Goal: Transaction & Acquisition: Book appointment/travel/reservation

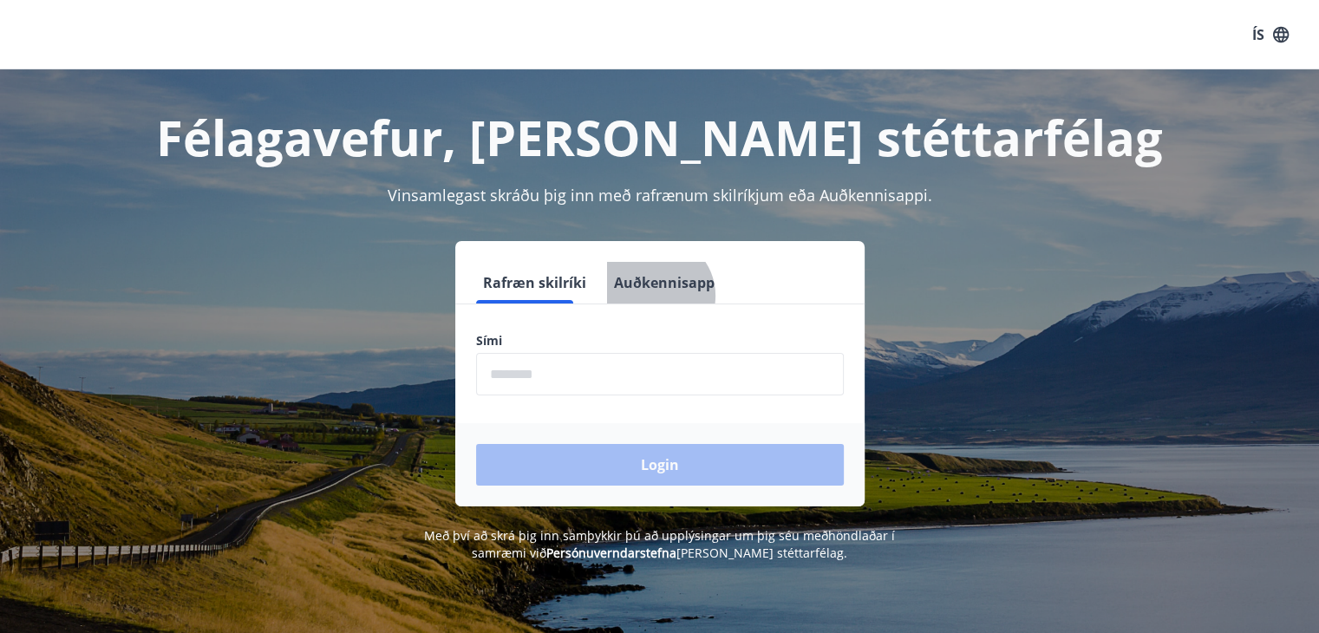
click at [636, 296] on button "Auðkennisapp" at bounding box center [664, 283] width 114 height 42
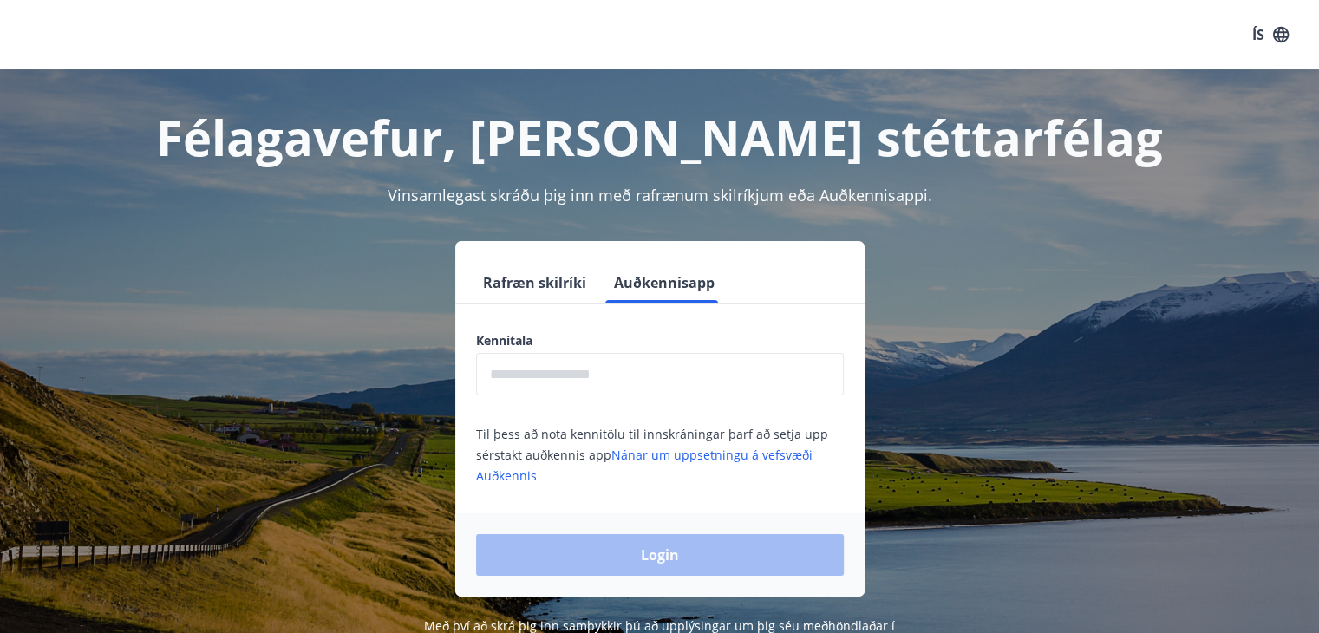
click at [576, 366] on input "text" at bounding box center [660, 374] width 368 height 42
type input "**********"
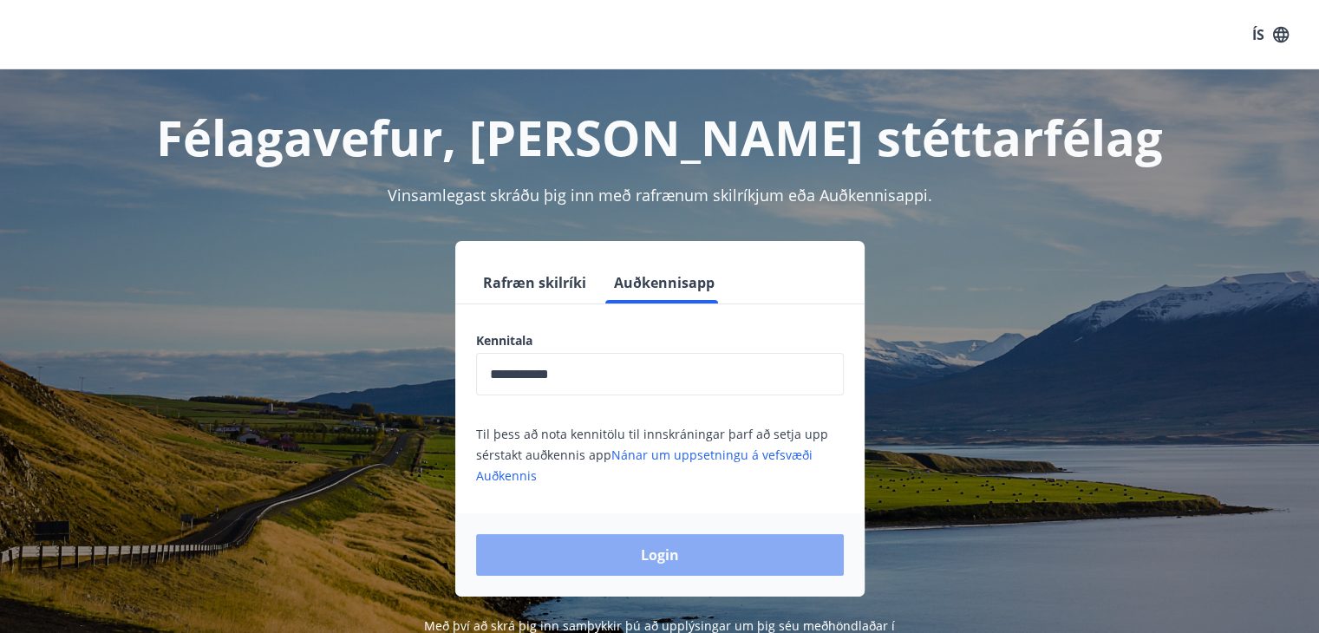
click at [636, 559] on button "Login" at bounding box center [660, 555] width 368 height 42
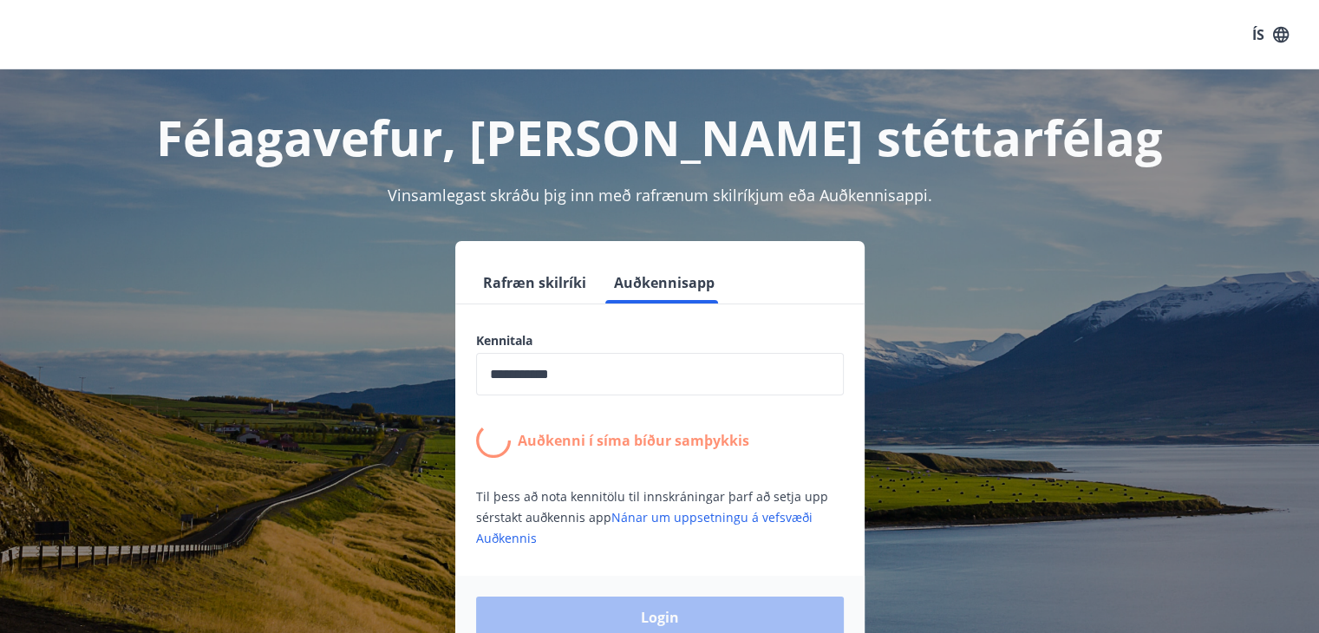
scroll to position [101, 0]
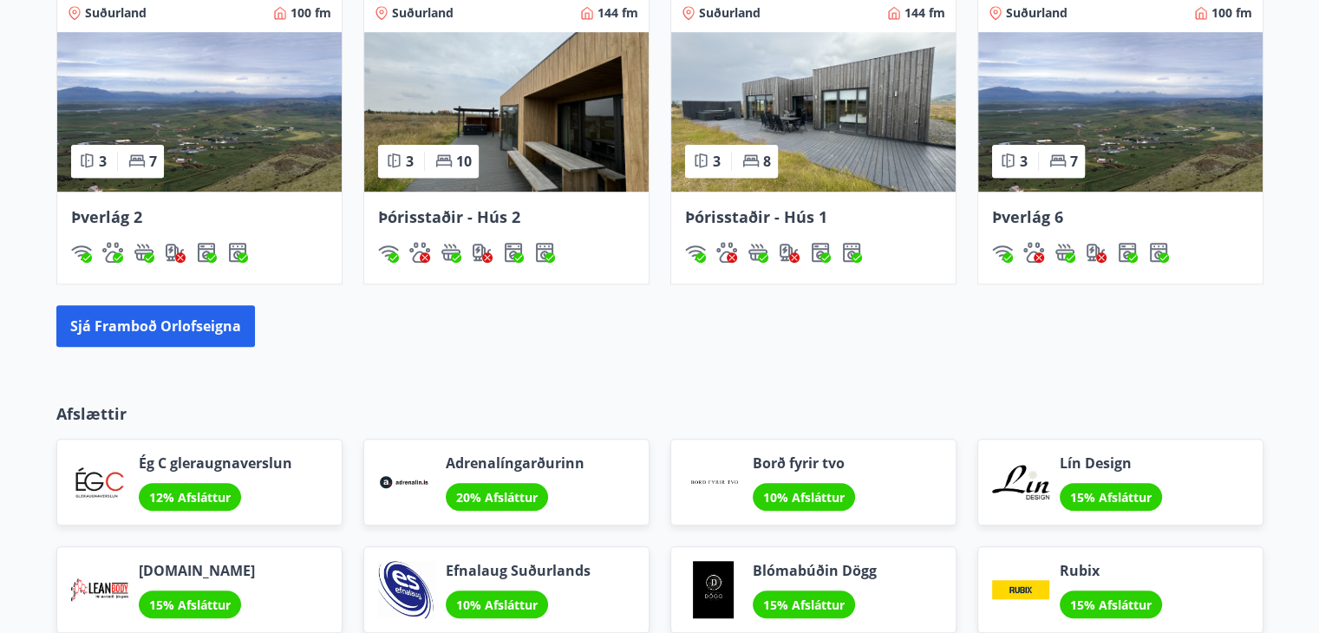
scroll to position [1221, 0]
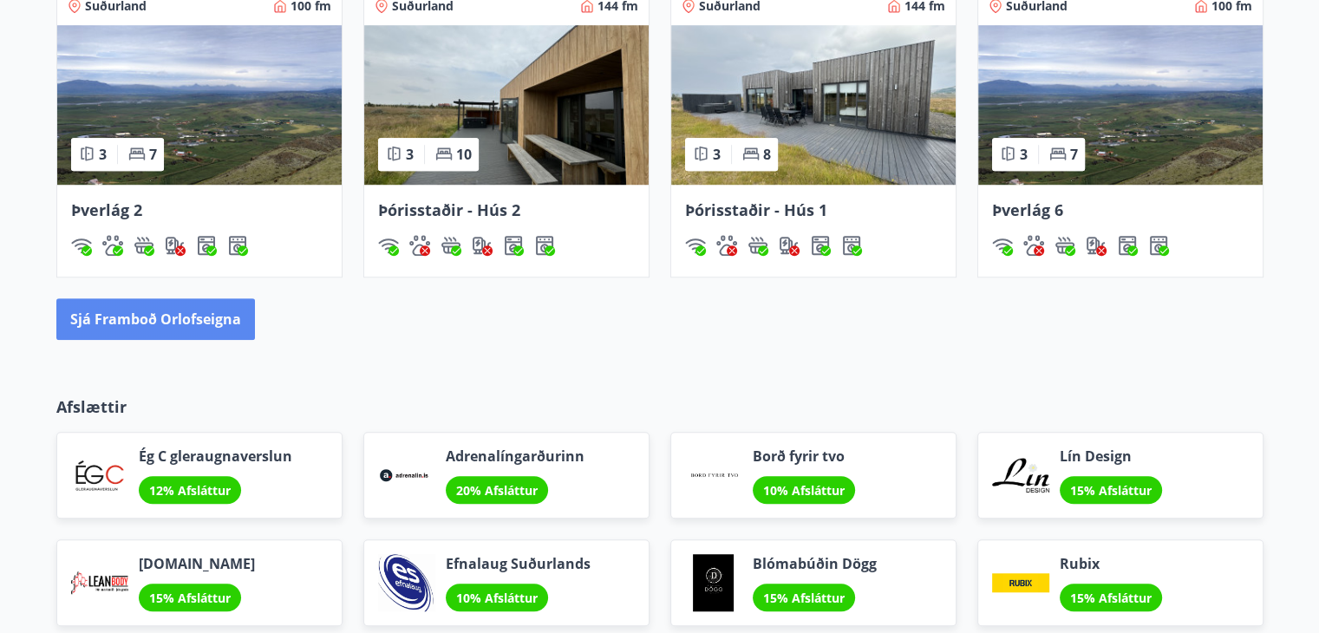
click at [229, 337] on button "Sjá framboð orlofseigna" at bounding box center [155, 319] width 199 height 42
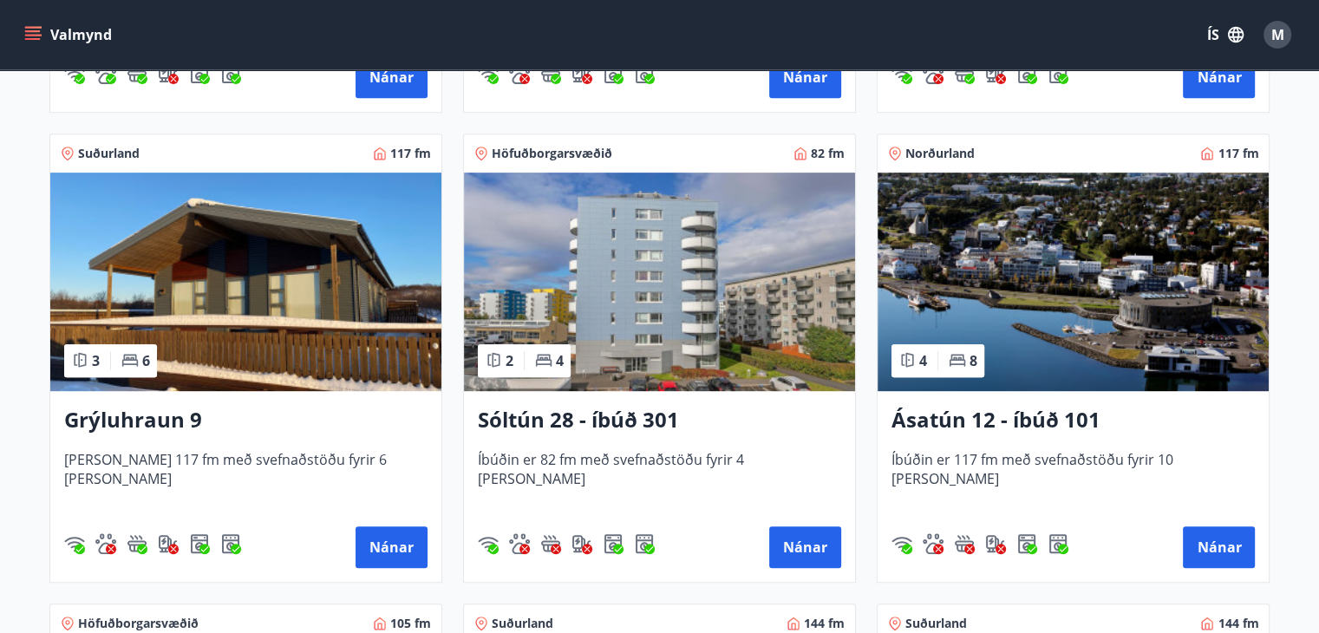
scroll to position [737, 0]
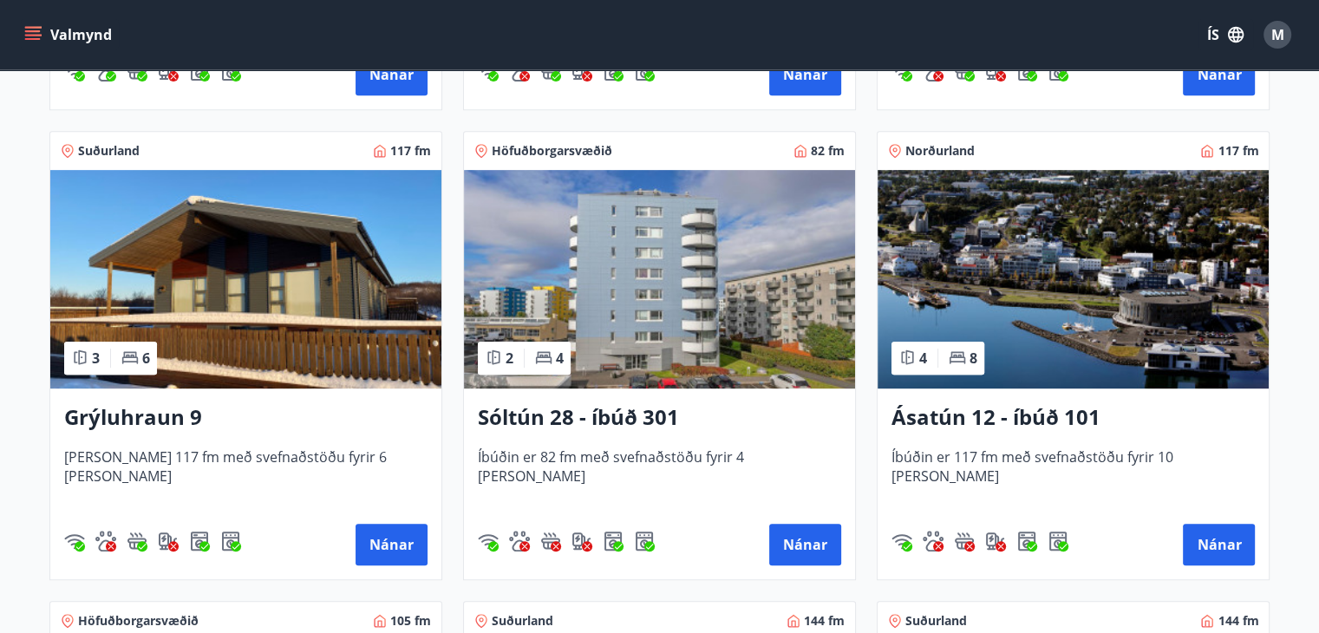
click at [642, 299] on img at bounding box center [659, 279] width 391 height 219
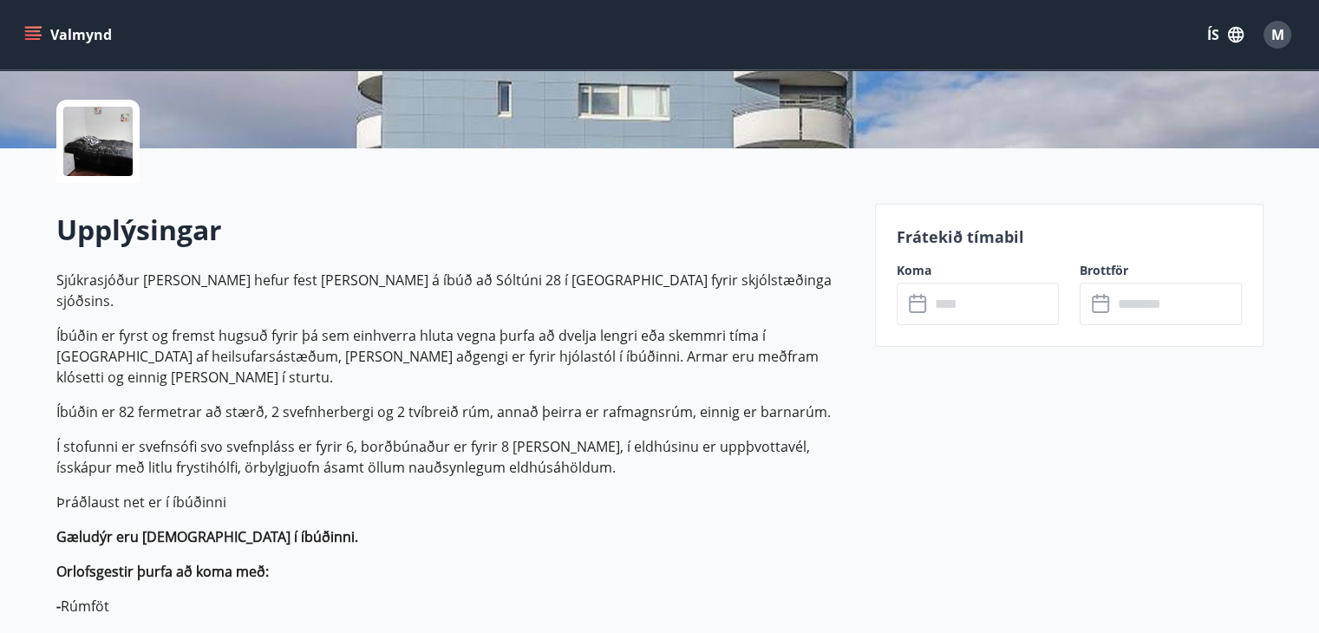
scroll to position [377, 0]
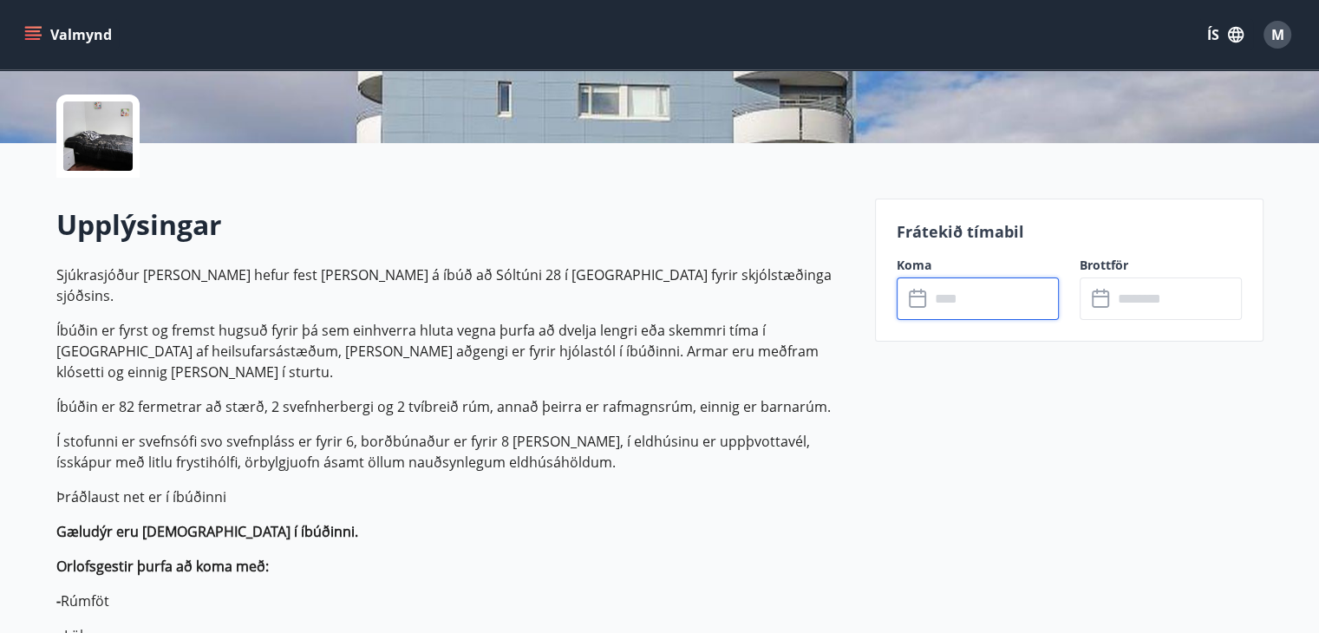
click at [1024, 284] on input "text" at bounding box center [994, 299] width 129 height 42
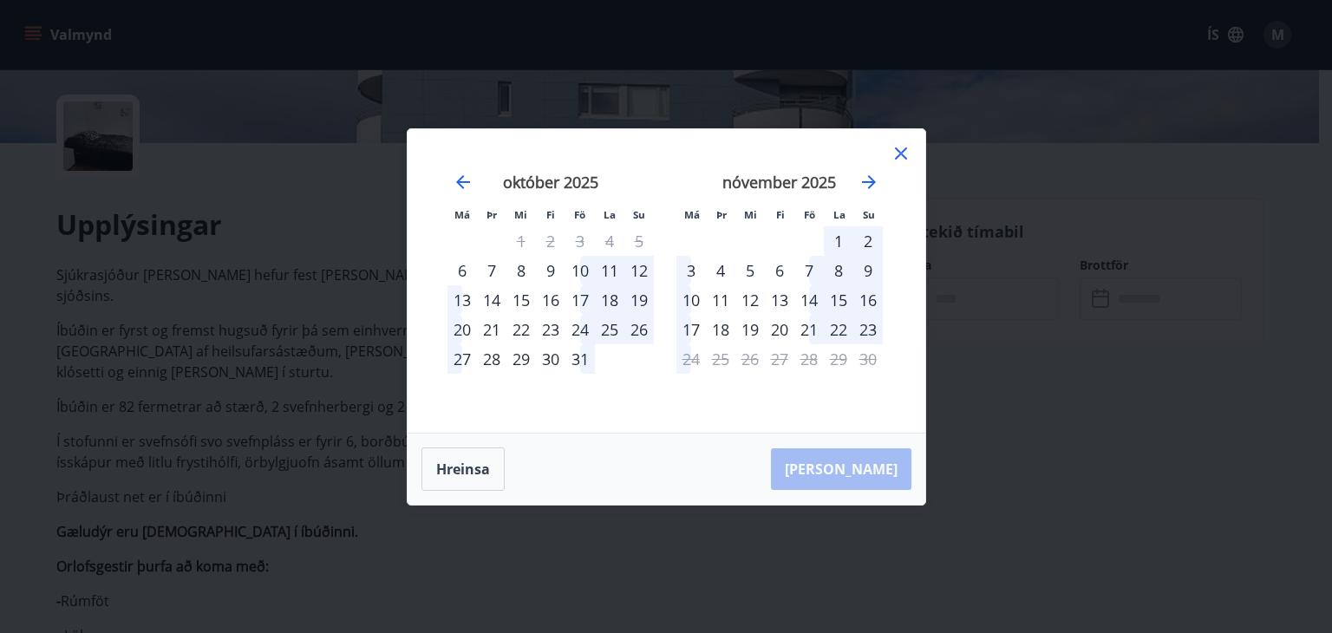
click at [895, 156] on icon at bounding box center [901, 153] width 21 height 21
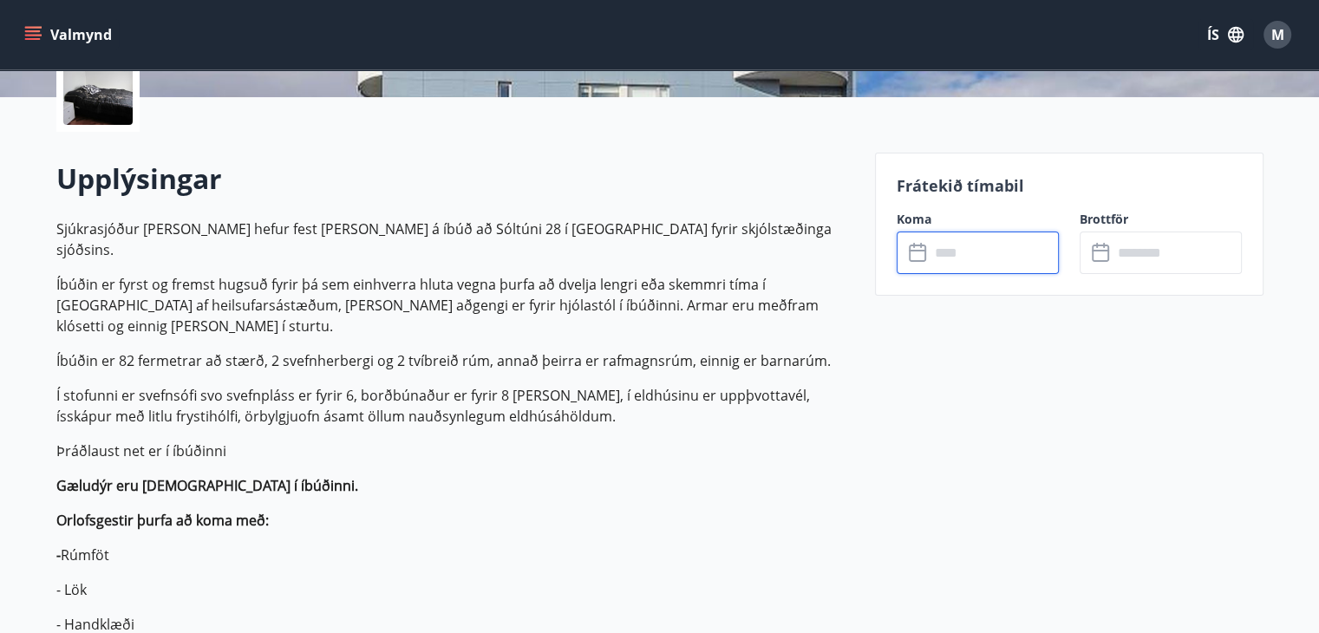
scroll to position [493, 0]
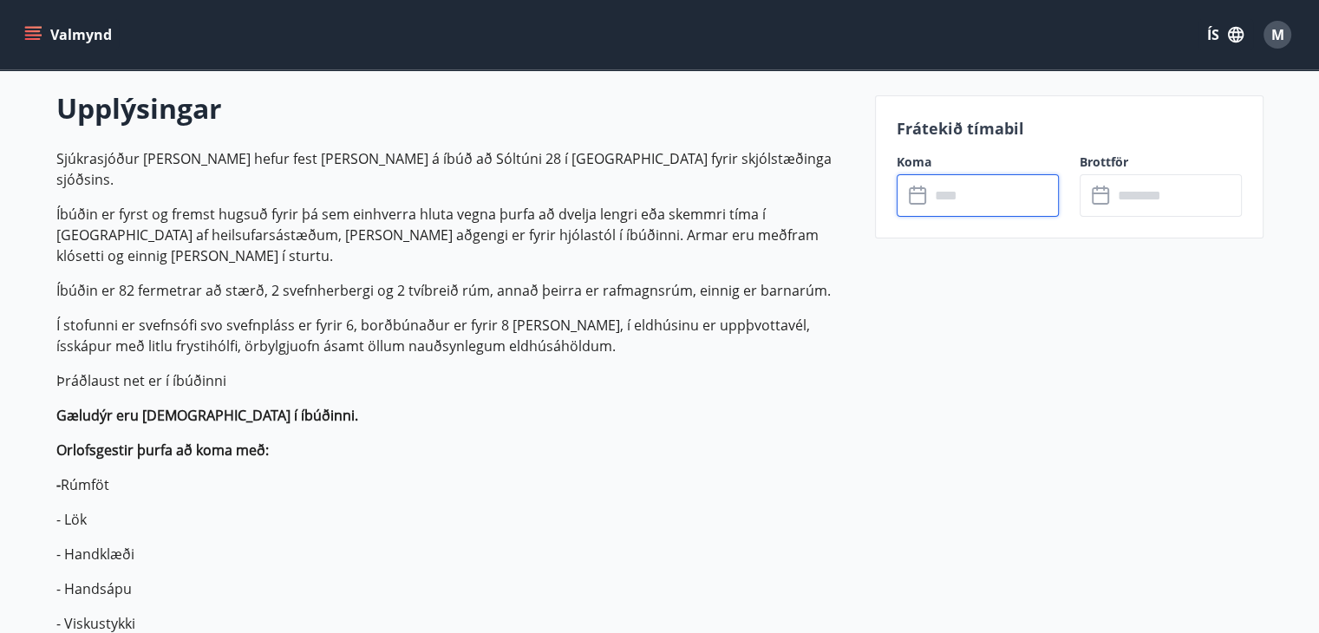
click at [1215, 42] on button "ÍS" at bounding box center [1226, 34] width 56 height 31
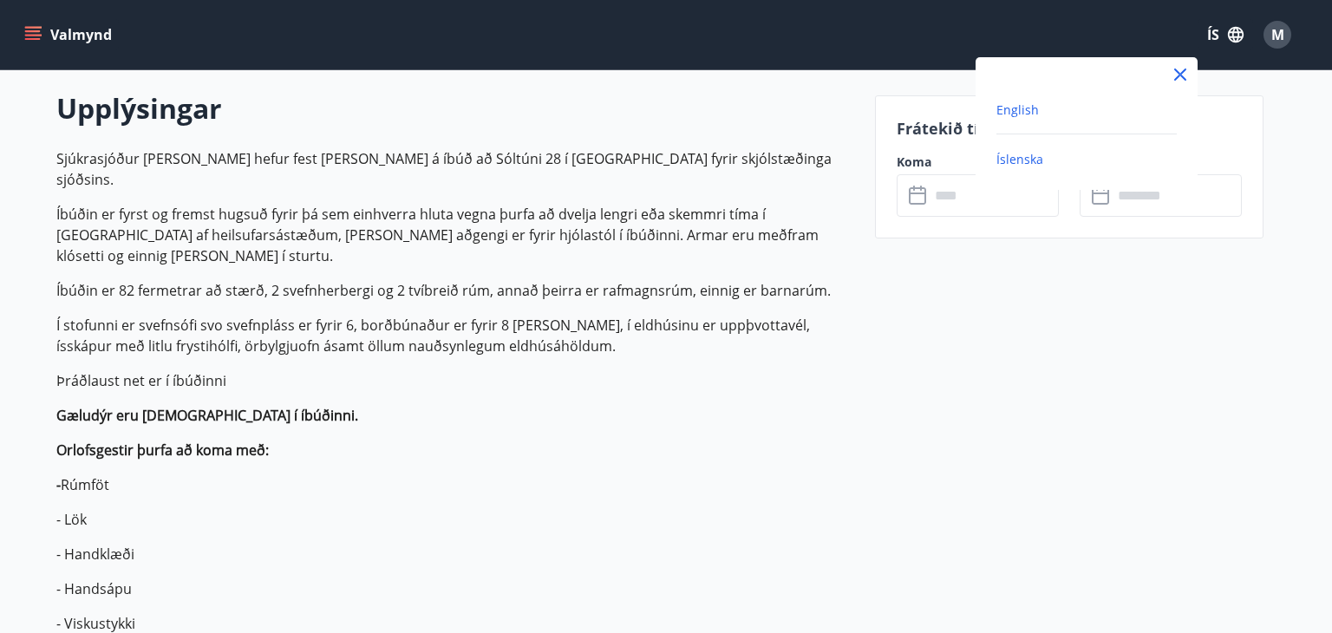
click at [1029, 109] on span "English" at bounding box center [1017, 109] width 42 height 16
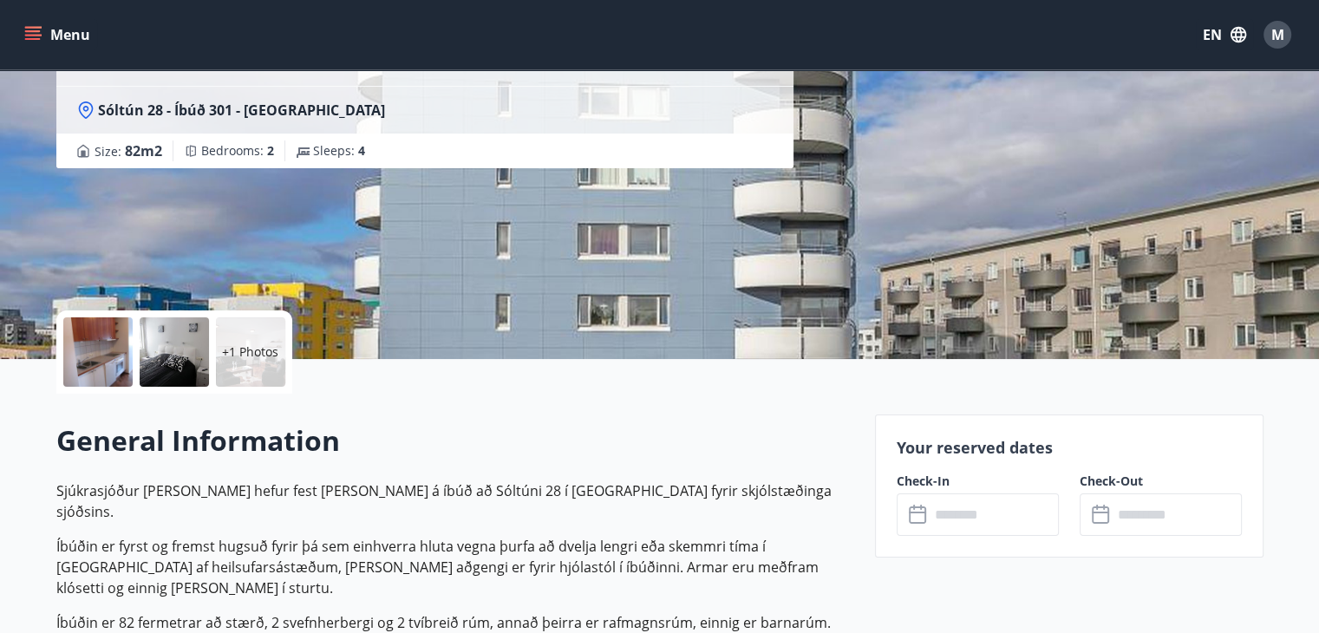
scroll to position [20, 0]
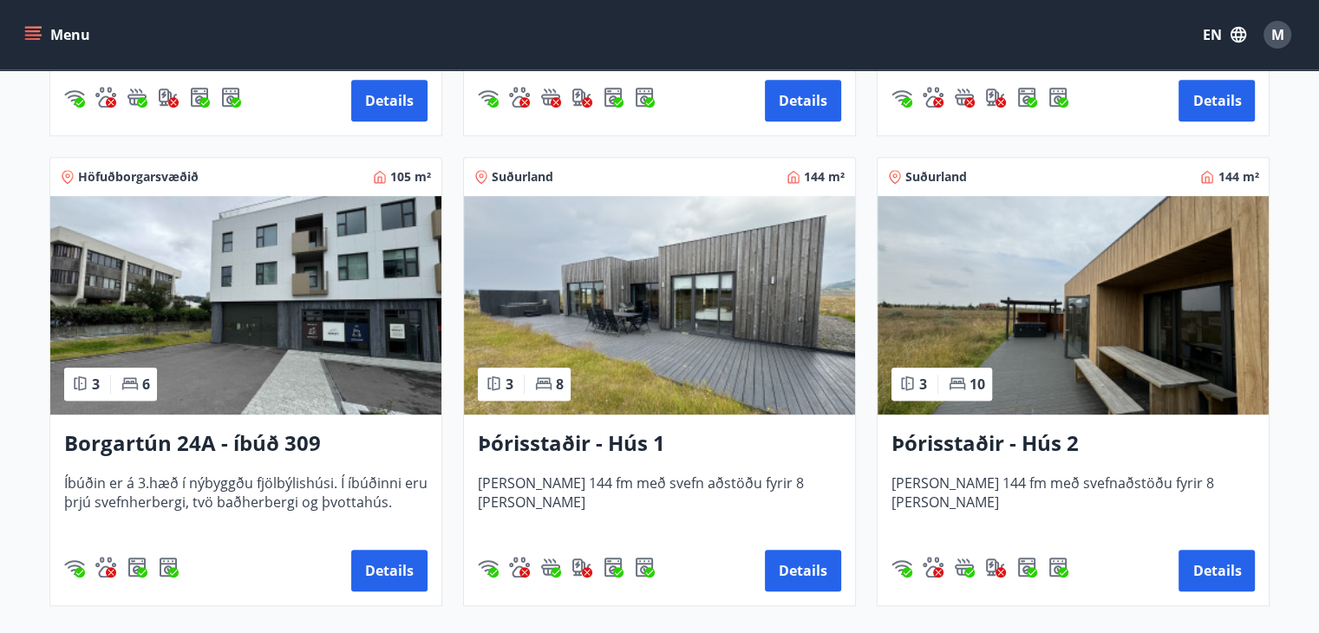
scroll to position [1217, 0]
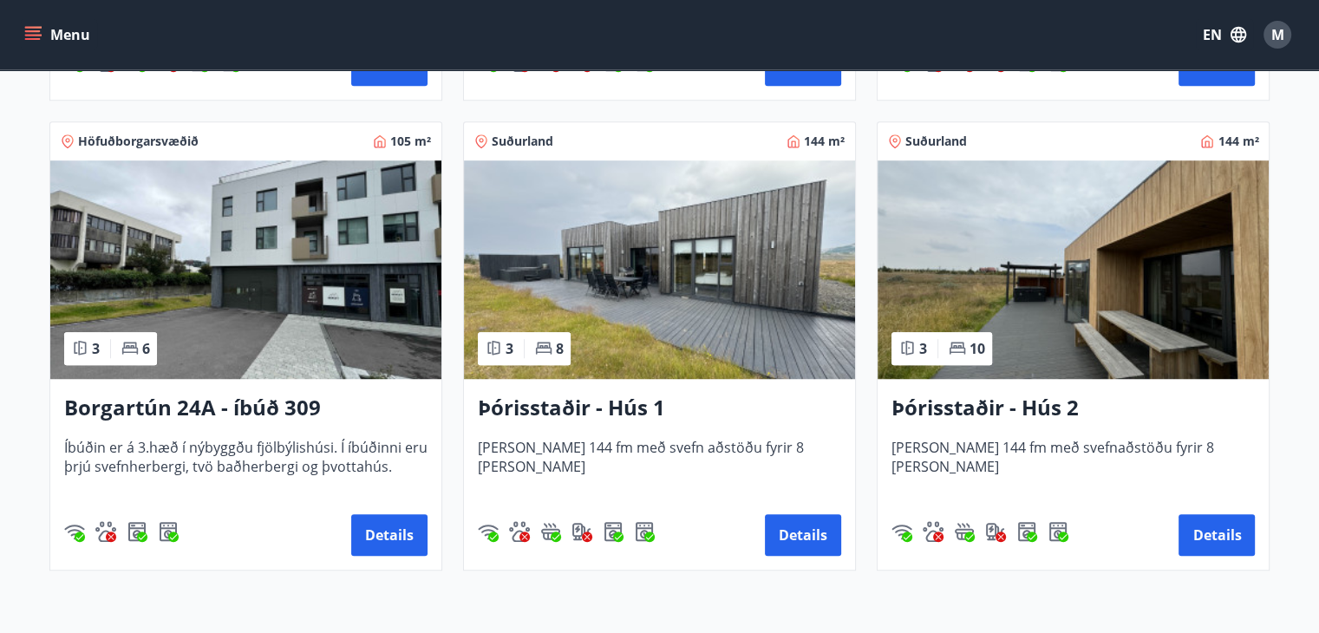
click at [291, 312] on img at bounding box center [245, 269] width 391 height 219
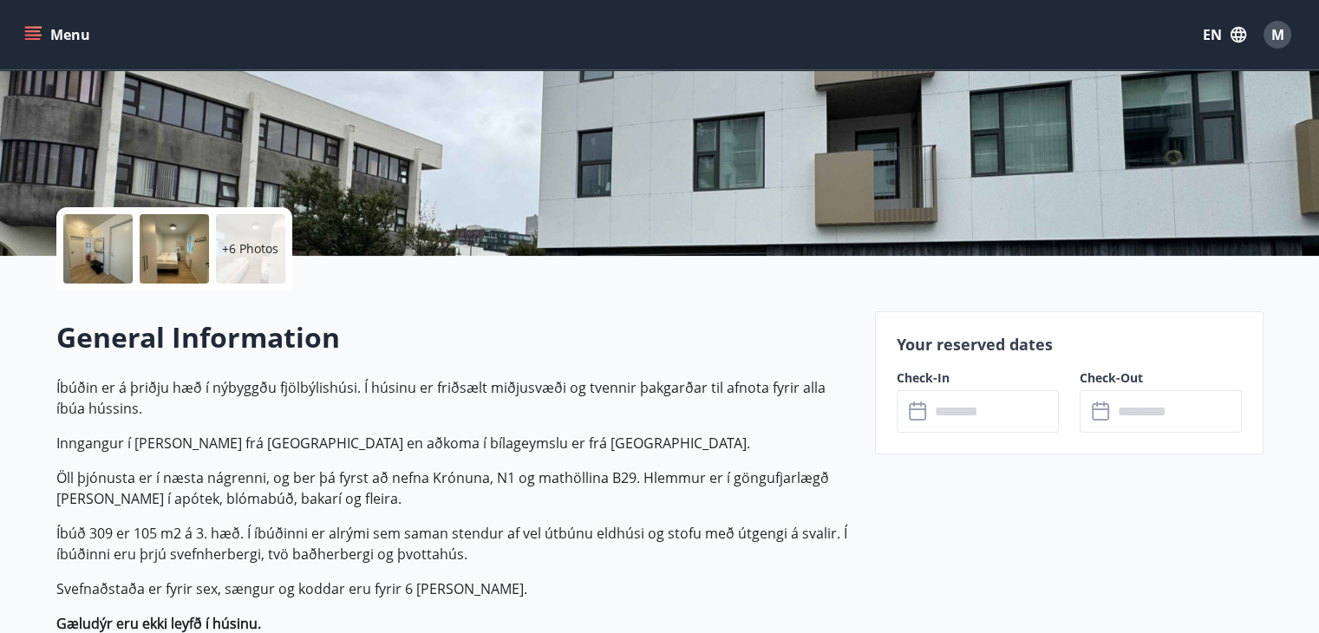
scroll to position [305, 0]
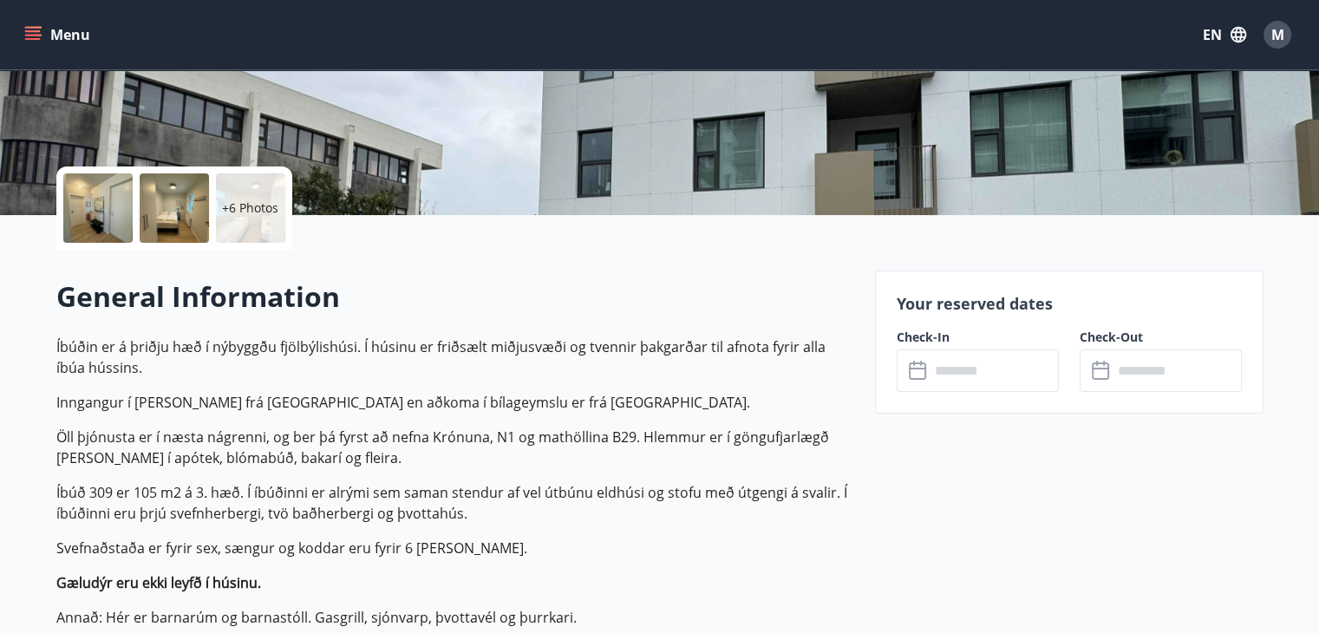
click at [944, 365] on input "text" at bounding box center [994, 370] width 129 height 42
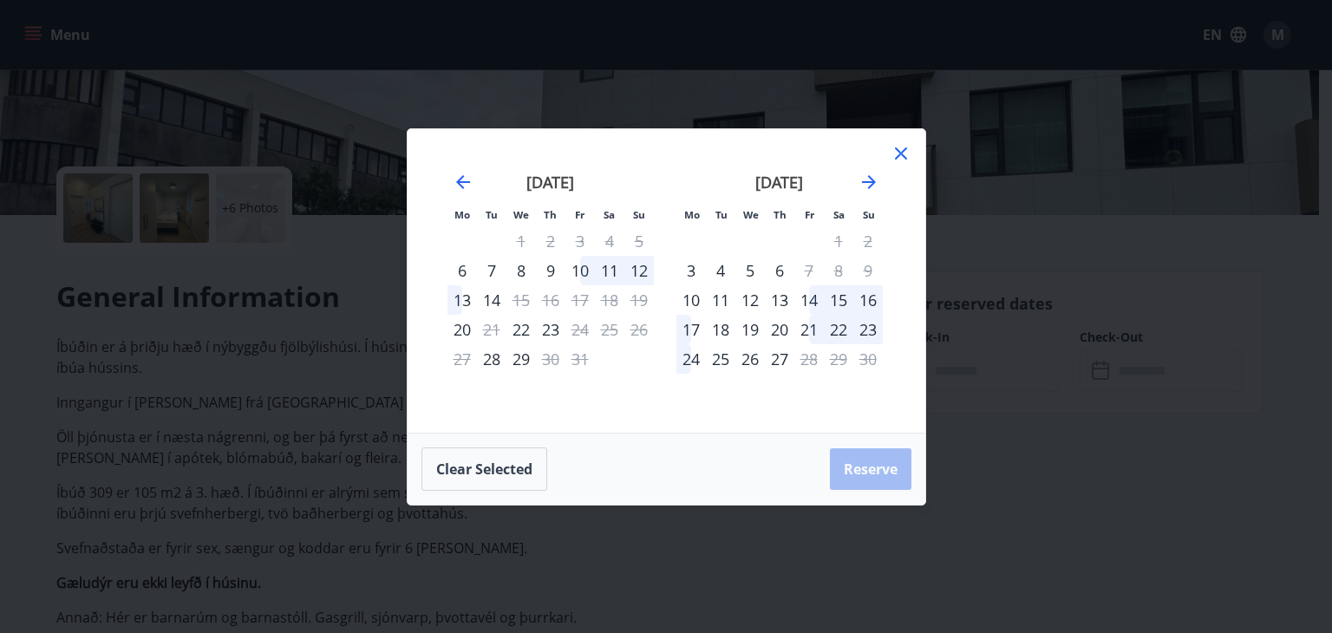
click at [908, 164] on div at bounding box center [901, 156] width 21 height 26
click at [895, 152] on icon at bounding box center [901, 153] width 21 height 21
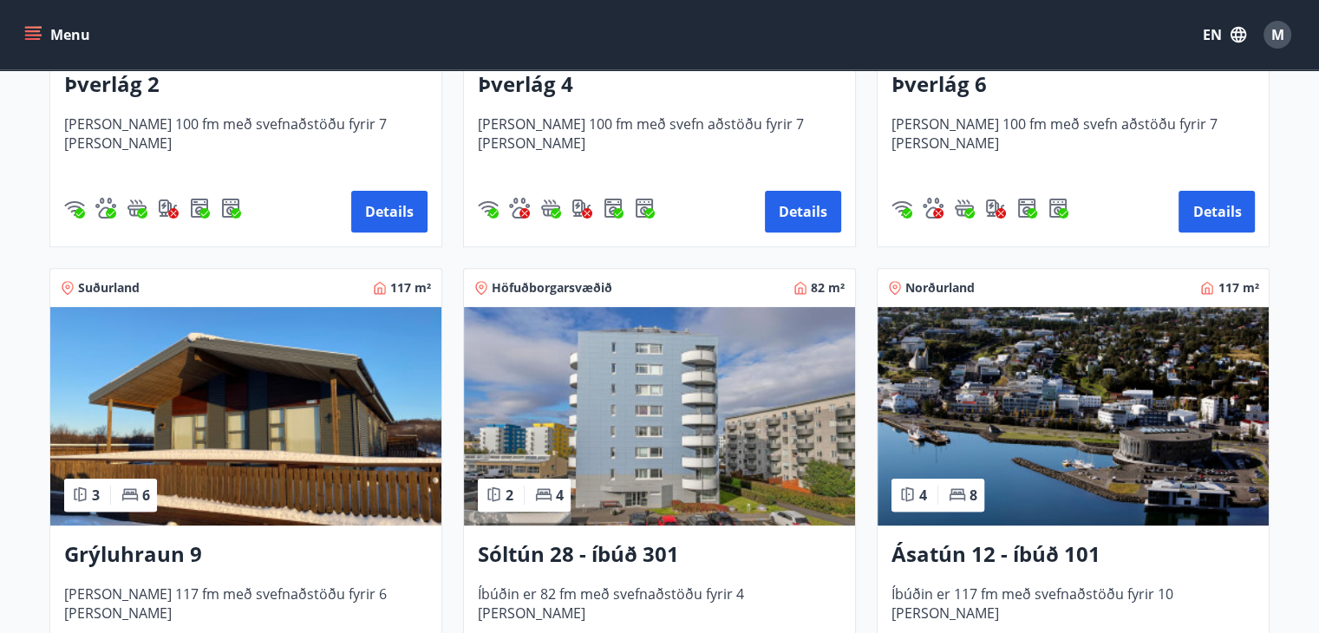
scroll to position [646, 0]
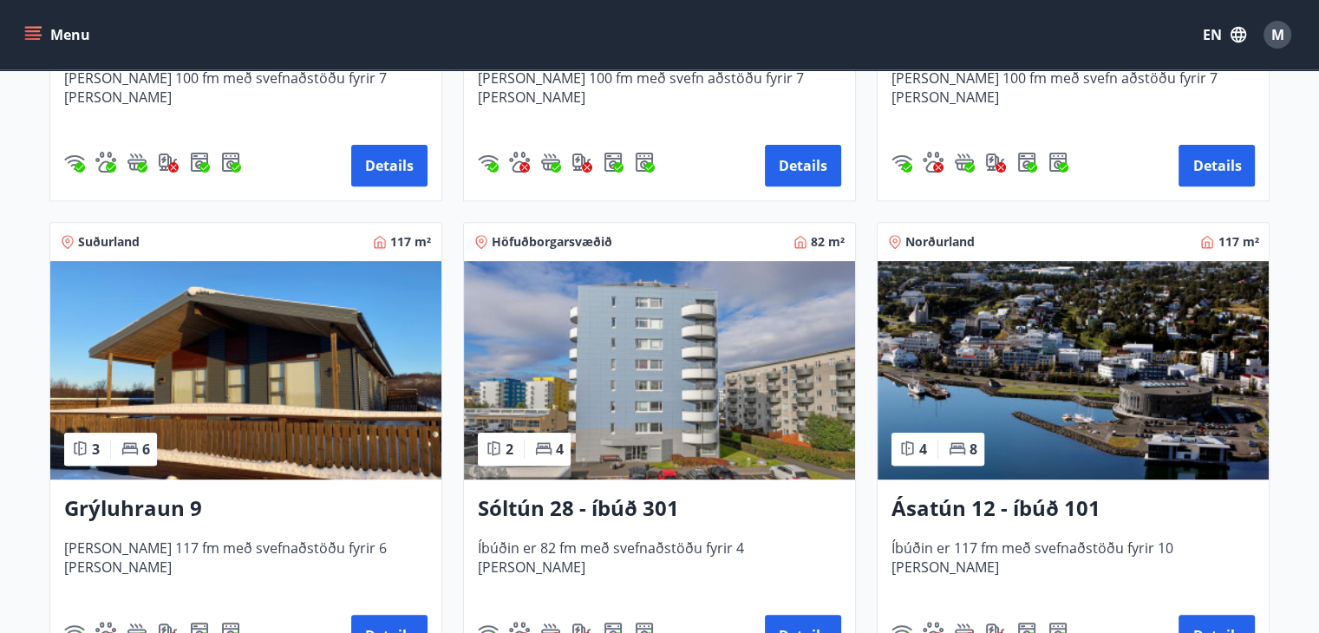
click at [728, 403] on img at bounding box center [659, 370] width 391 height 219
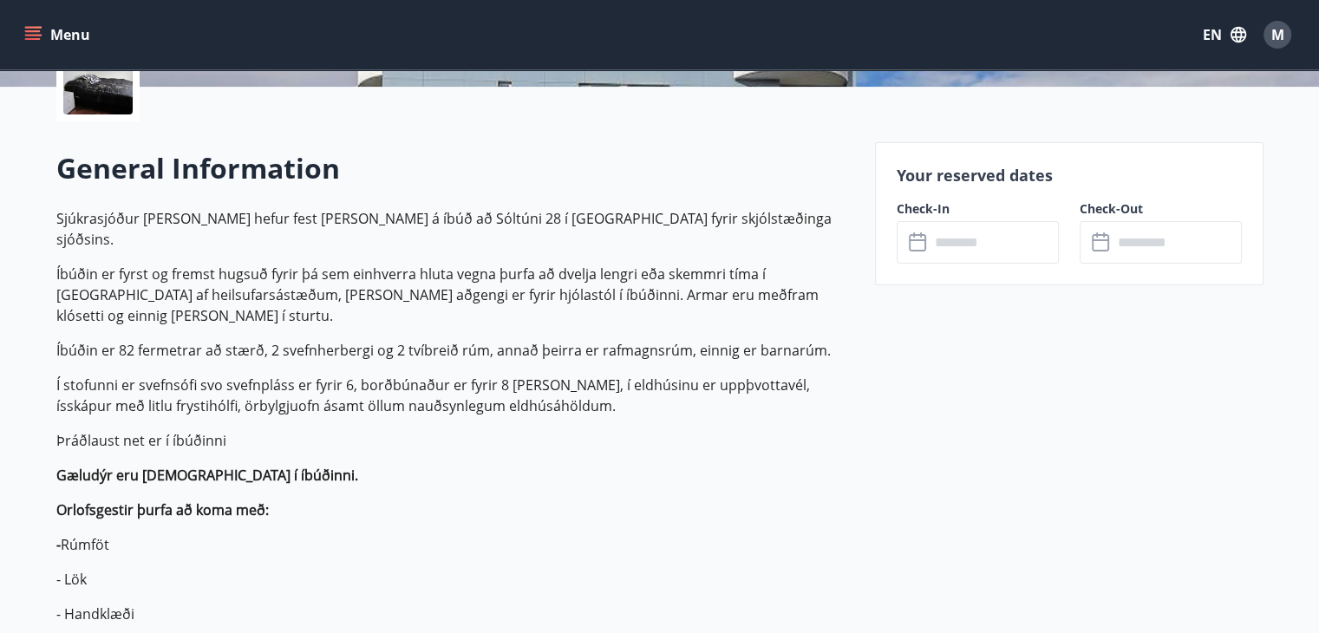
scroll to position [513, 0]
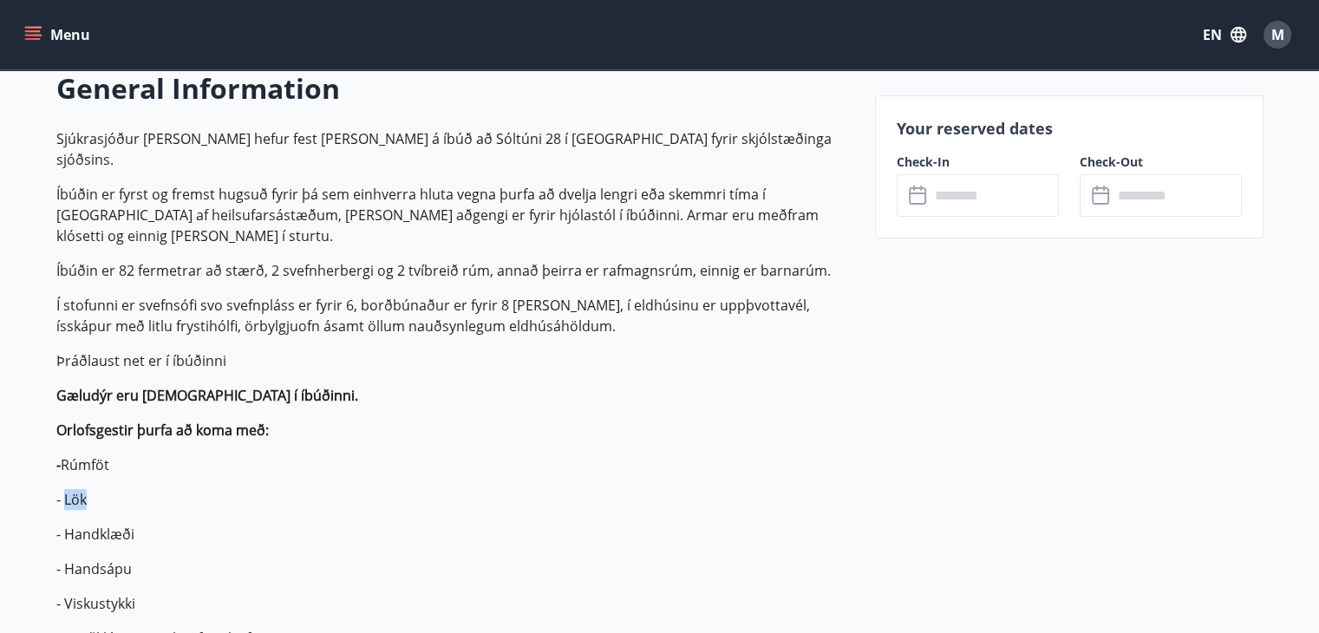
drag, startPoint x: 92, startPoint y: 455, endPoint x: 62, endPoint y: 454, distance: 29.5
click at [62, 489] on p "- Lök" at bounding box center [455, 499] width 798 height 21
copy p "Lök"
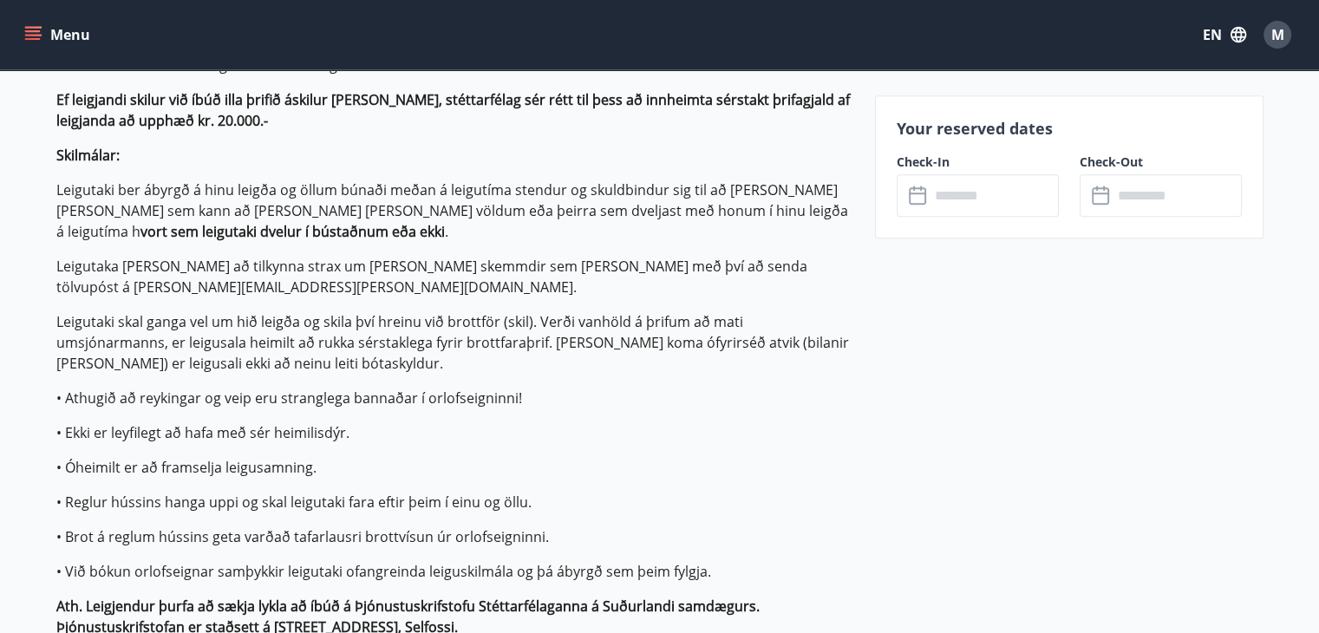
scroll to position [1046, 0]
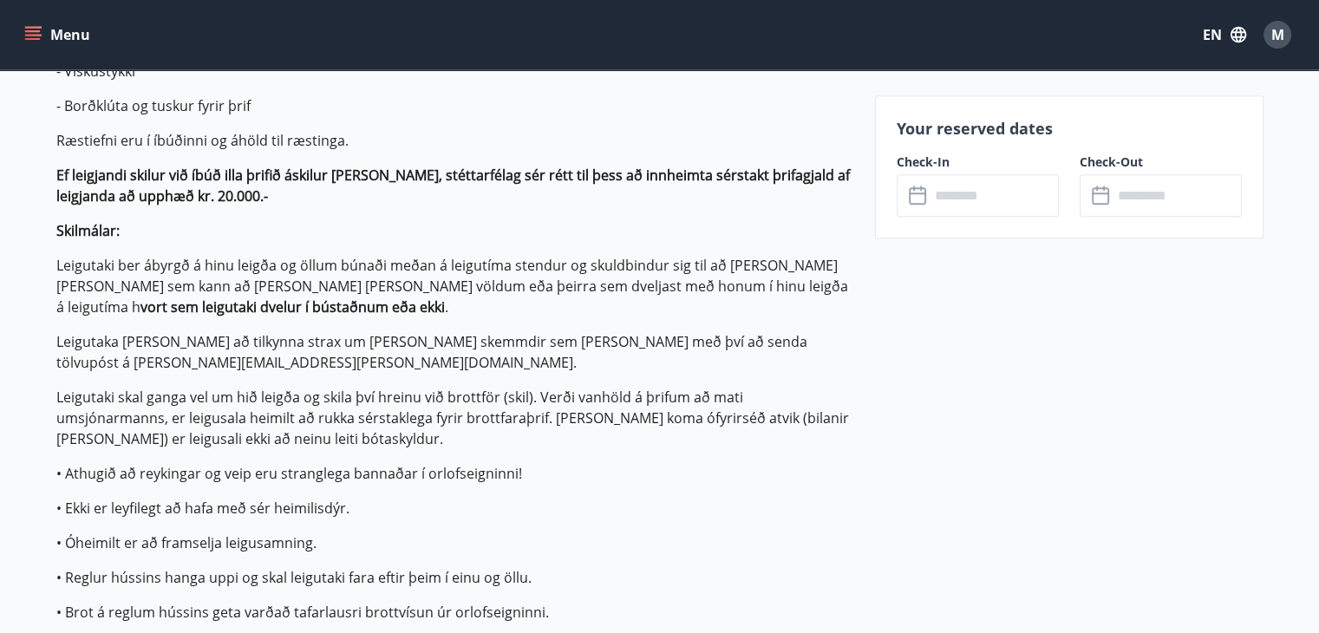
click at [1006, 207] on input "text" at bounding box center [994, 195] width 129 height 42
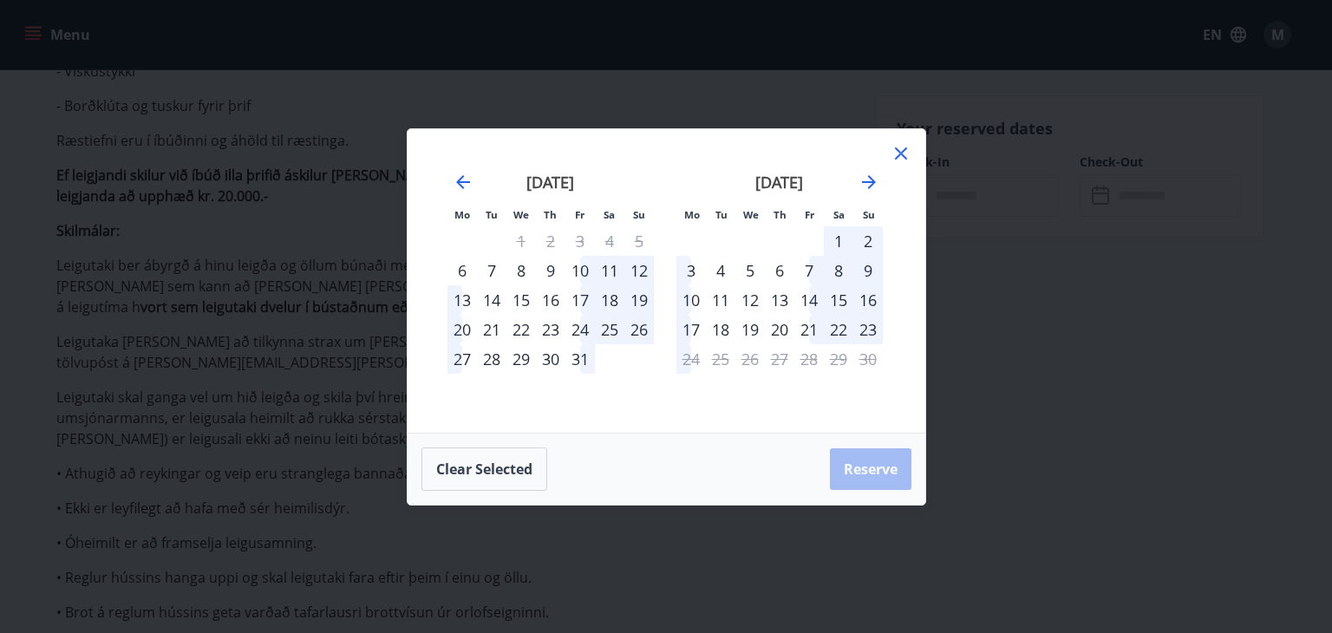
click at [487, 304] on div "14" at bounding box center [491, 299] width 29 height 29
click at [493, 325] on div "21" at bounding box center [491, 329] width 29 height 29
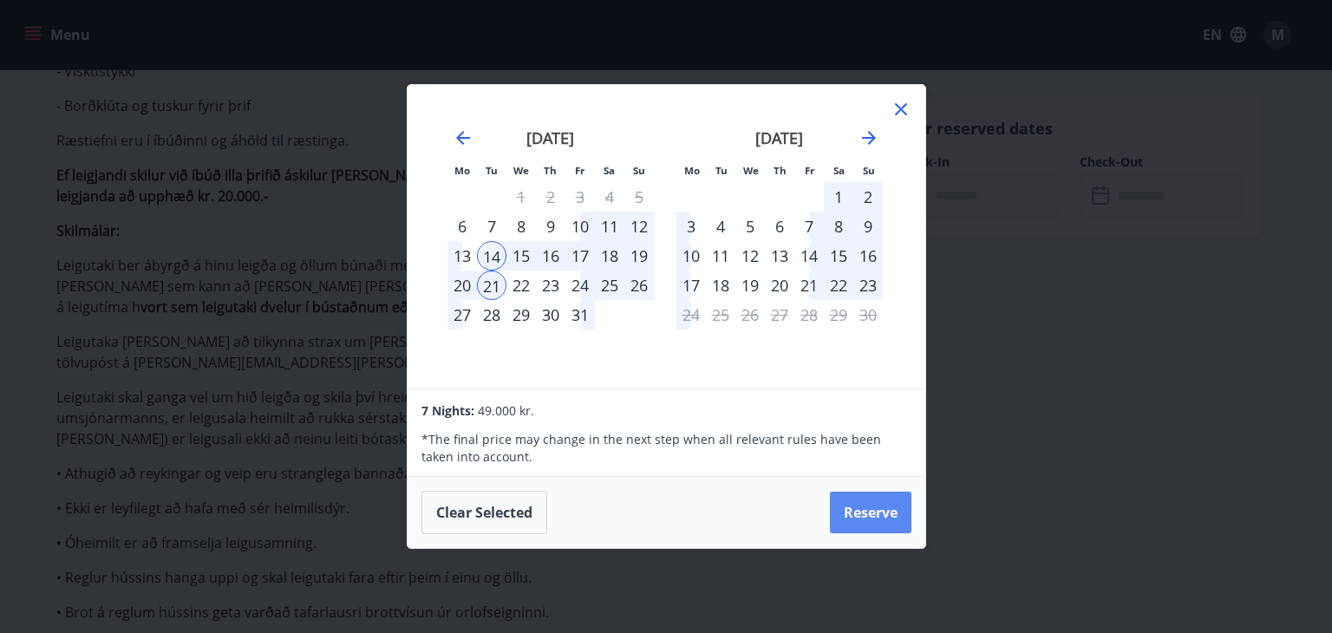
click at [840, 504] on button "Reserve" at bounding box center [871, 513] width 82 height 42
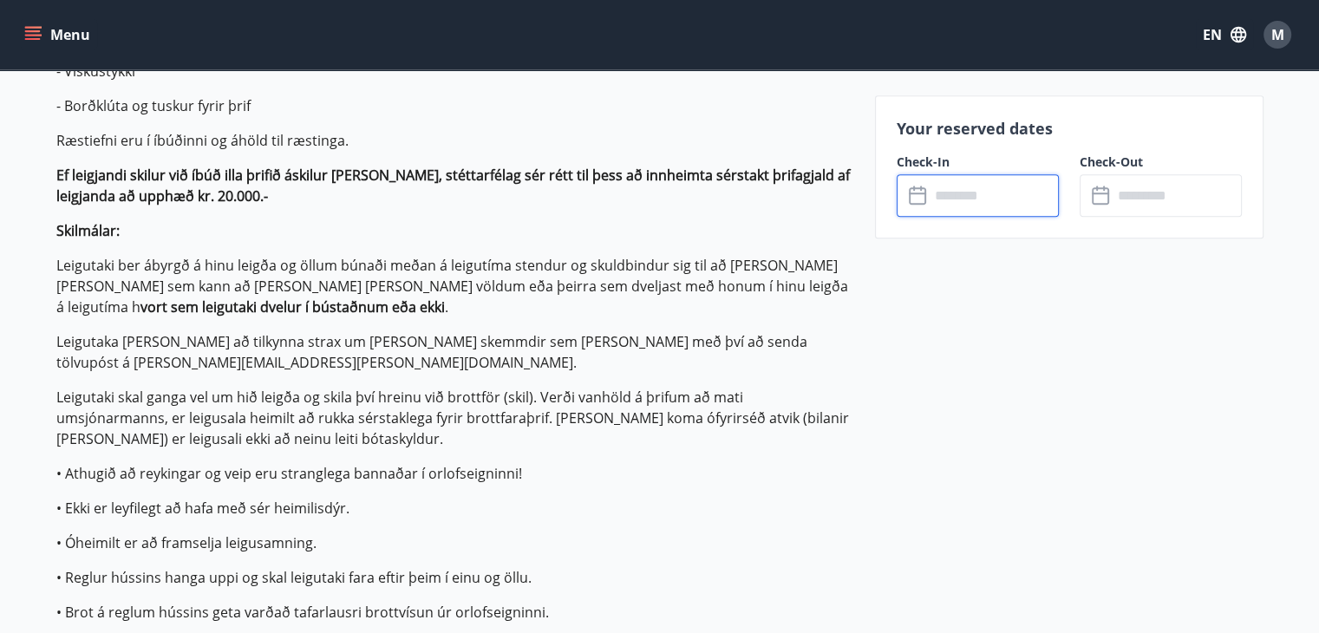
type input "******"
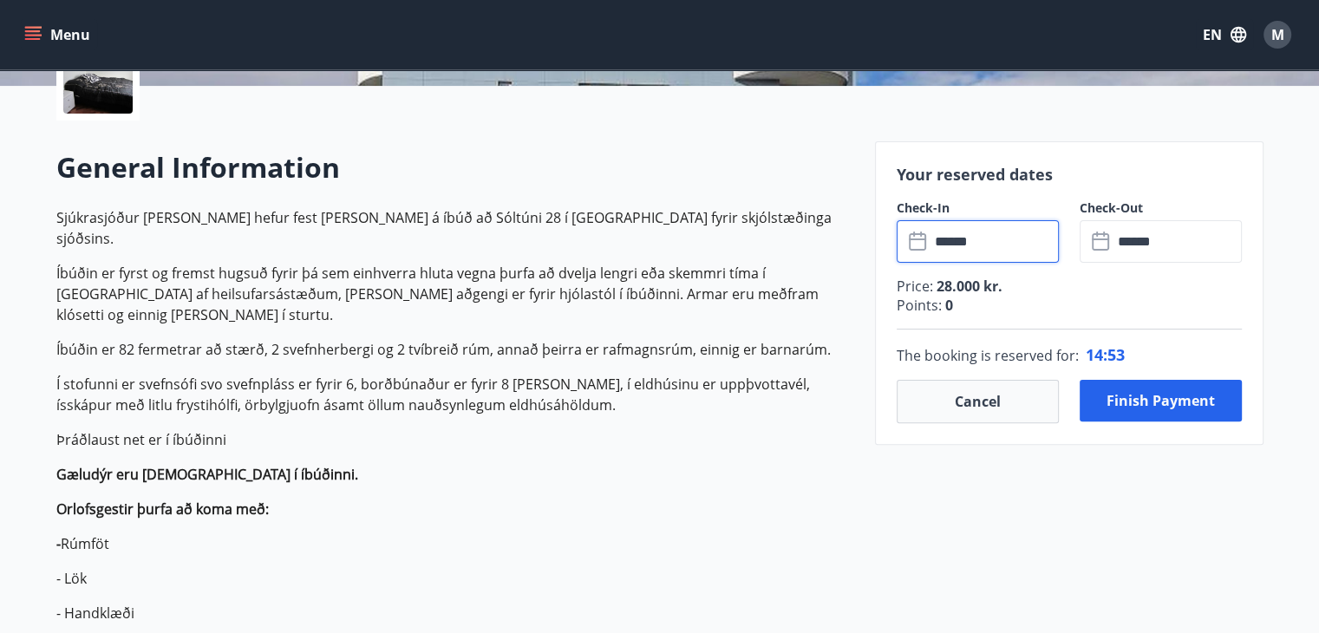
scroll to position [444, 0]
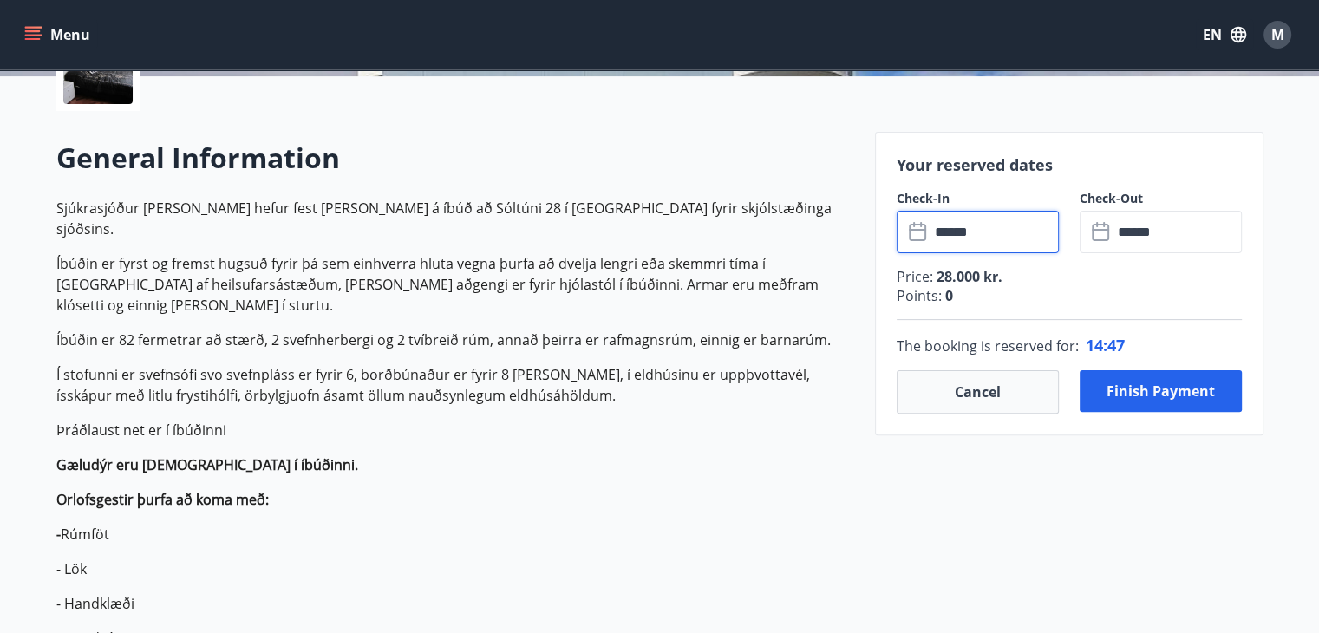
click at [985, 244] on input "******" at bounding box center [994, 232] width 129 height 42
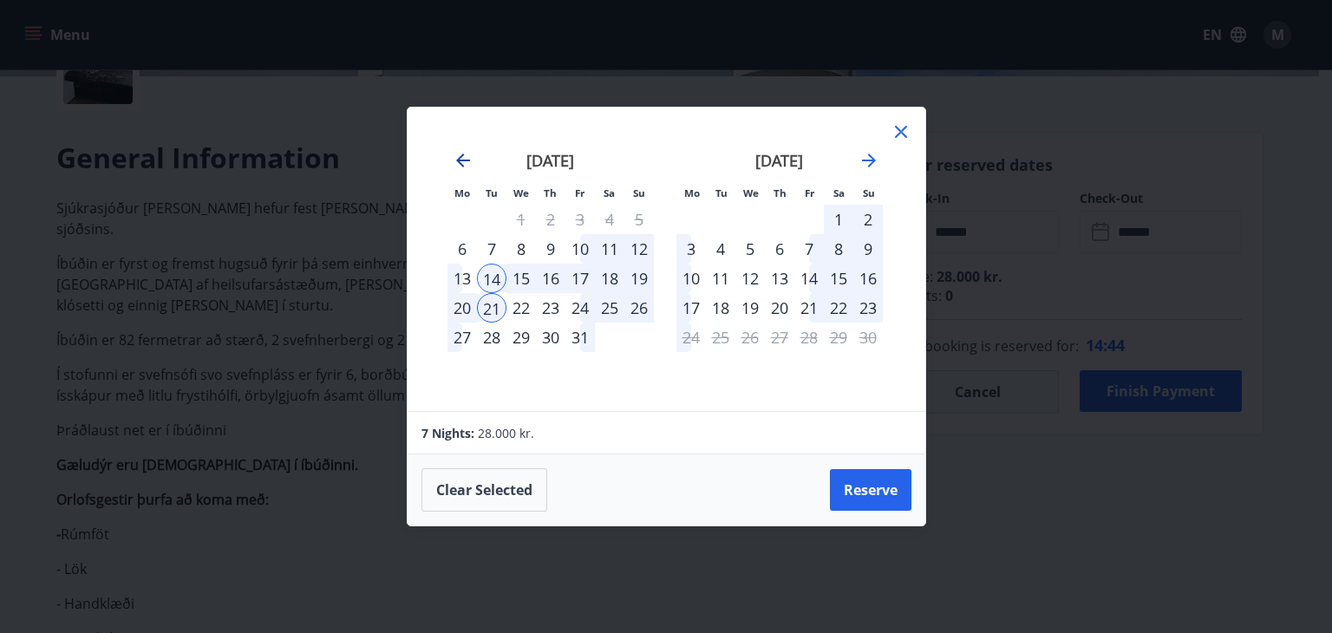
click at [468, 157] on icon "Move backward to switch to the previous month." at bounding box center [463, 160] width 21 height 21
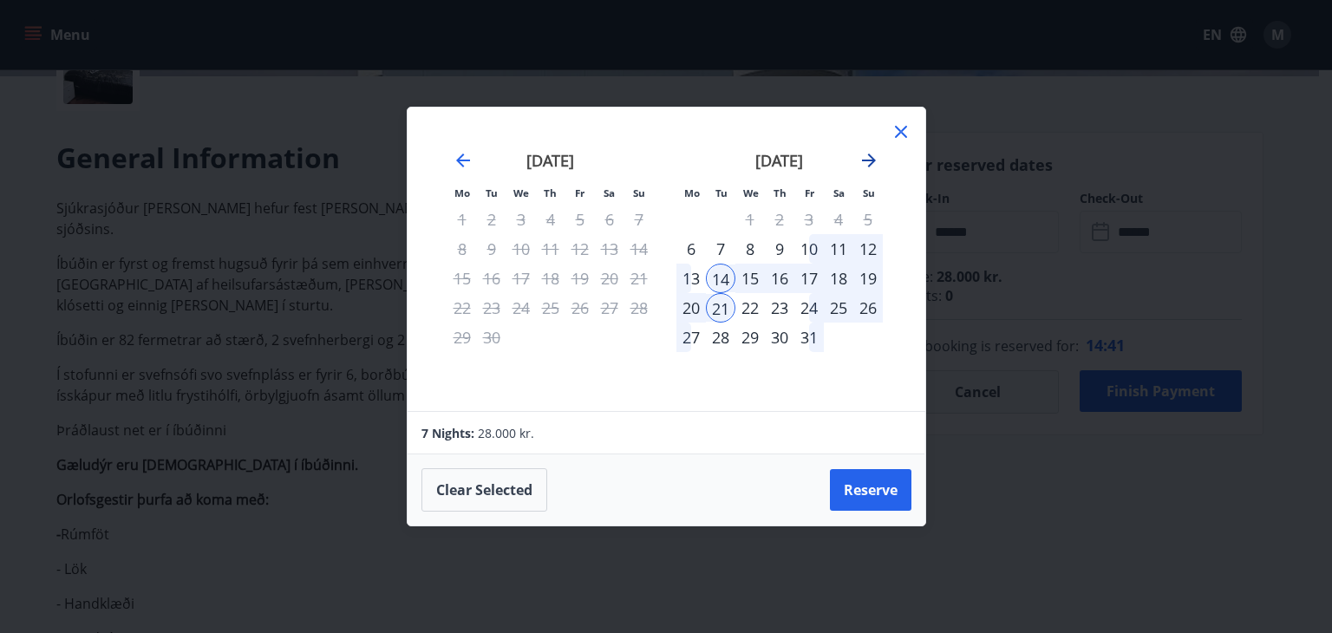
click at [867, 170] on icon "Move forward to switch to the next month." at bounding box center [869, 160] width 21 height 21
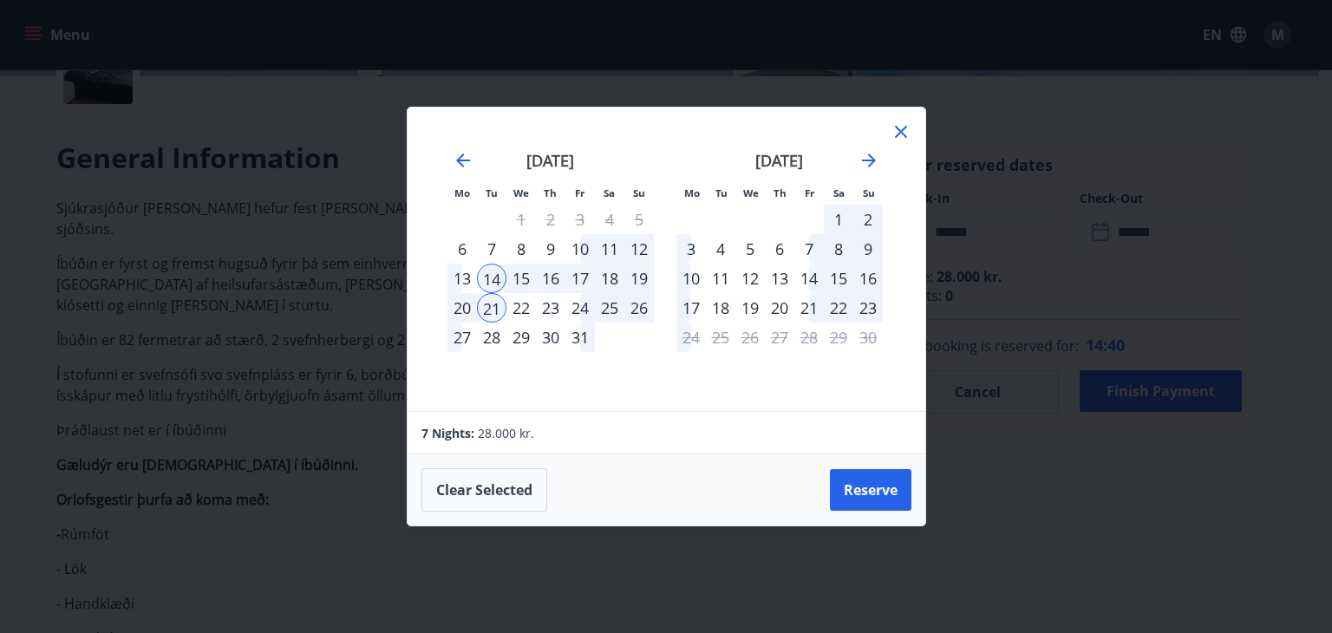
click at [895, 136] on icon at bounding box center [901, 132] width 12 height 12
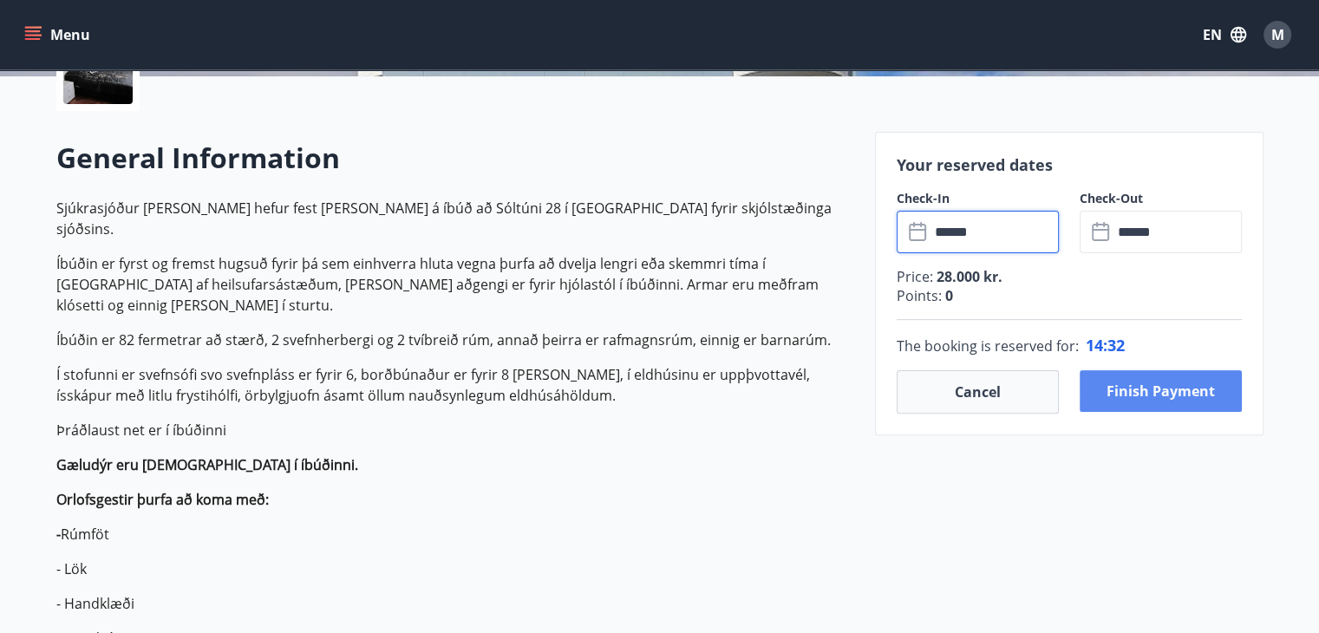
click at [1141, 384] on button "Finish payment" at bounding box center [1161, 391] width 162 height 42
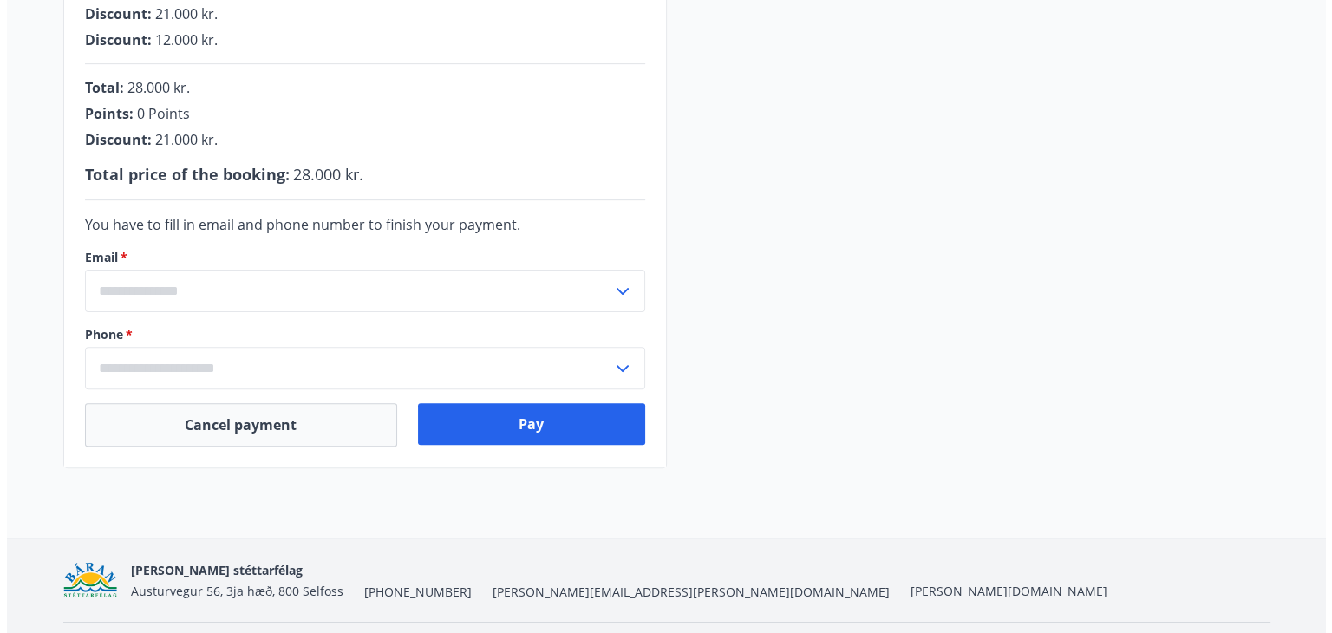
scroll to position [498, 0]
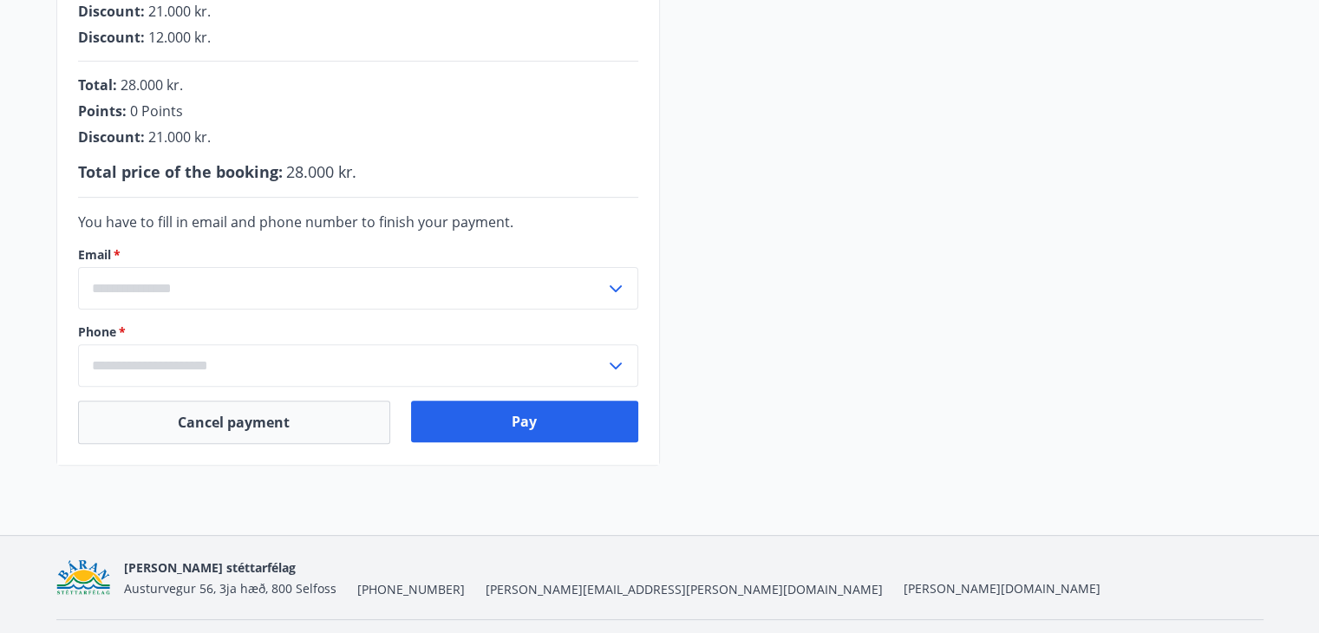
click at [348, 295] on input "text" at bounding box center [341, 288] width 527 height 42
click at [312, 293] on input "text" at bounding box center [341, 288] width 527 height 42
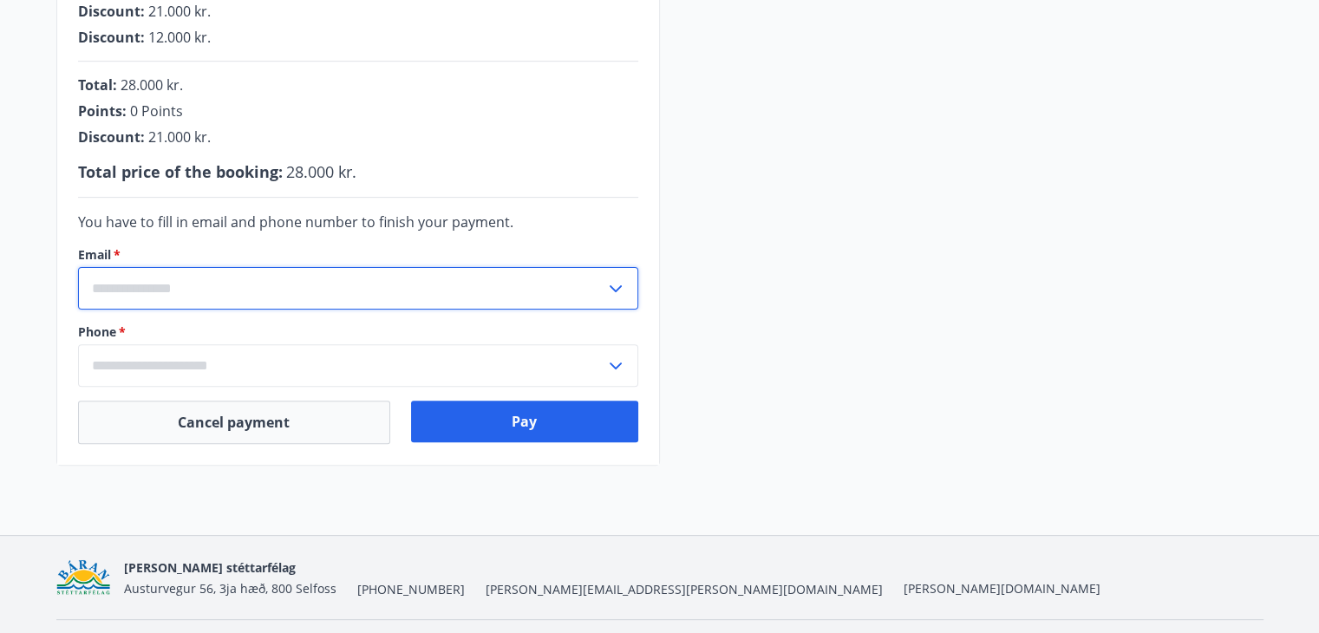
click at [229, 296] on input "text" at bounding box center [341, 288] width 527 height 42
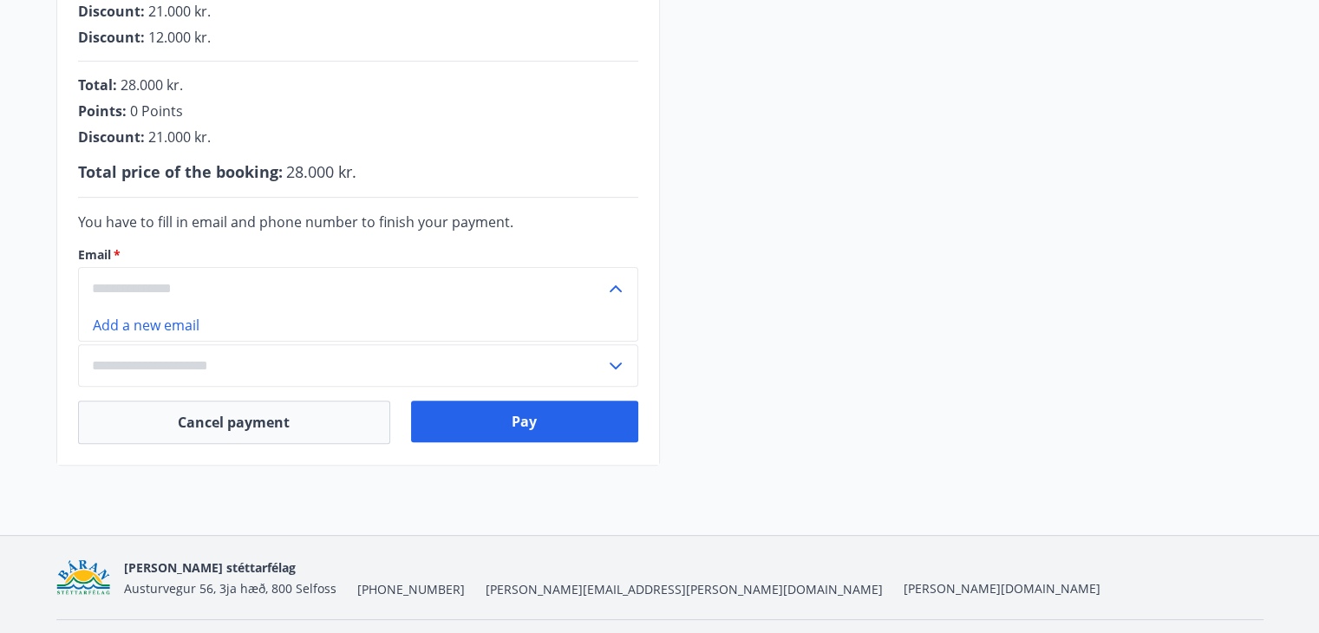
click at [229, 296] on input "text" at bounding box center [341, 288] width 527 height 42
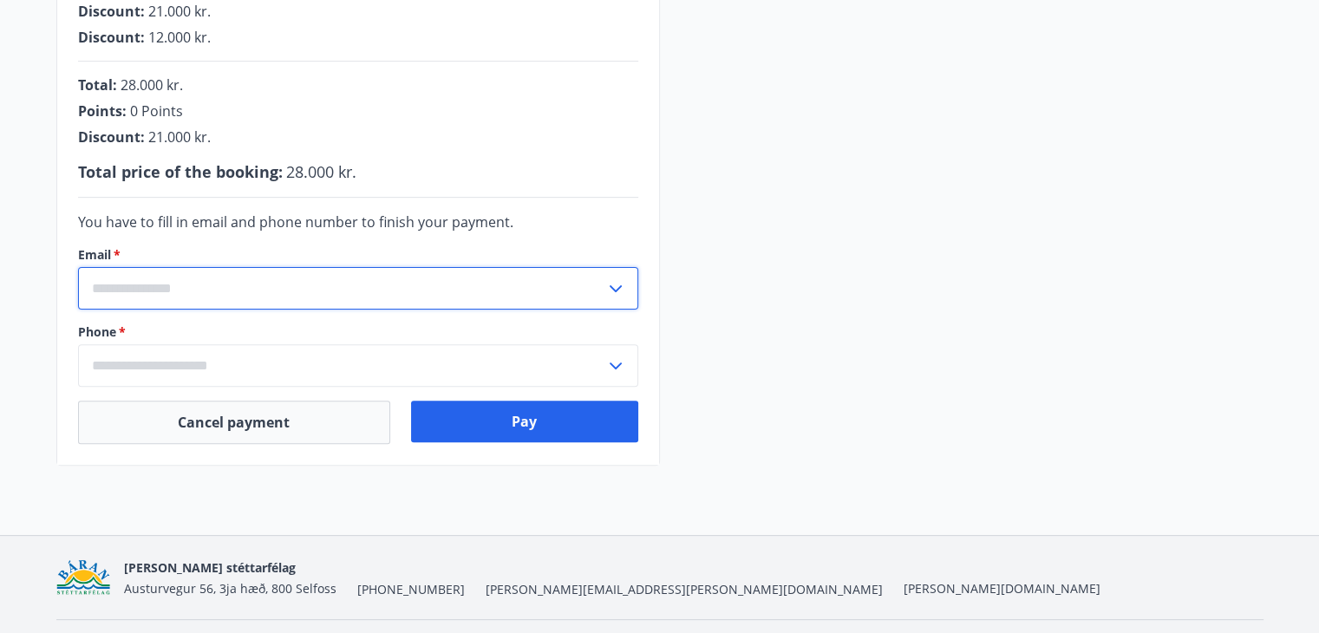
click at [603, 276] on input "text" at bounding box center [341, 288] width 527 height 42
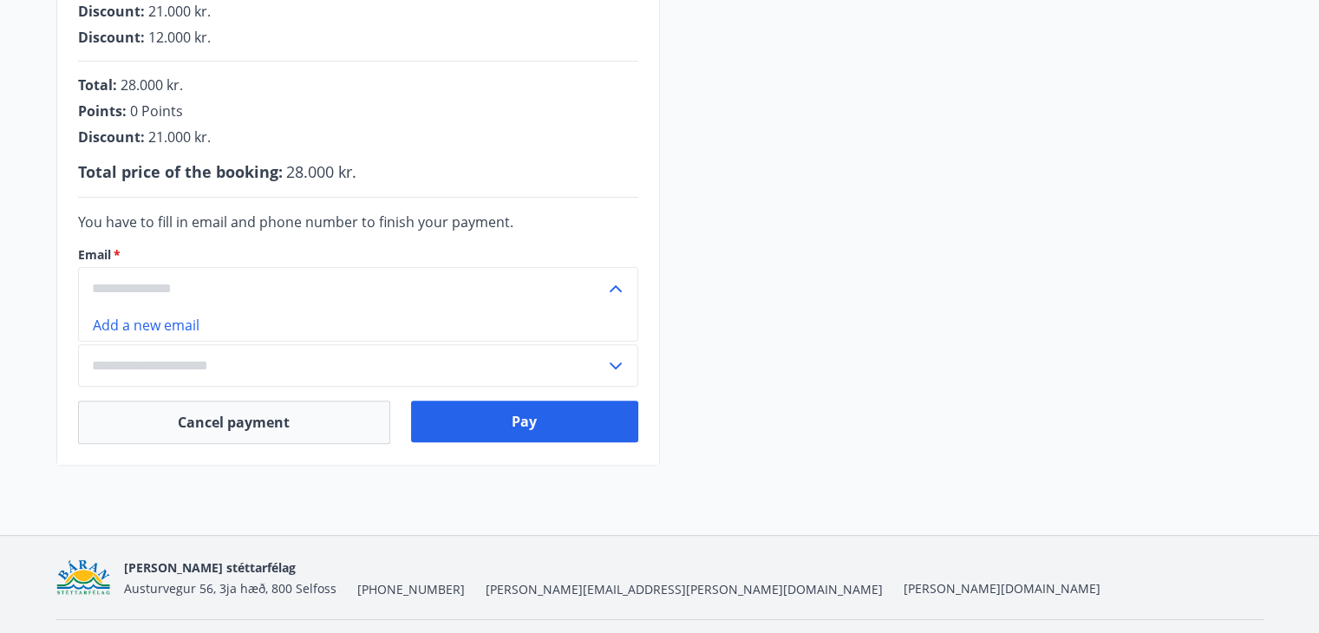
click at [202, 323] on li "Add a new email" at bounding box center [358, 325] width 558 height 31
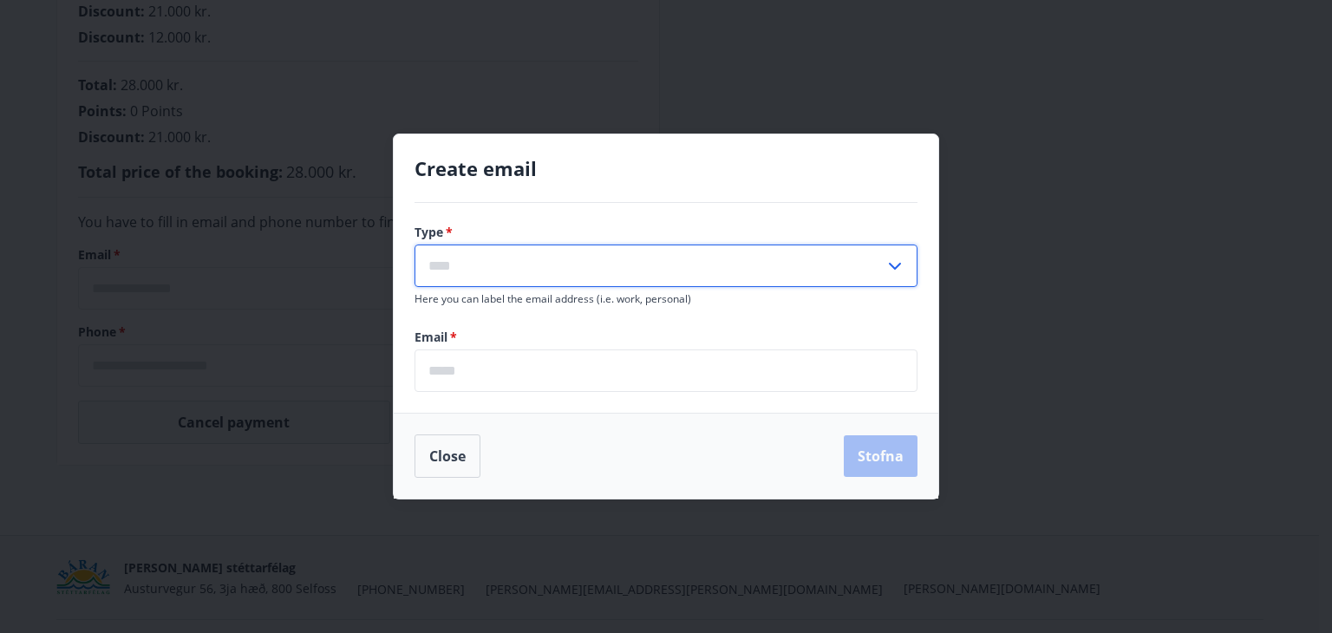
click at [454, 265] on input "text" at bounding box center [650, 266] width 470 height 42
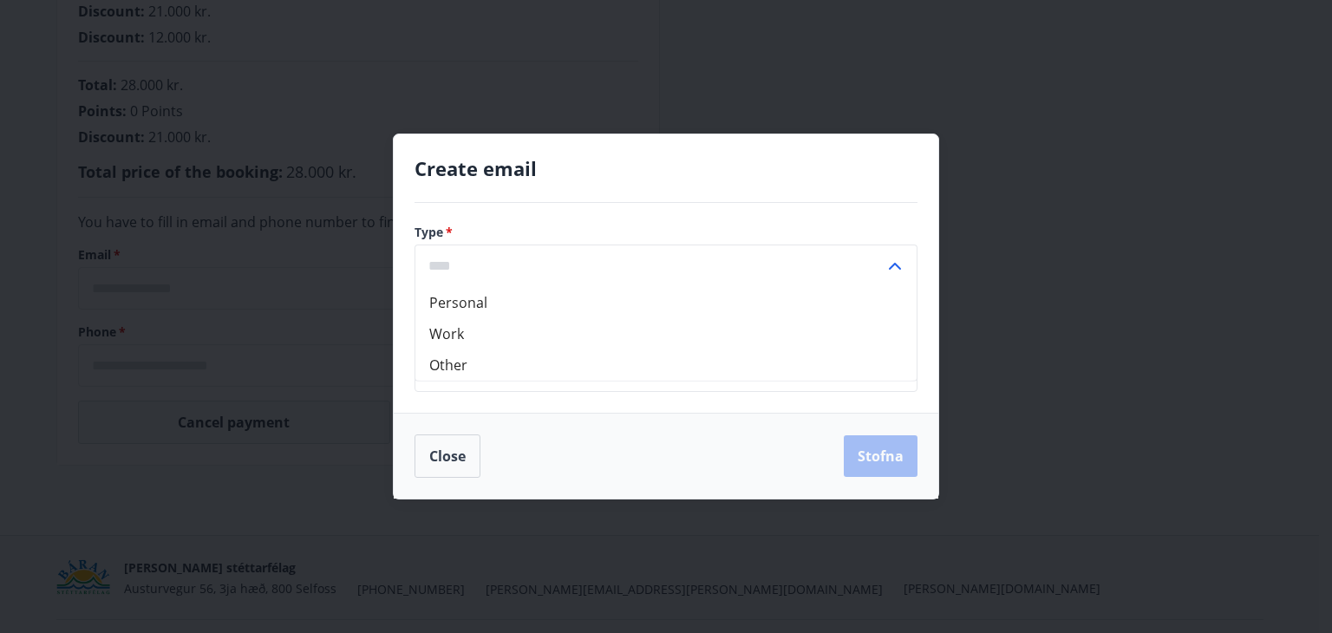
click at [465, 295] on li "Personal" at bounding box center [665, 302] width 501 height 31
type input "********"
click at [480, 376] on input "email" at bounding box center [666, 370] width 503 height 42
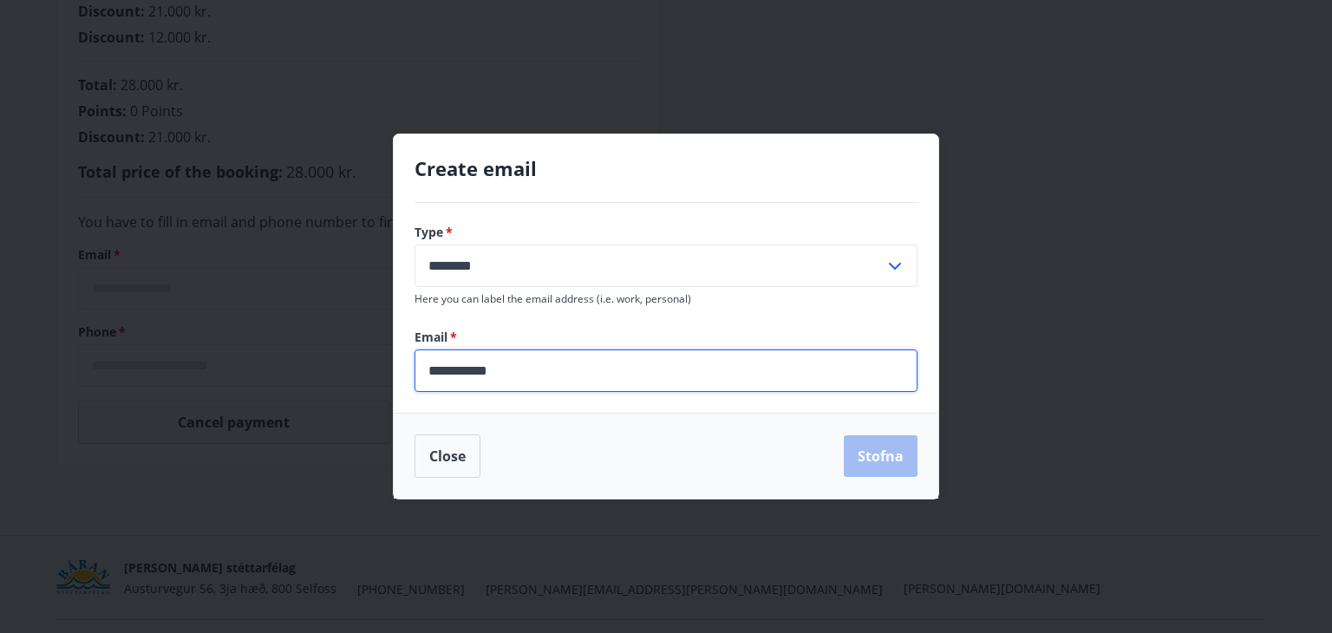
type input "**********"
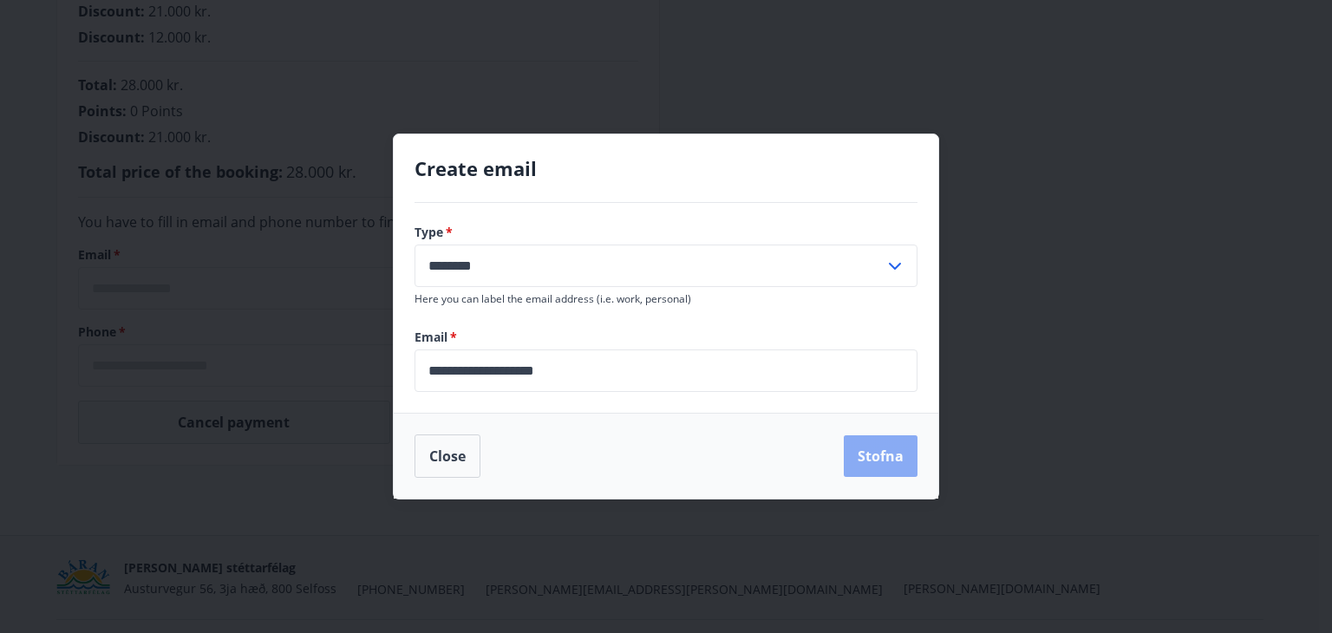
click at [875, 456] on button "Stofna" at bounding box center [881, 456] width 74 height 42
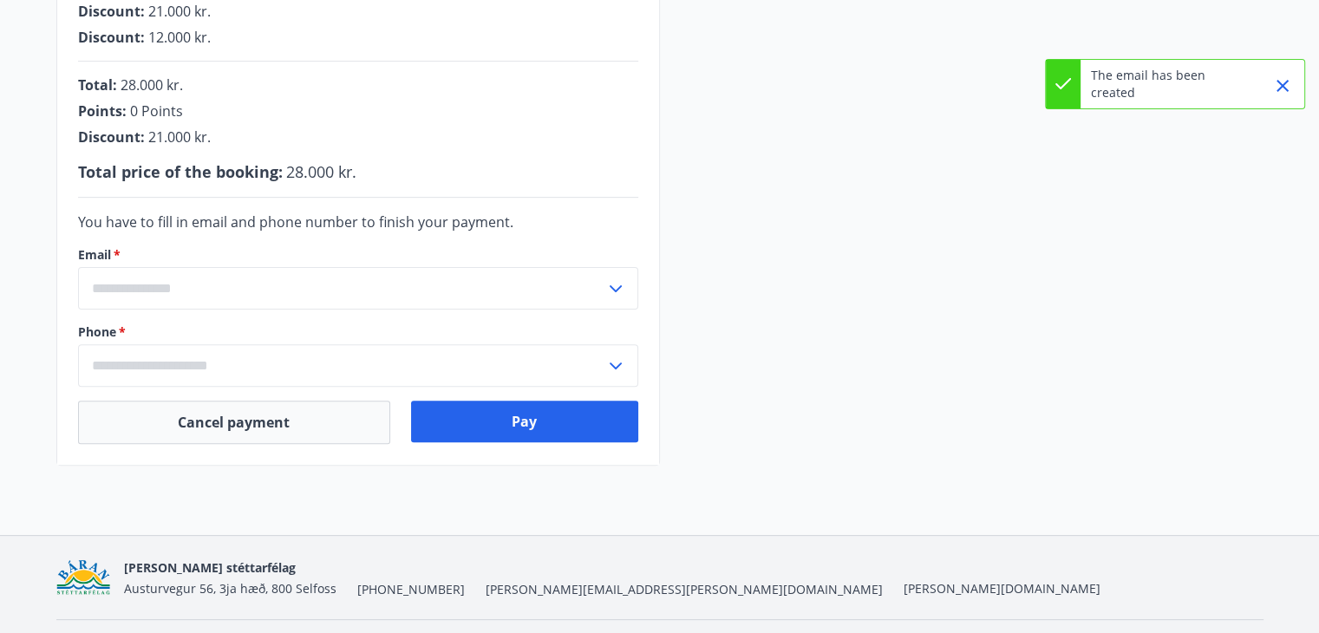
type input "**********"
click at [162, 356] on input "text" at bounding box center [341, 365] width 527 height 42
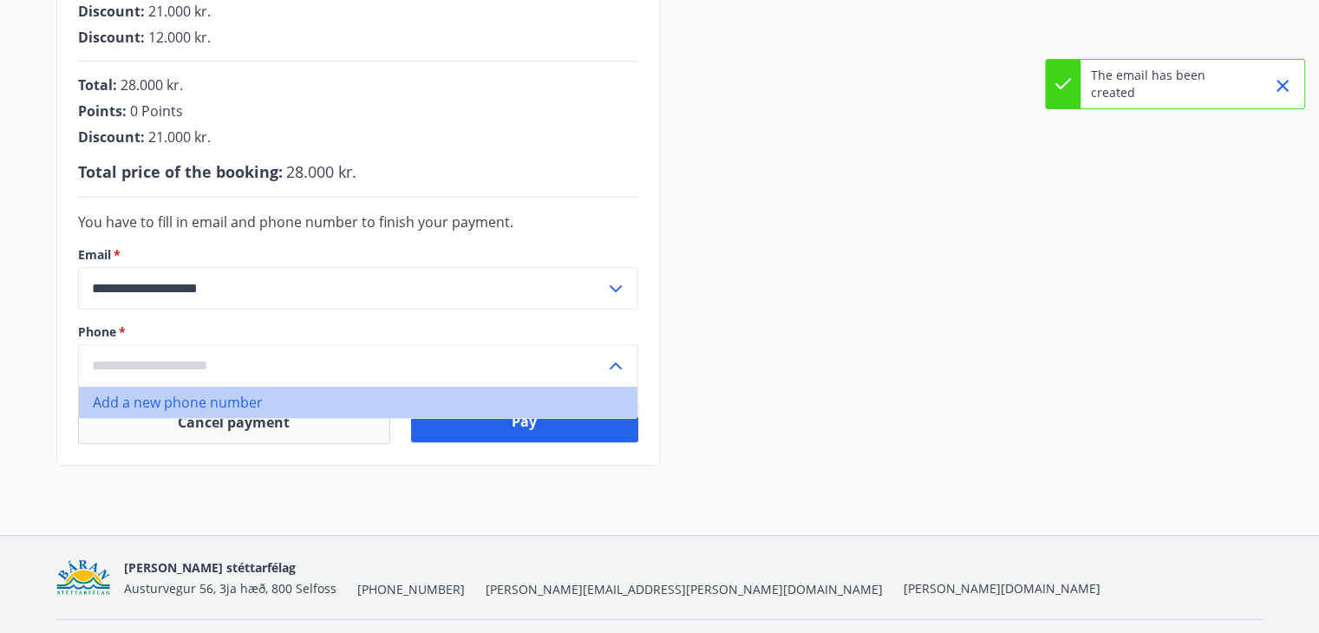
click at [180, 396] on li "Add a new phone number" at bounding box center [358, 402] width 558 height 31
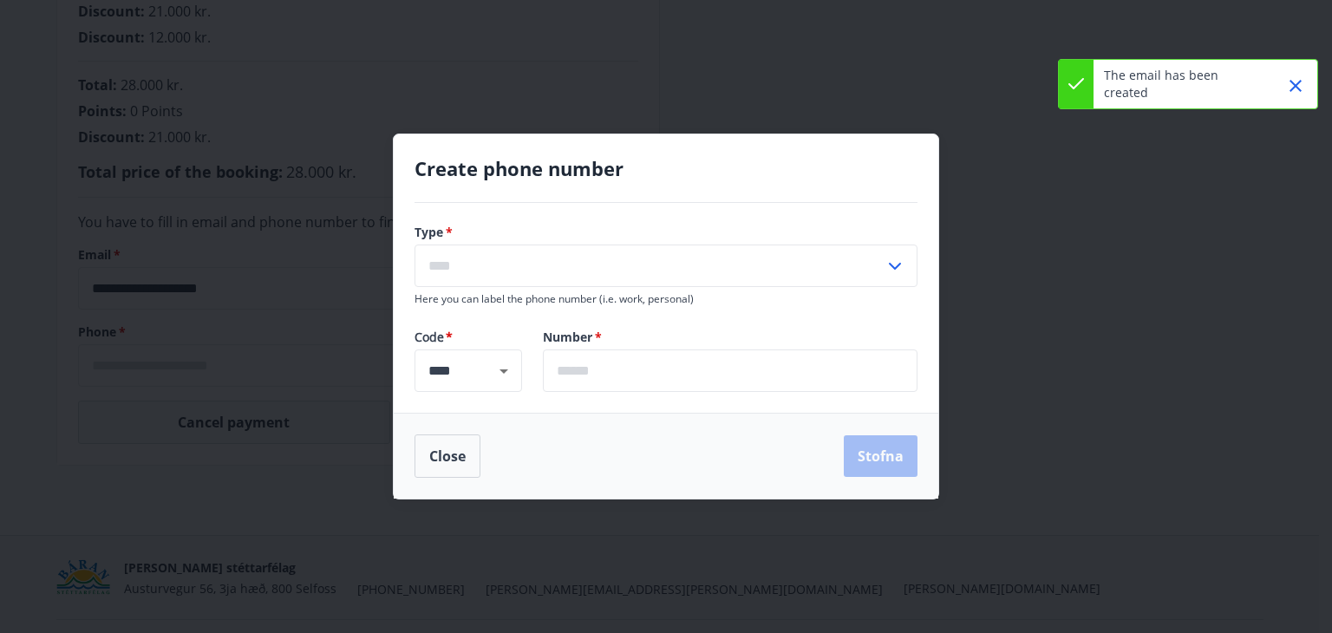
click at [492, 269] on input "text" at bounding box center [650, 266] width 470 height 42
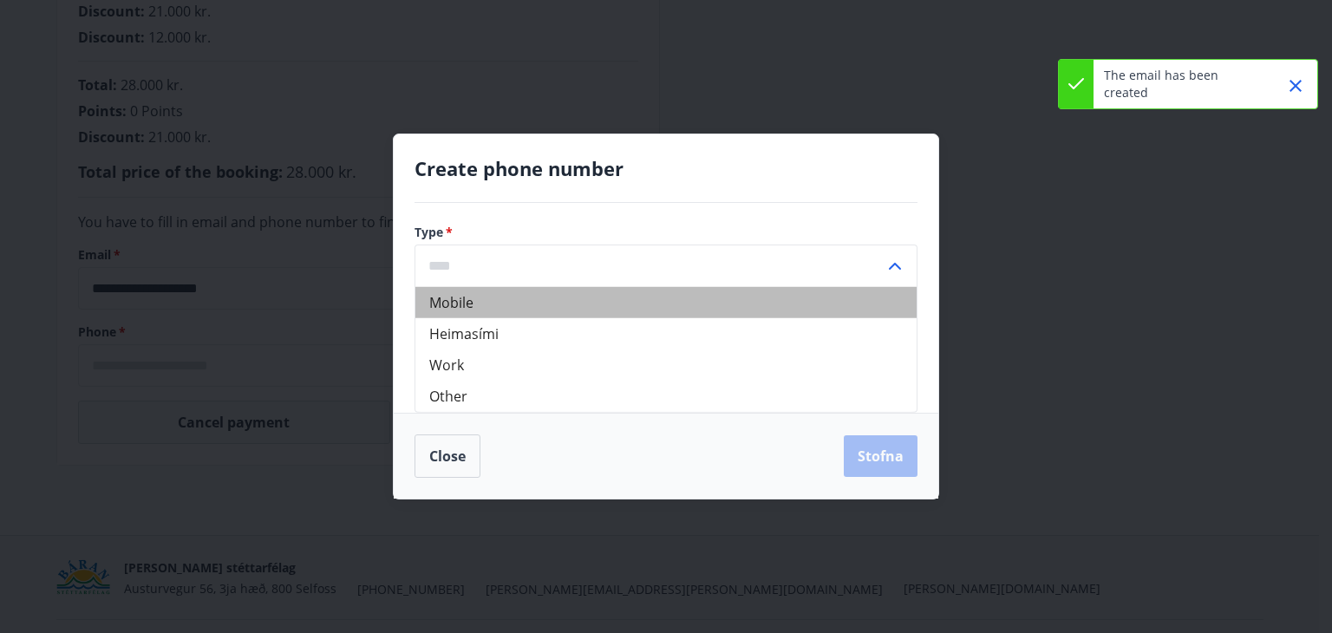
click at [546, 303] on li "Mobile" at bounding box center [665, 302] width 501 height 31
type input "******"
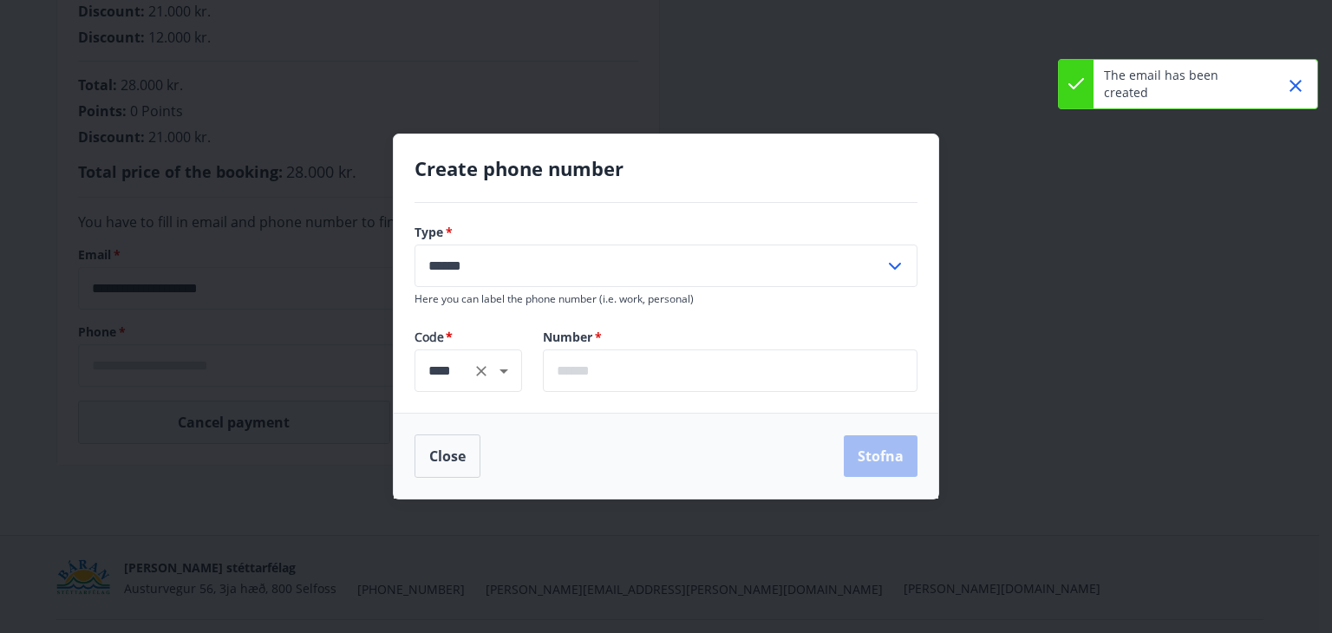
click at [504, 376] on icon "Open" at bounding box center [503, 371] width 21 height 21
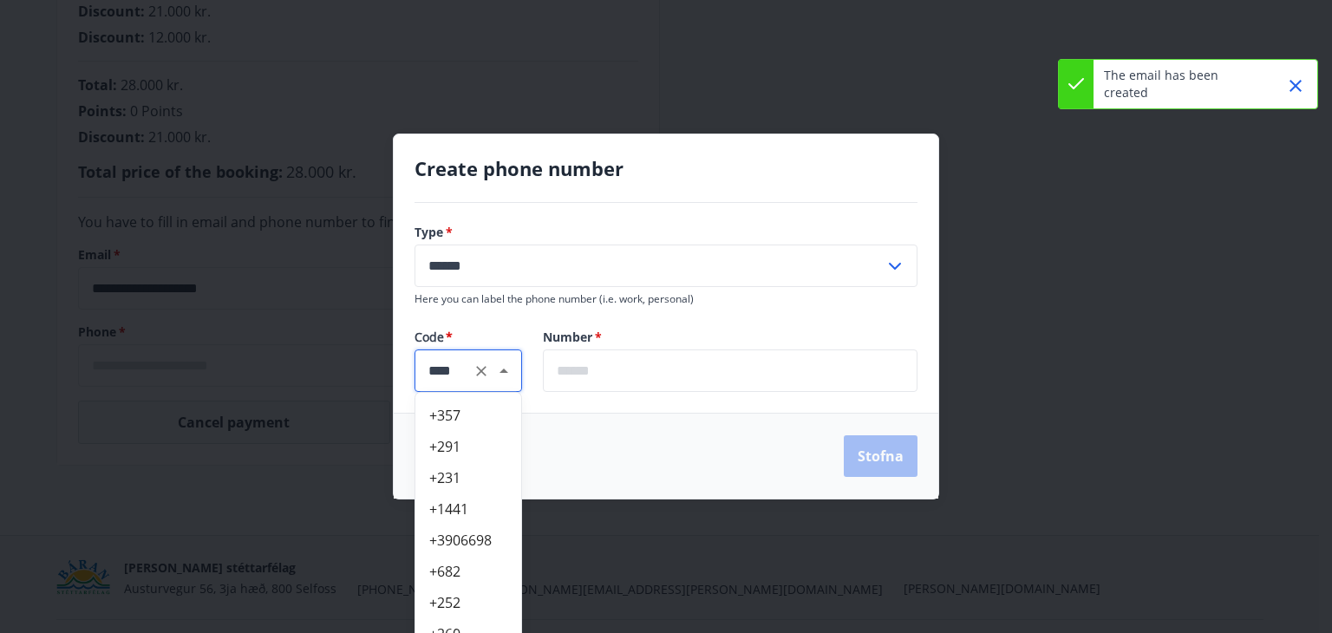
scroll to position [5998, 0]
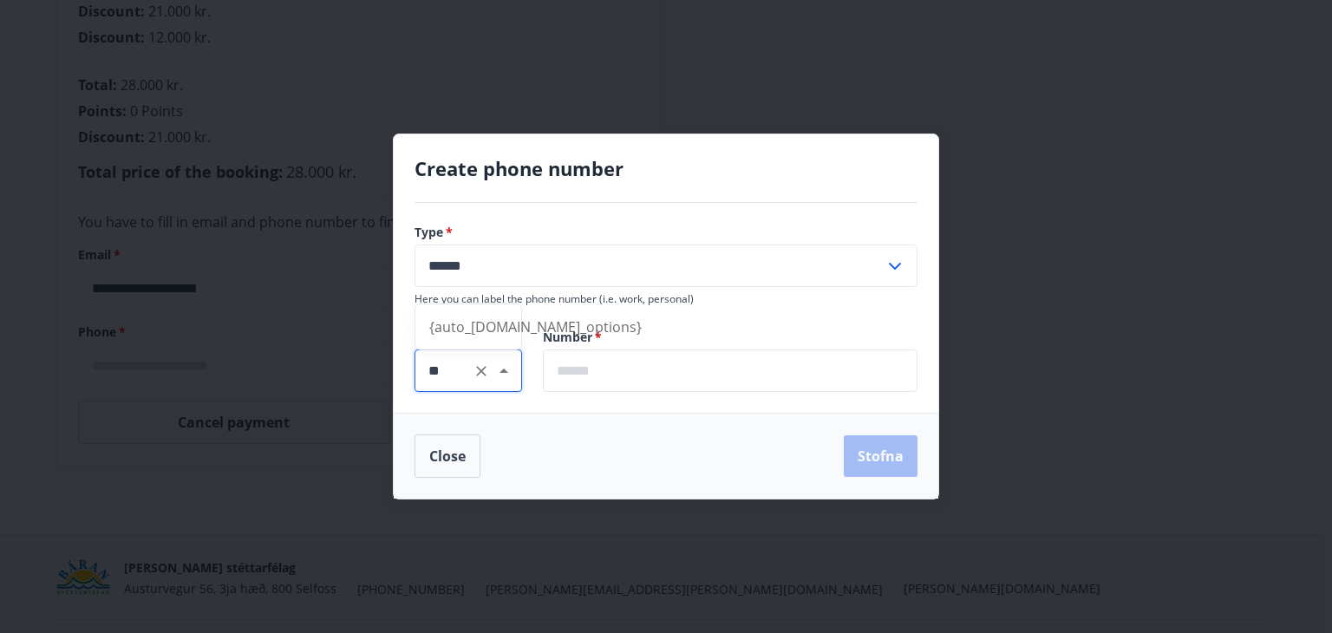
type input "*"
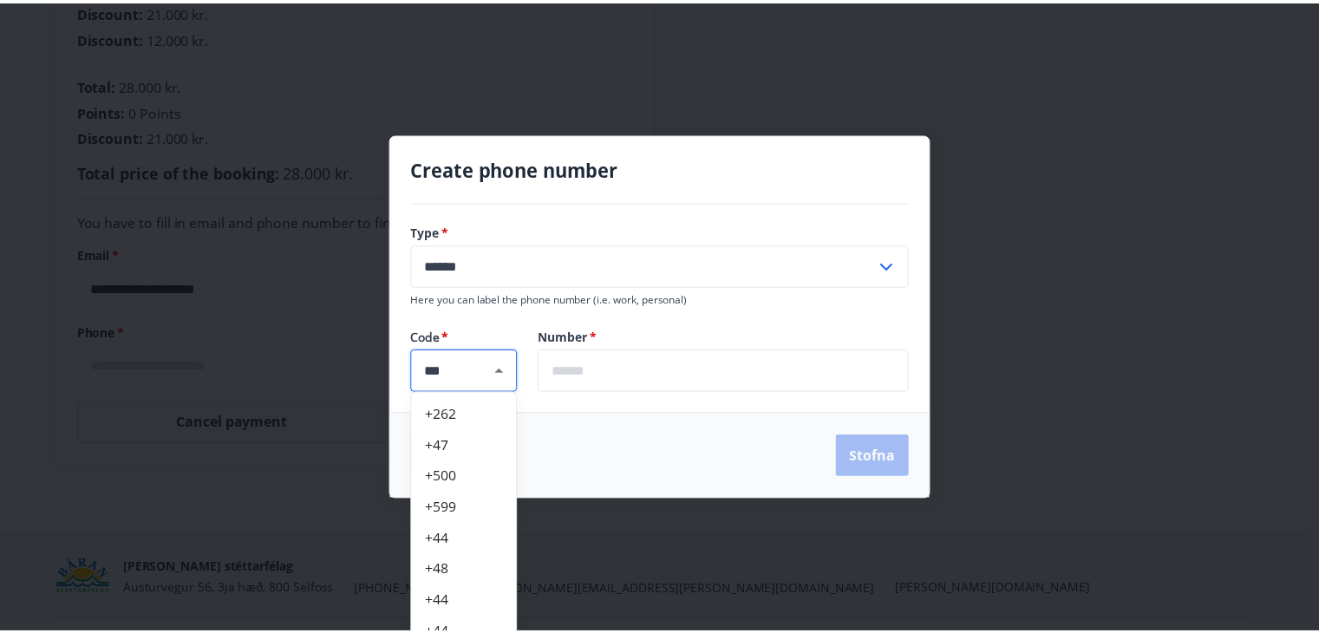
scroll to position [354, 0]
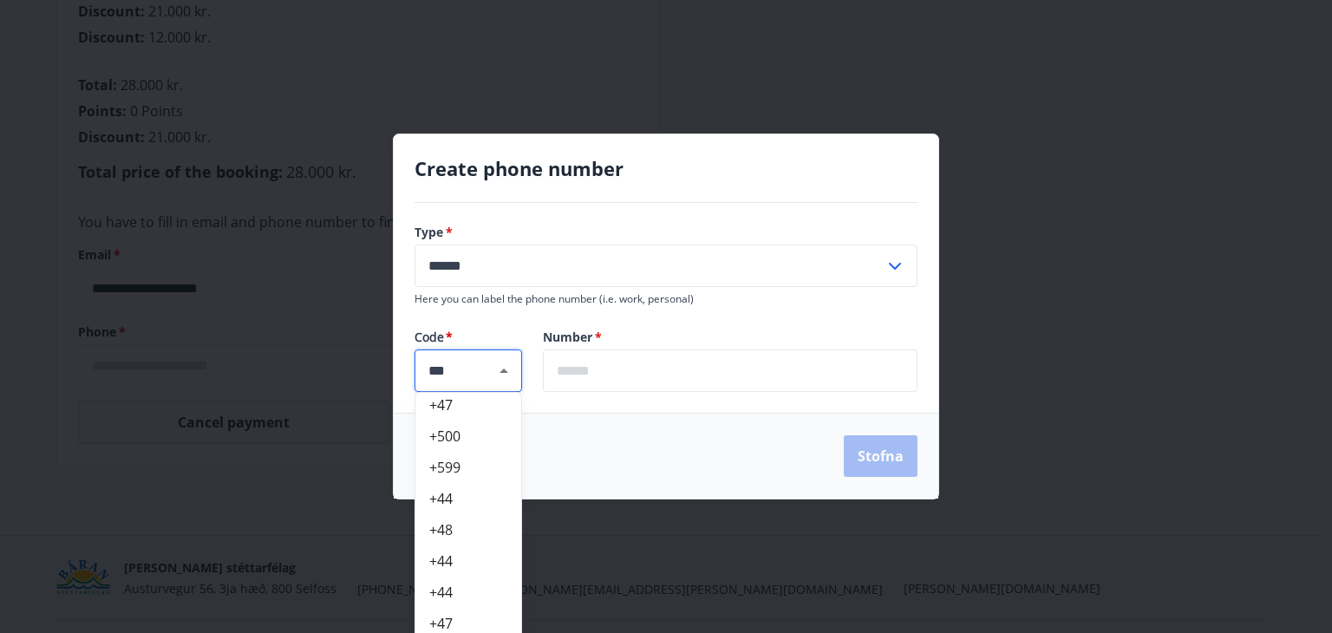
click at [458, 525] on li "+48" at bounding box center [468, 529] width 106 height 31
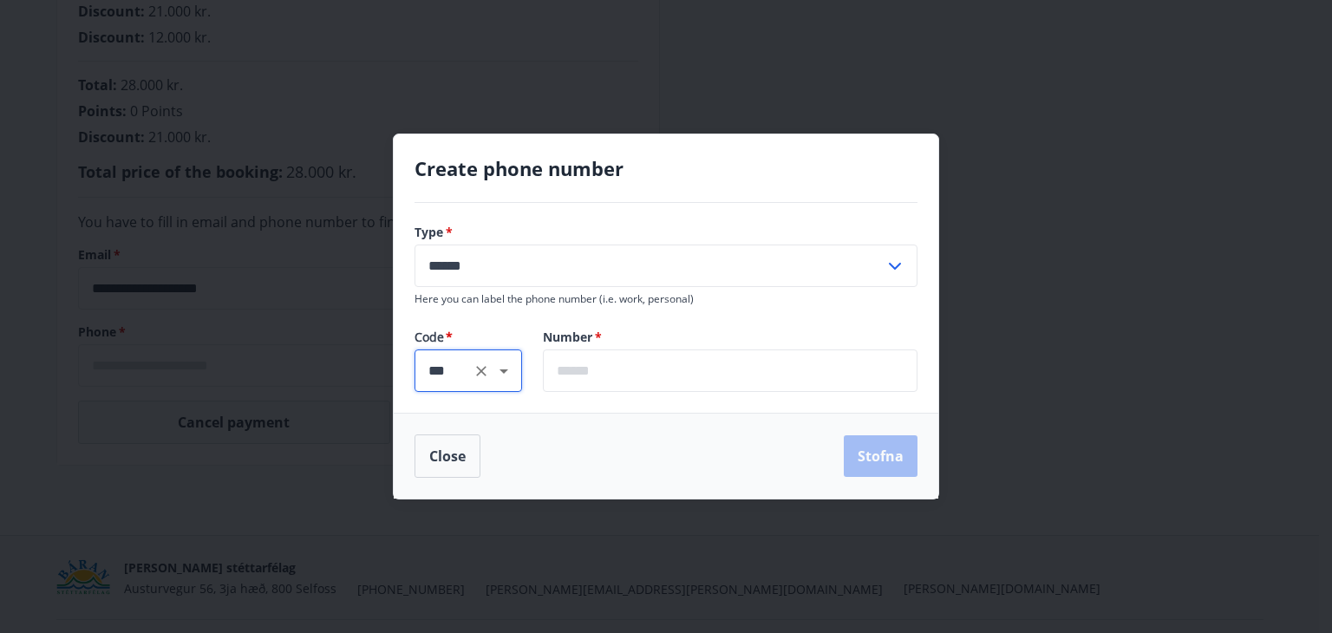
type input "***"
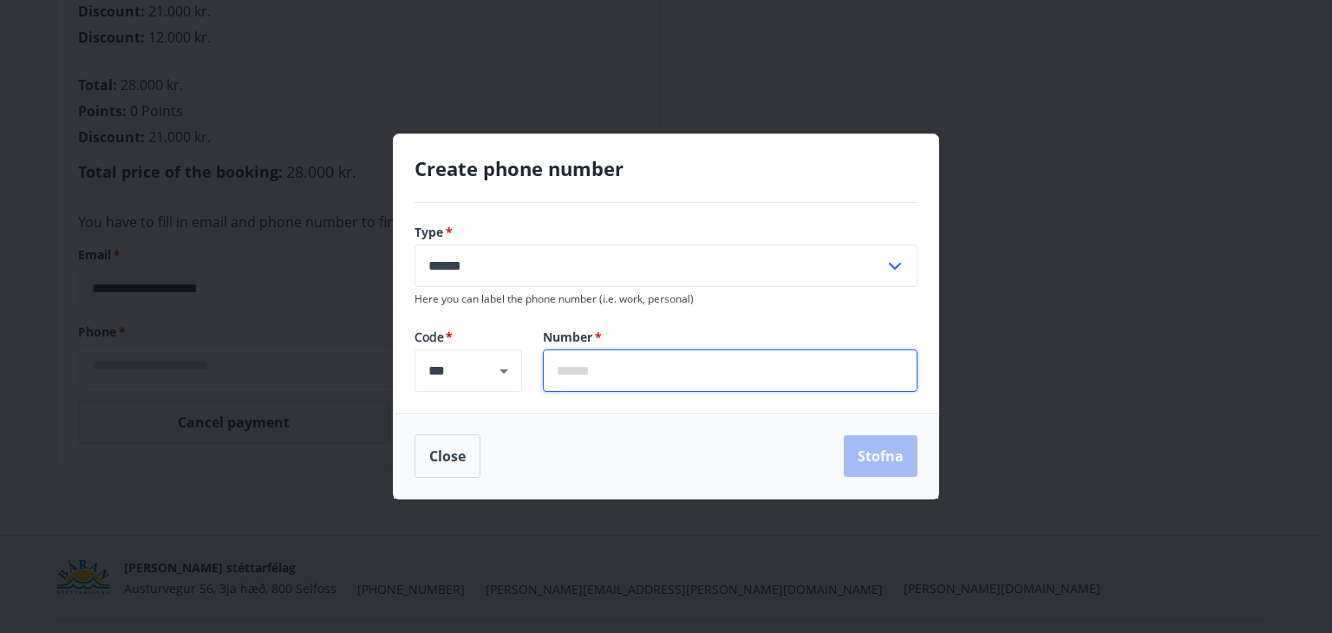
click at [602, 381] on input "text" at bounding box center [730, 370] width 375 height 42
type input "*********"
click at [892, 467] on button "Stofna" at bounding box center [881, 456] width 74 height 42
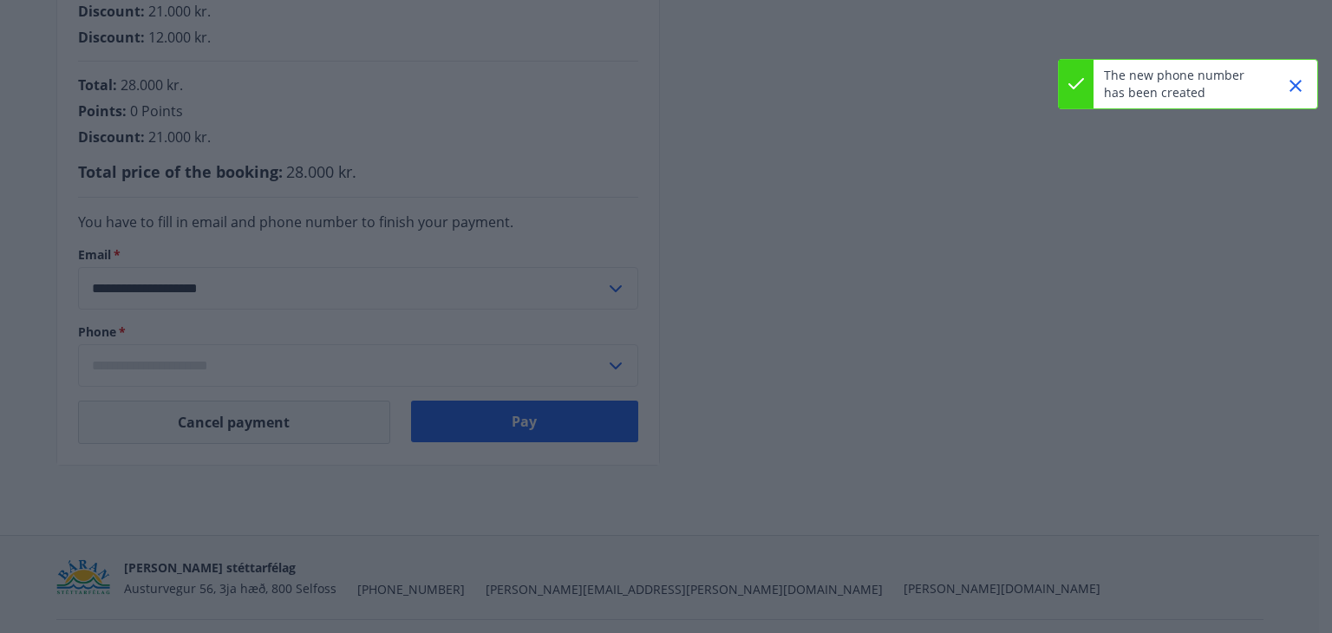
type input "**********"
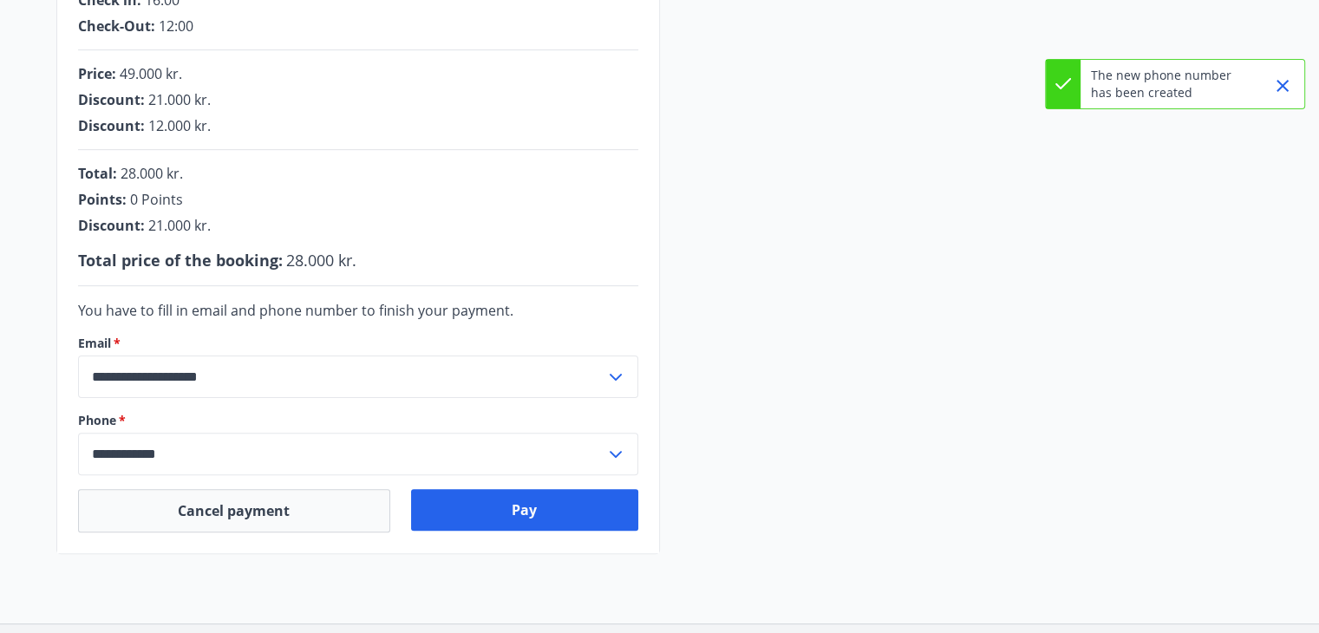
scroll to position [415, 0]
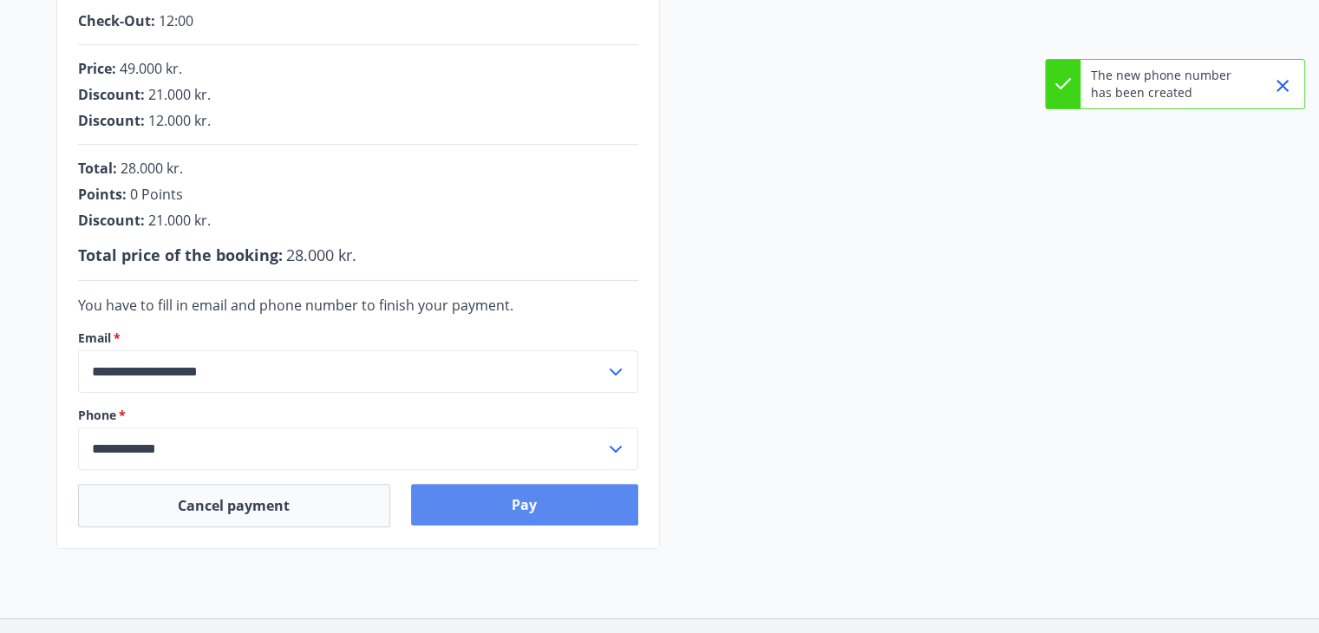
click at [502, 507] on button "Pay" at bounding box center [524, 505] width 227 height 42
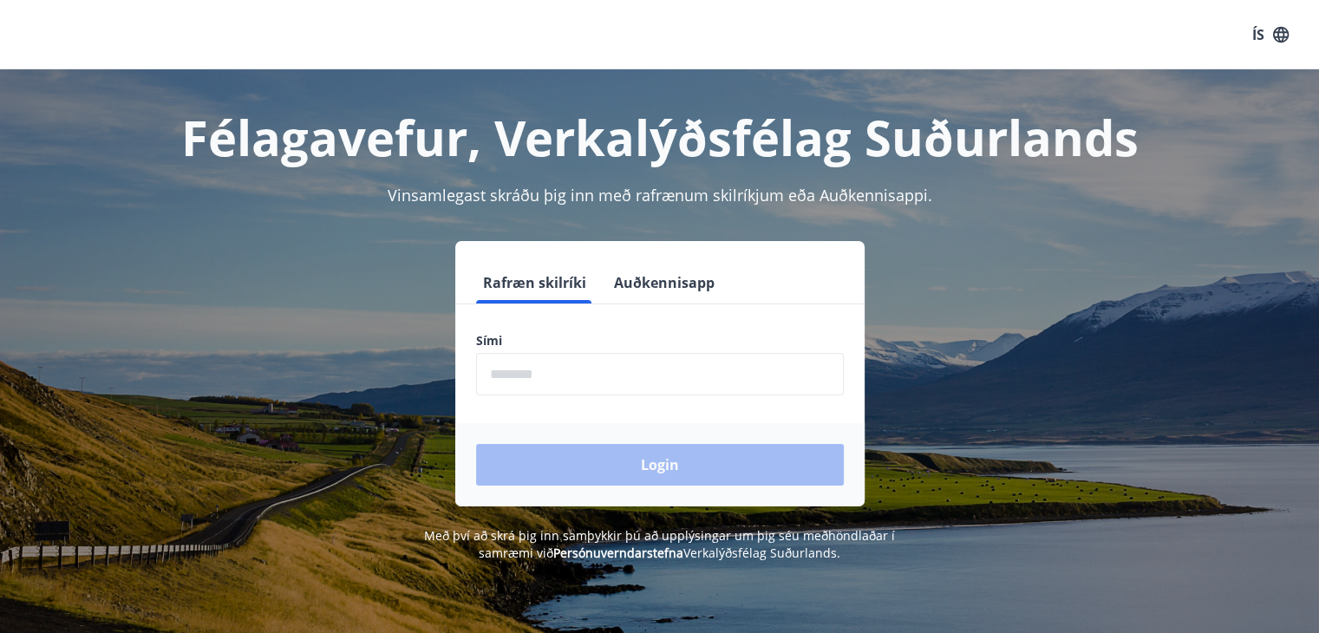
click at [652, 286] on button "Auðkennisapp" at bounding box center [664, 283] width 114 height 42
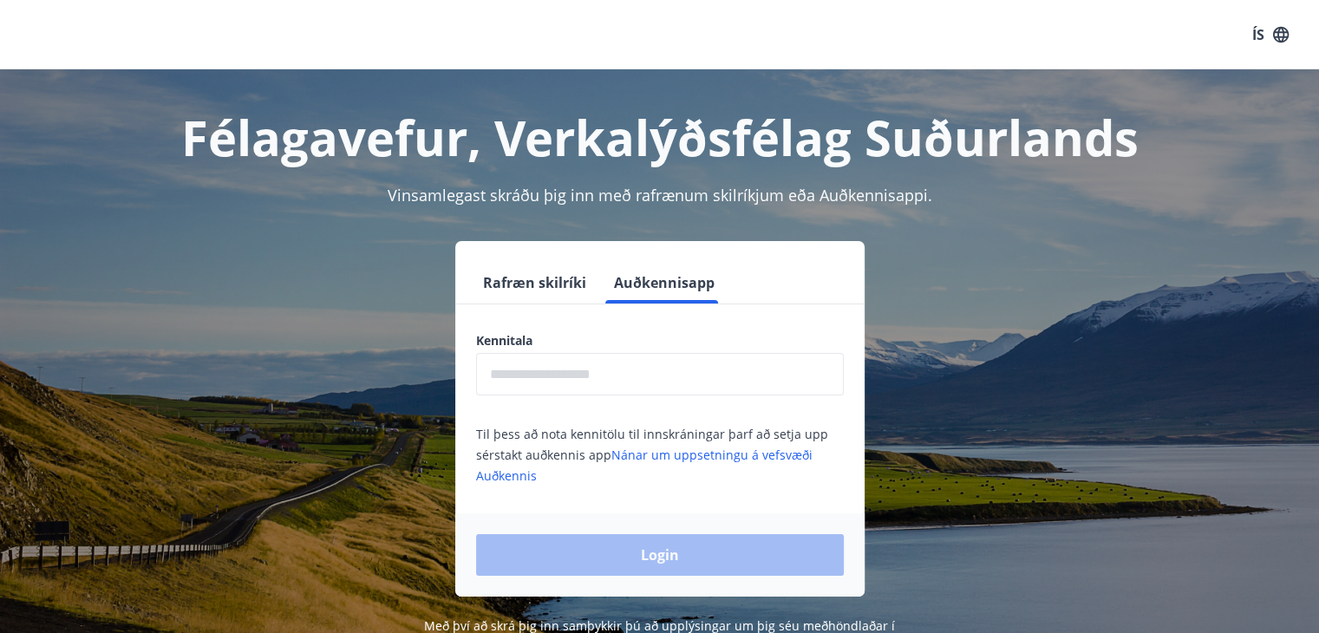
click at [637, 363] on input "text" at bounding box center [660, 374] width 368 height 42
type input "**********"
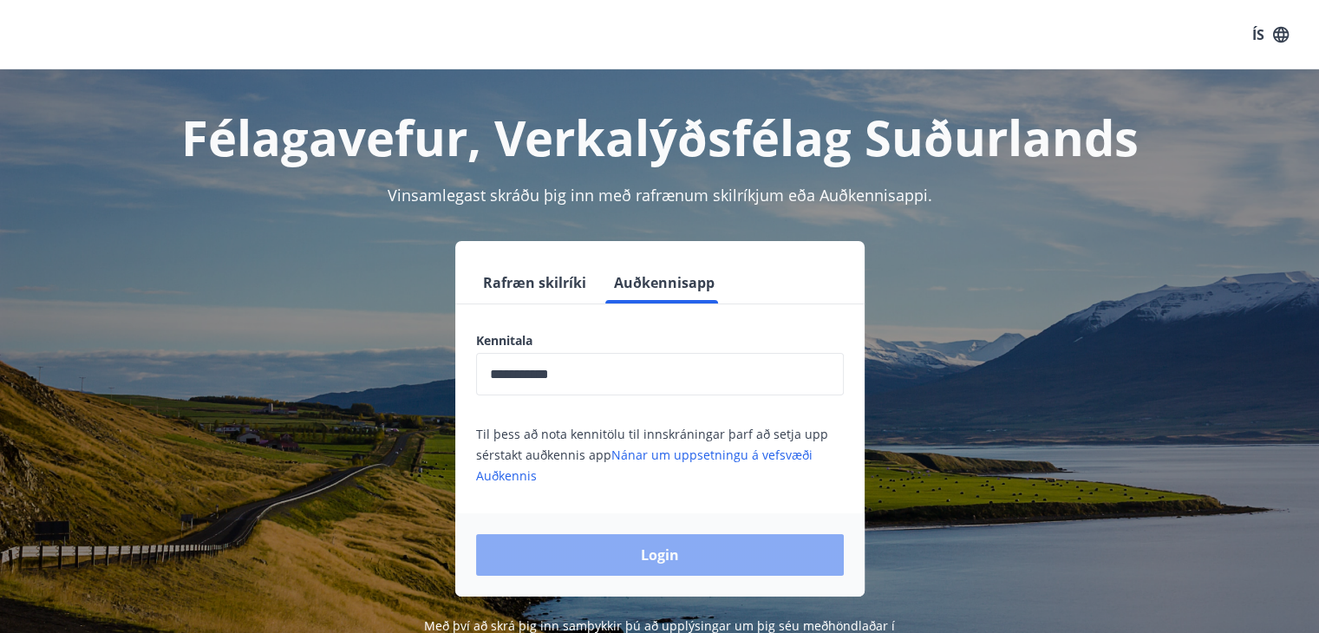
click at [656, 546] on button "Login" at bounding box center [660, 555] width 368 height 42
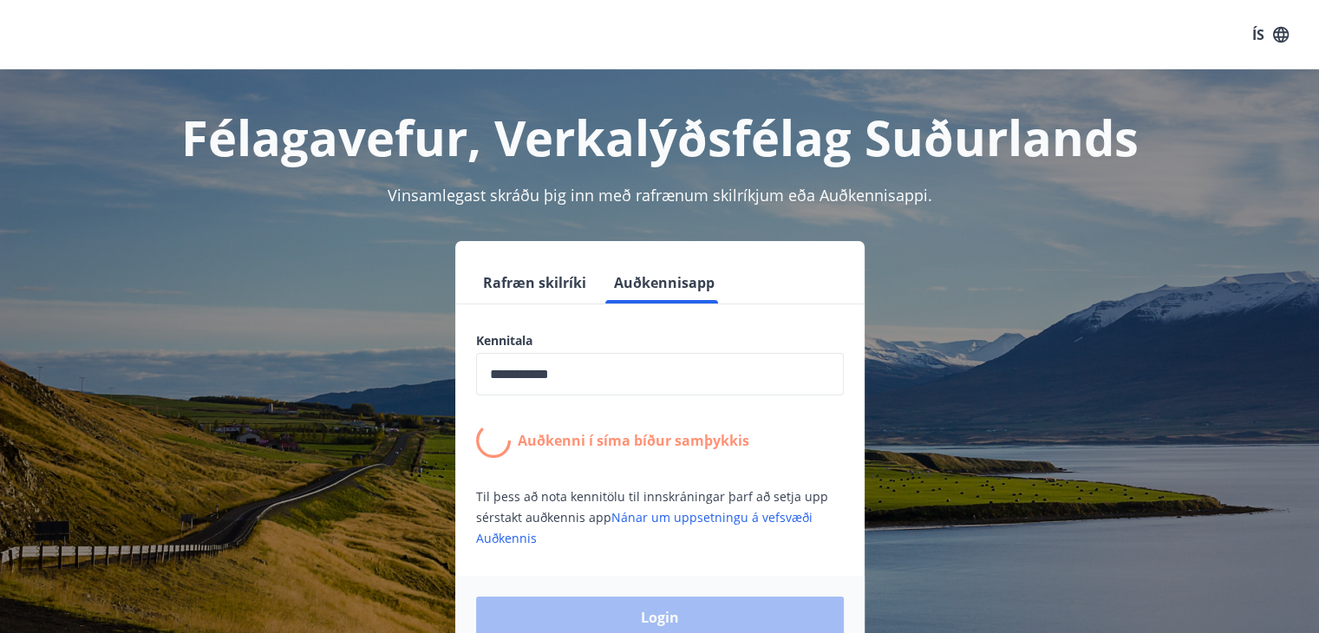
scroll to position [56, 0]
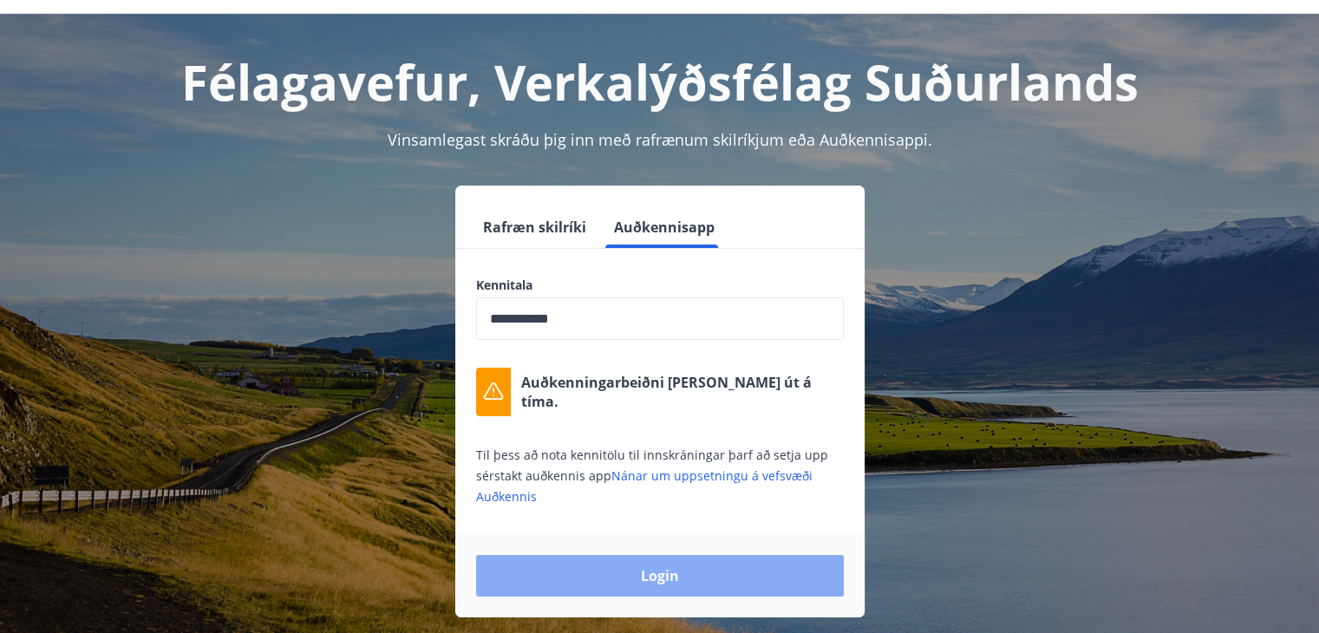
click at [694, 569] on button "Login" at bounding box center [660, 576] width 368 height 42
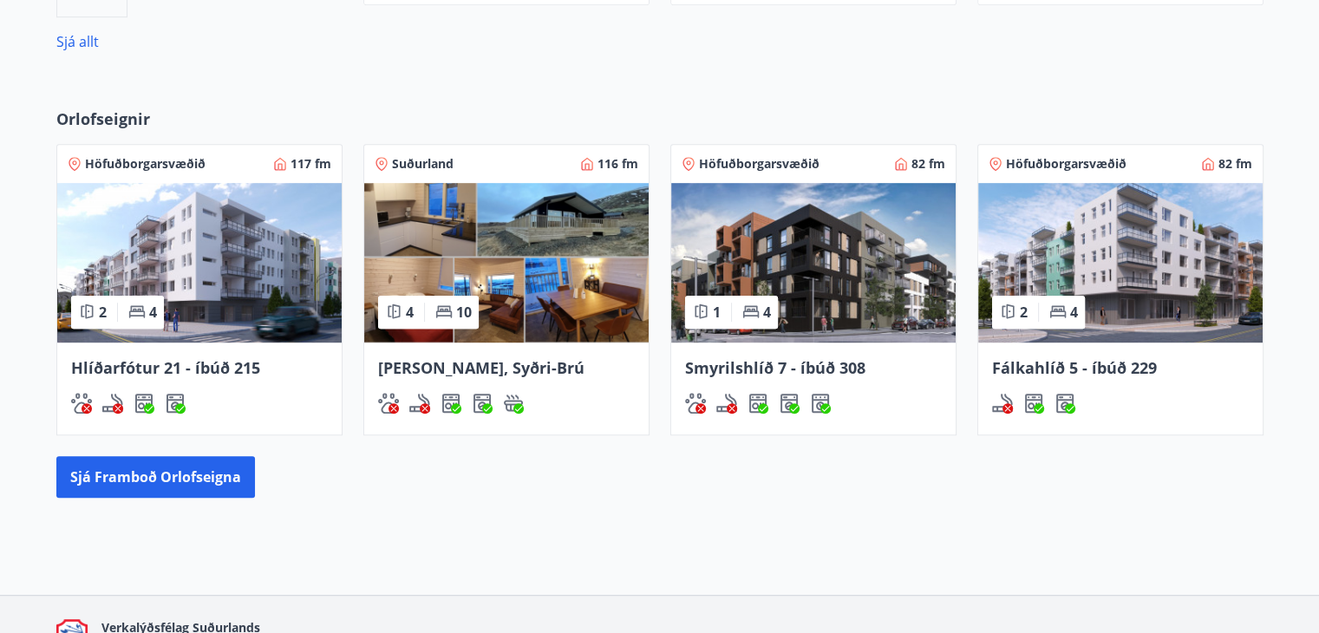
scroll to position [953, 0]
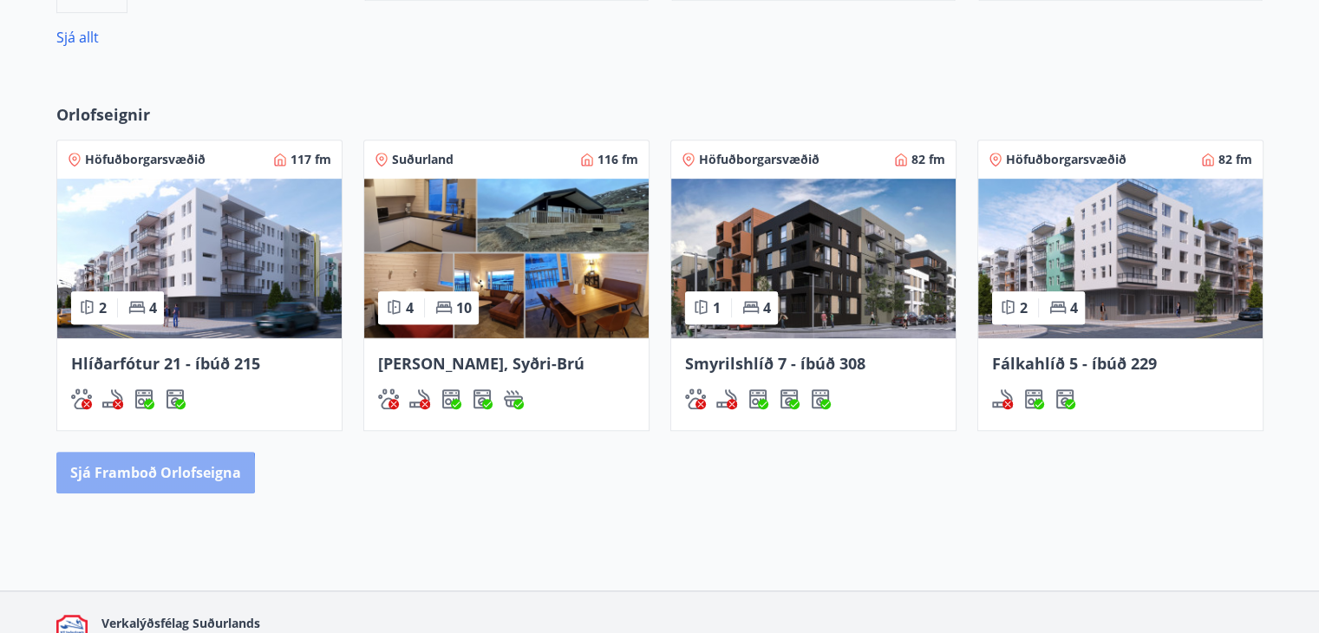
click at [132, 474] on button "Sjá framboð orlofseigna" at bounding box center [155, 473] width 199 height 42
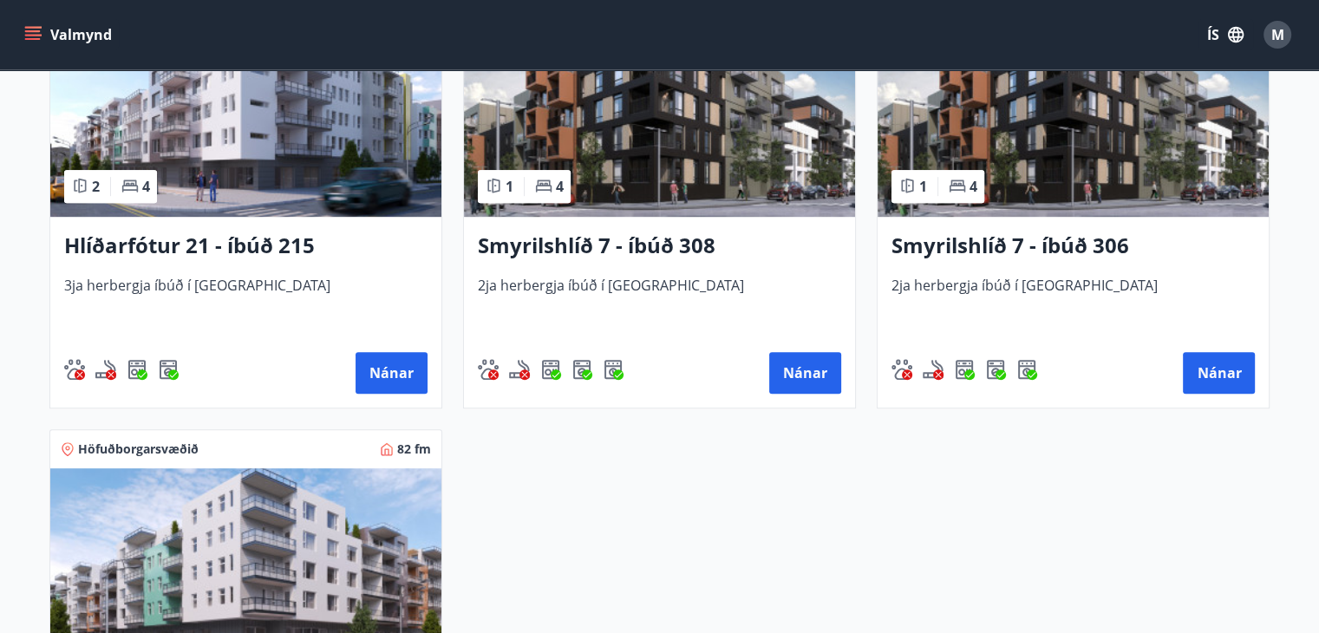
scroll to position [784, 0]
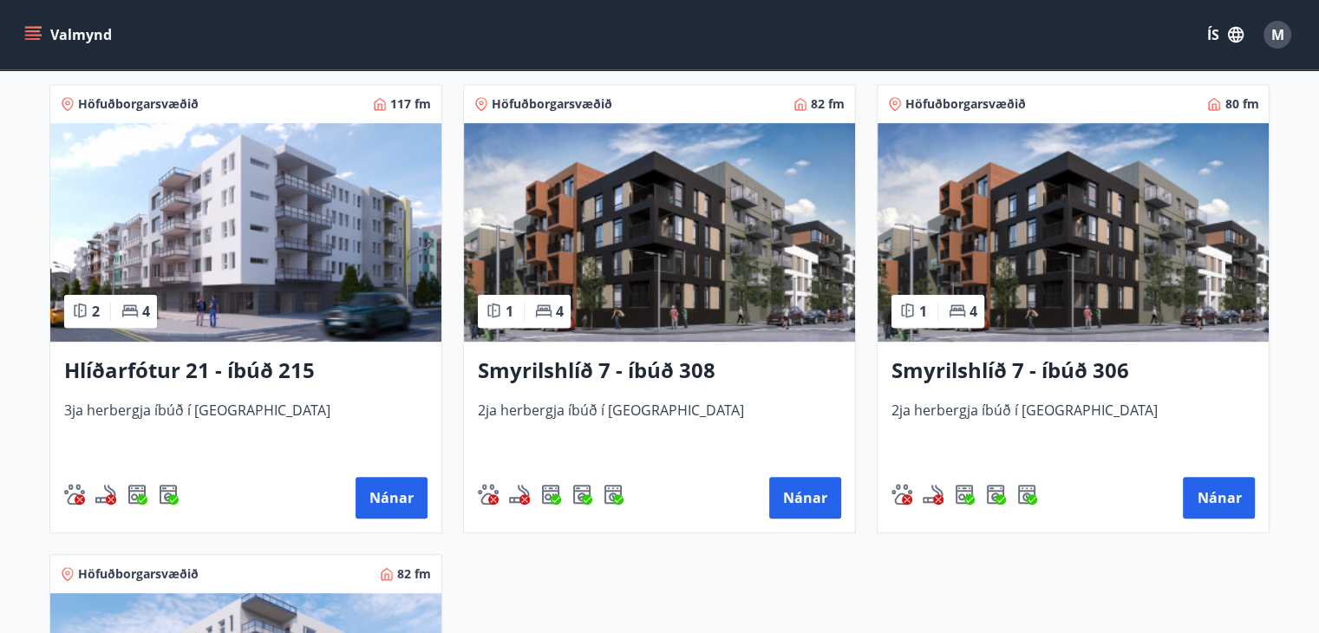
click at [323, 278] on img at bounding box center [245, 232] width 391 height 219
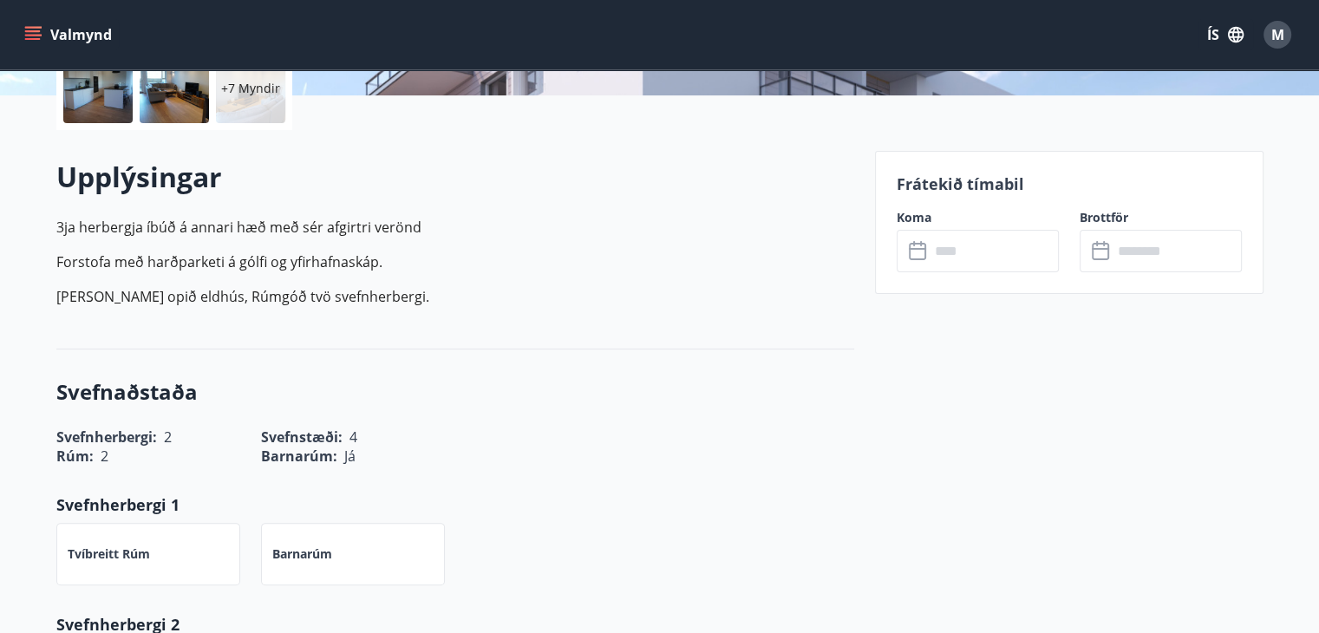
scroll to position [477, 0]
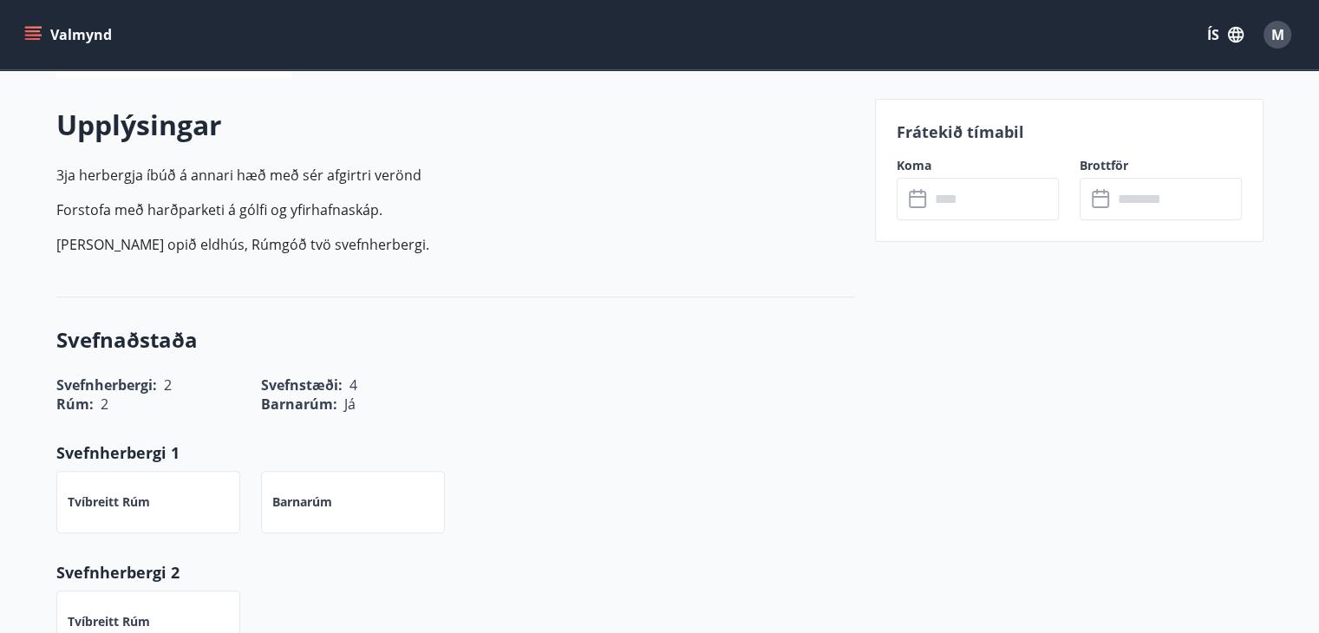
click at [955, 214] on input "text" at bounding box center [994, 199] width 129 height 42
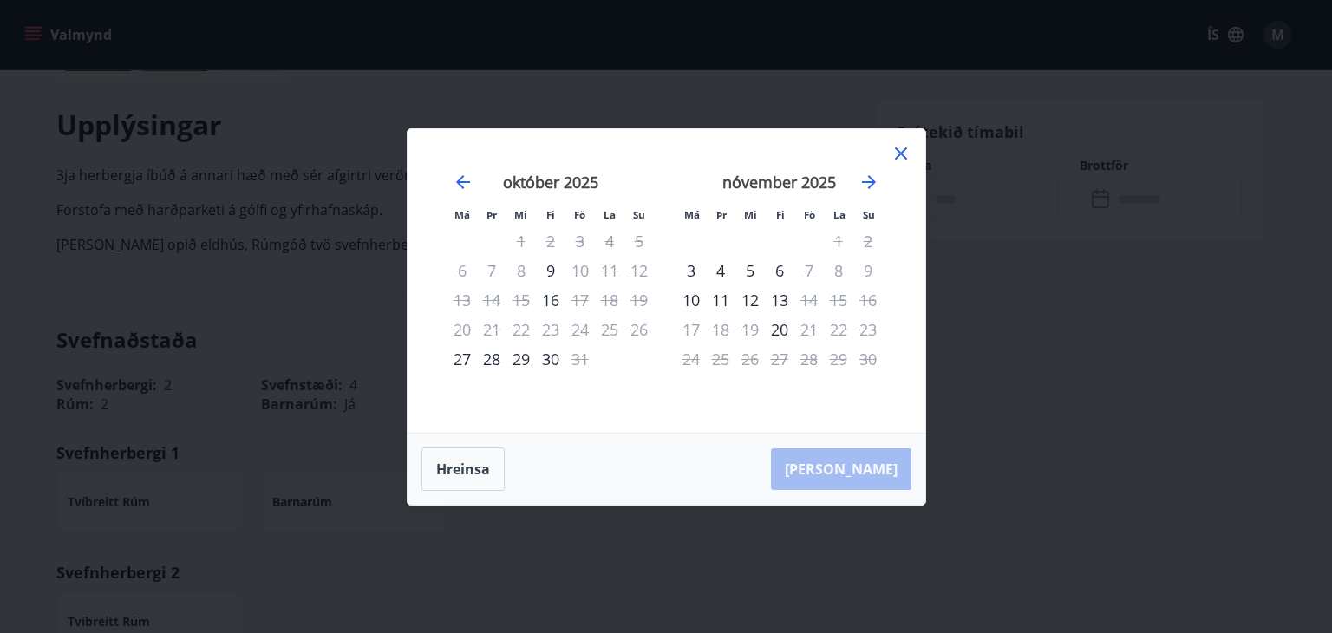
click at [902, 147] on icon at bounding box center [901, 153] width 21 height 21
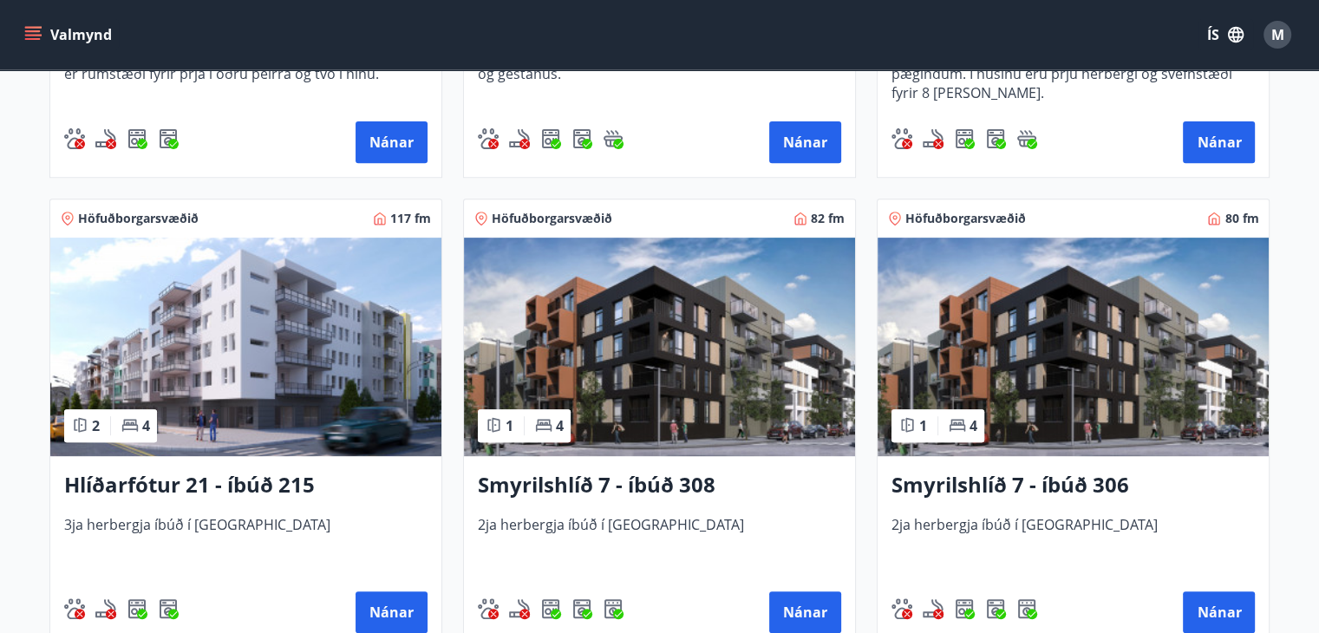
click at [711, 411] on img at bounding box center [659, 347] width 391 height 219
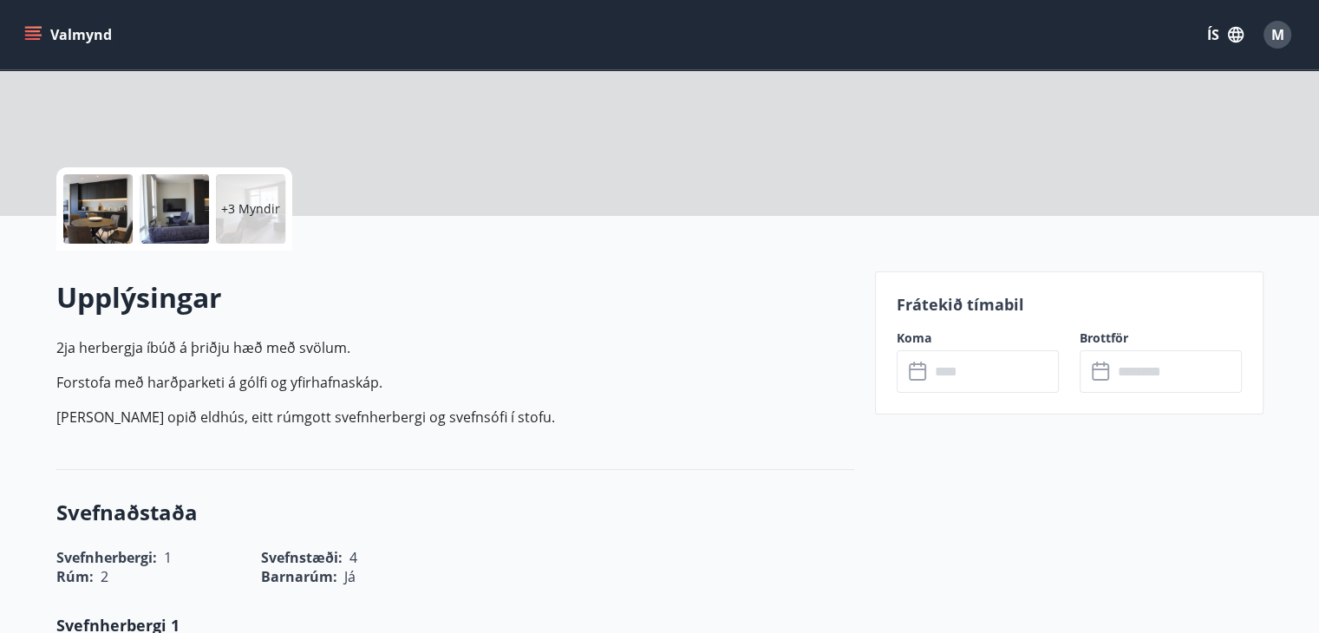
scroll to position [379, 0]
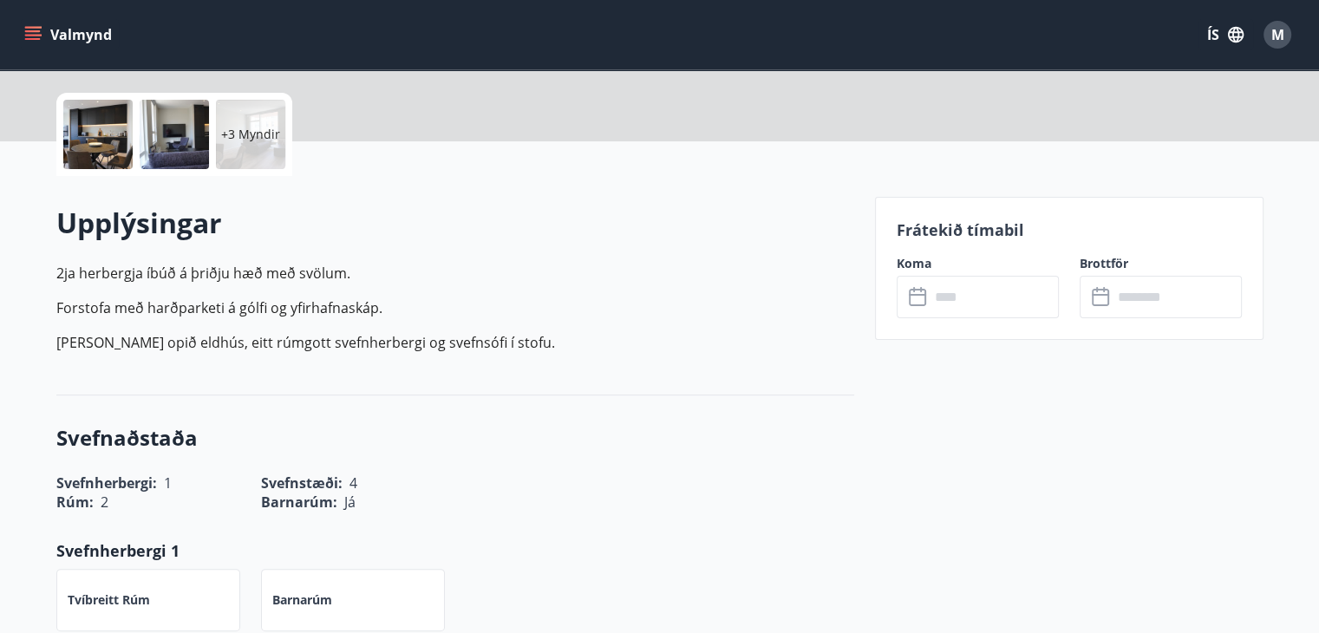
click at [987, 303] on input "text" at bounding box center [994, 297] width 129 height 42
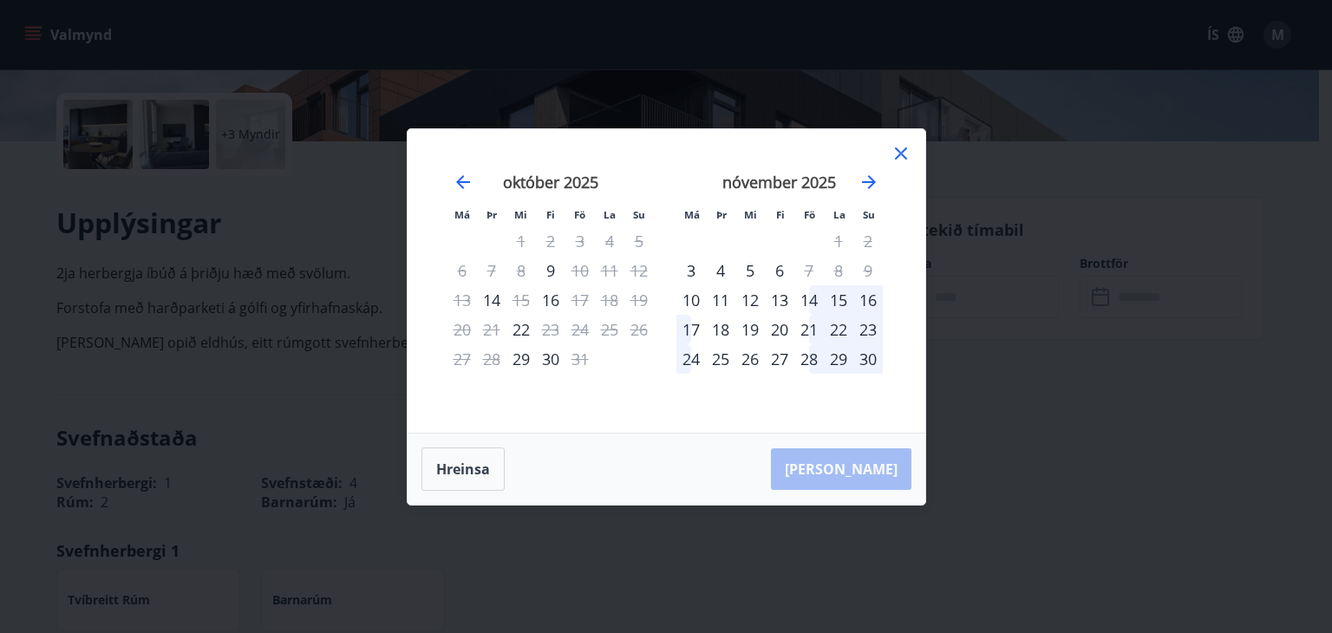
click at [907, 151] on icon at bounding box center [901, 153] width 21 height 21
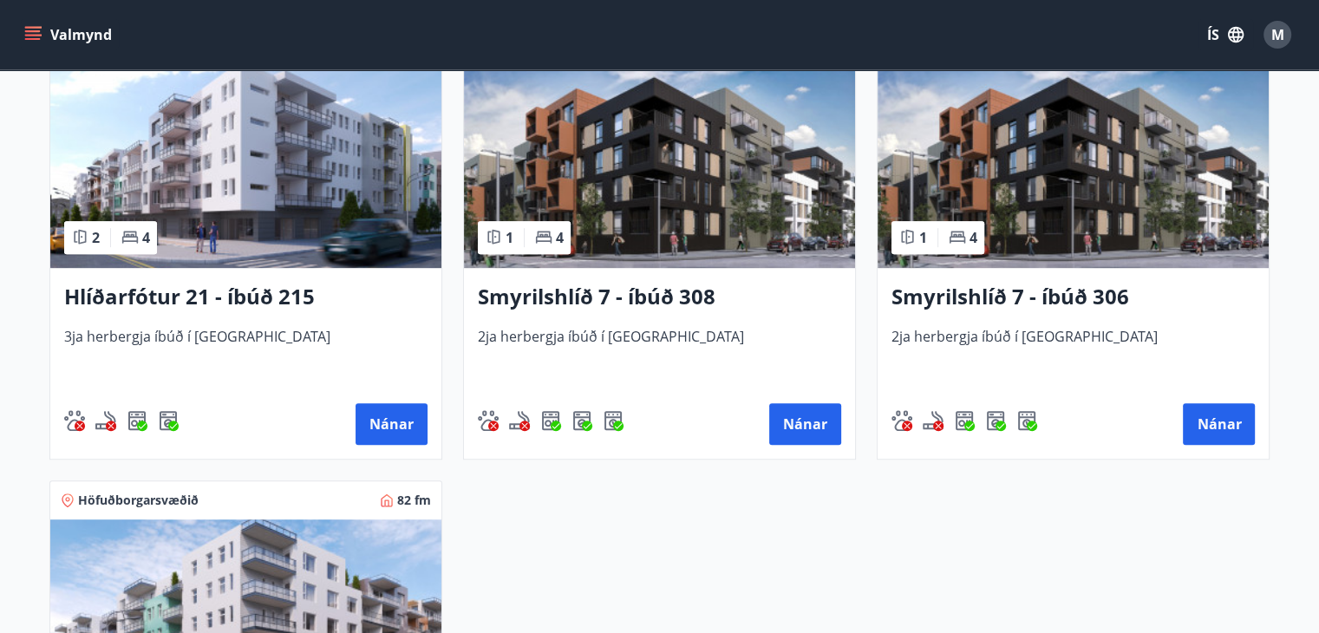
click at [1065, 313] on div "Smyrilshlíð 7 - íbúð 306 2ja herbergja íbúð í Reykjavík Nánar" at bounding box center [1073, 363] width 391 height 191
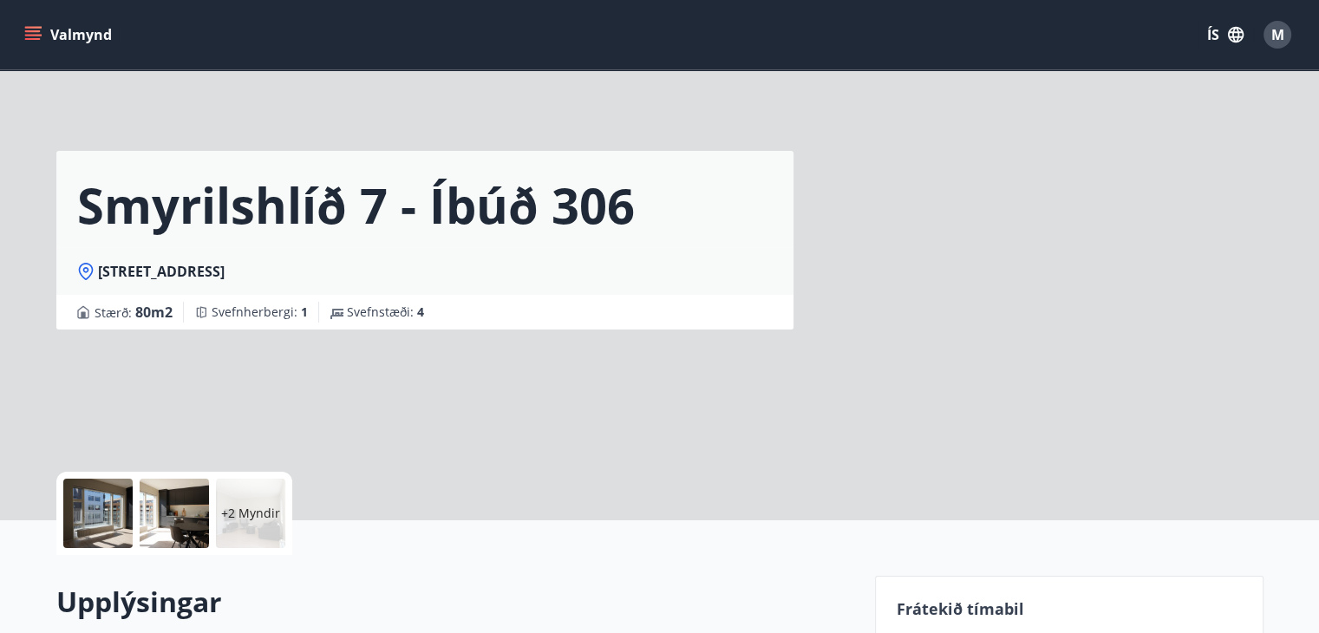
scroll to position [450, 0]
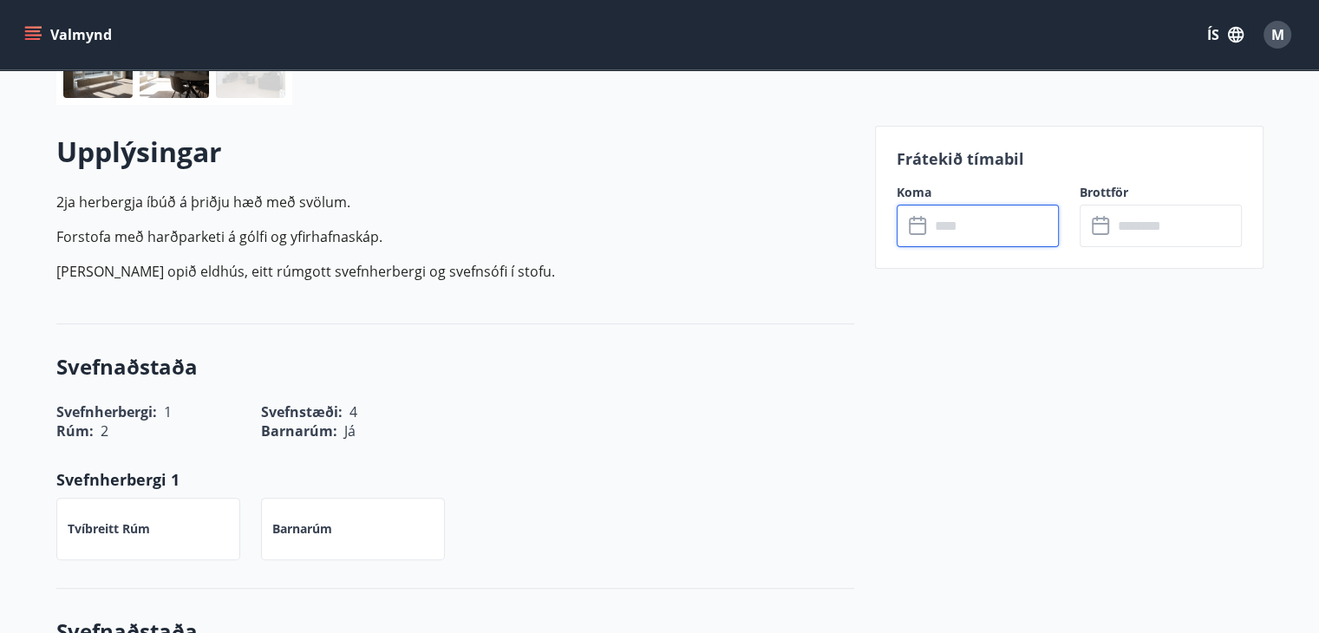
click at [982, 228] on input "text" at bounding box center [994, 226] width 129 height 42
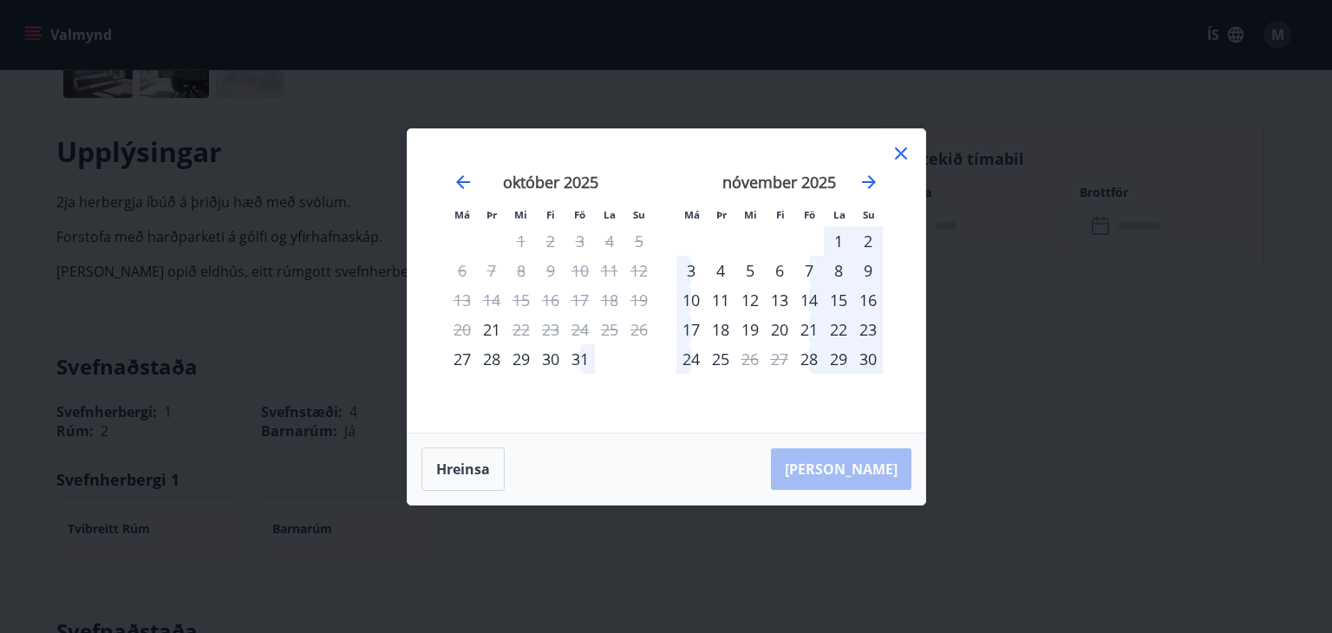
click at [900, 159] on icon at bounding box center [901, 153] width 21 height 21
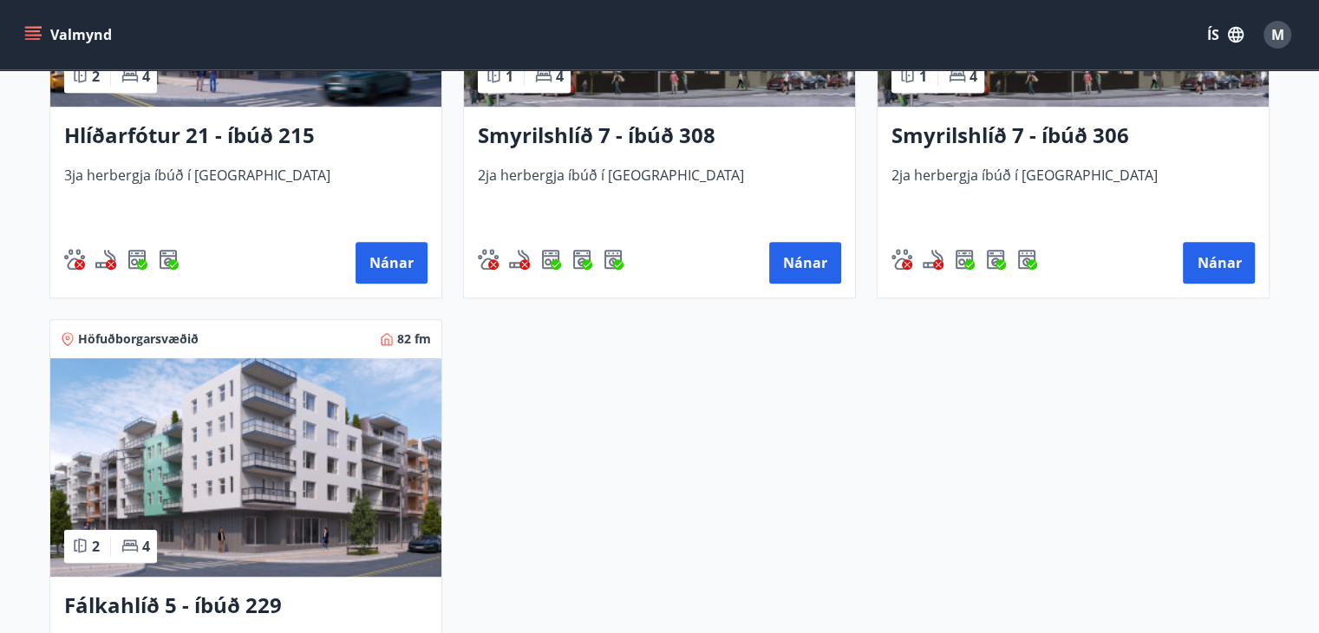
click at [300, 452] on img at bounding box center [245, 467] width 391 height 219
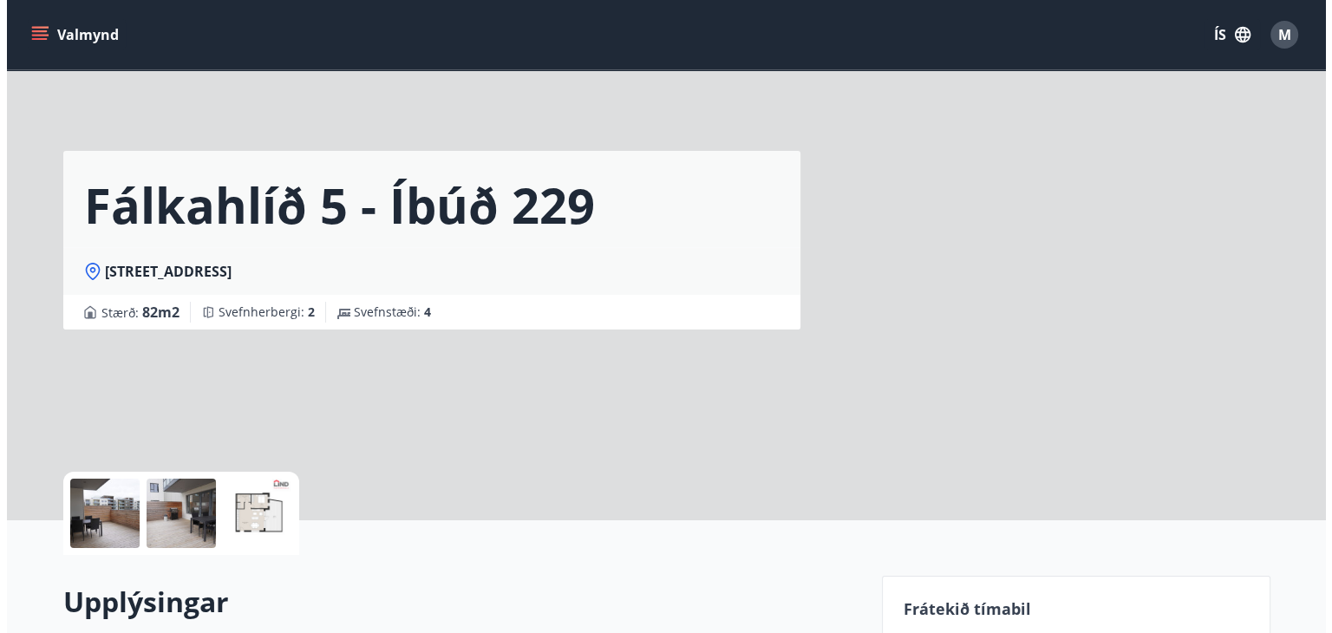
scroll to position [432, 0]
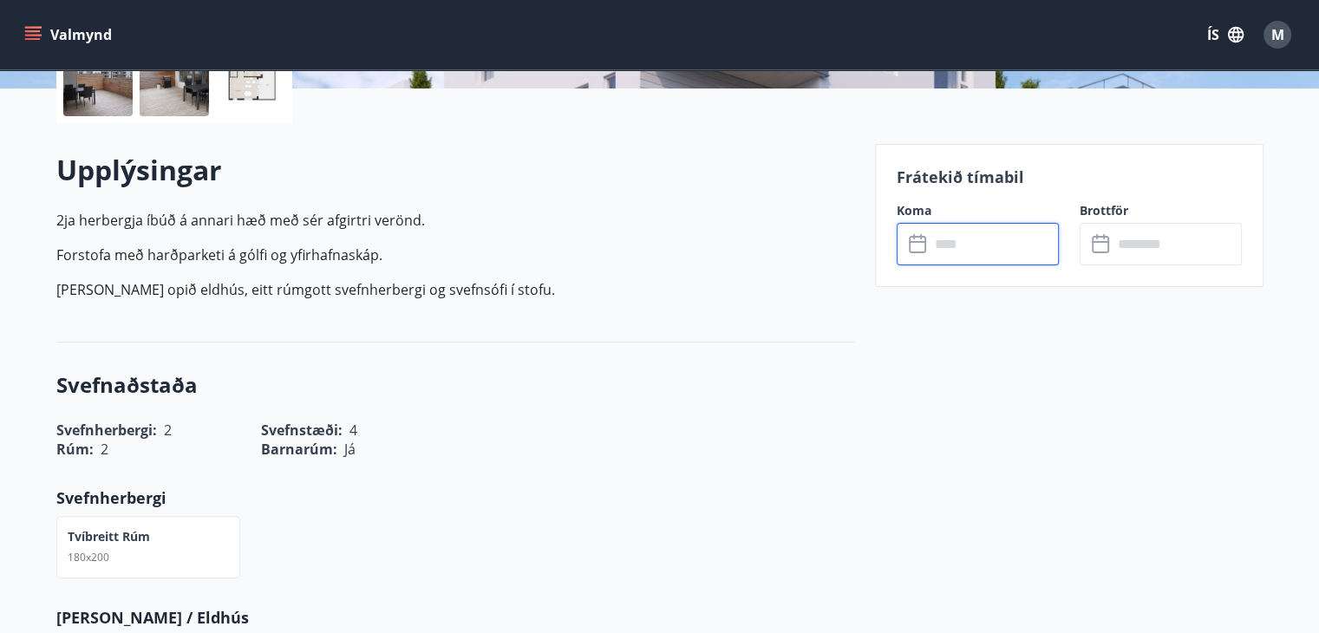
click at [998, 251] on input "text" at bounding box center [994, 244] width 129 height 42
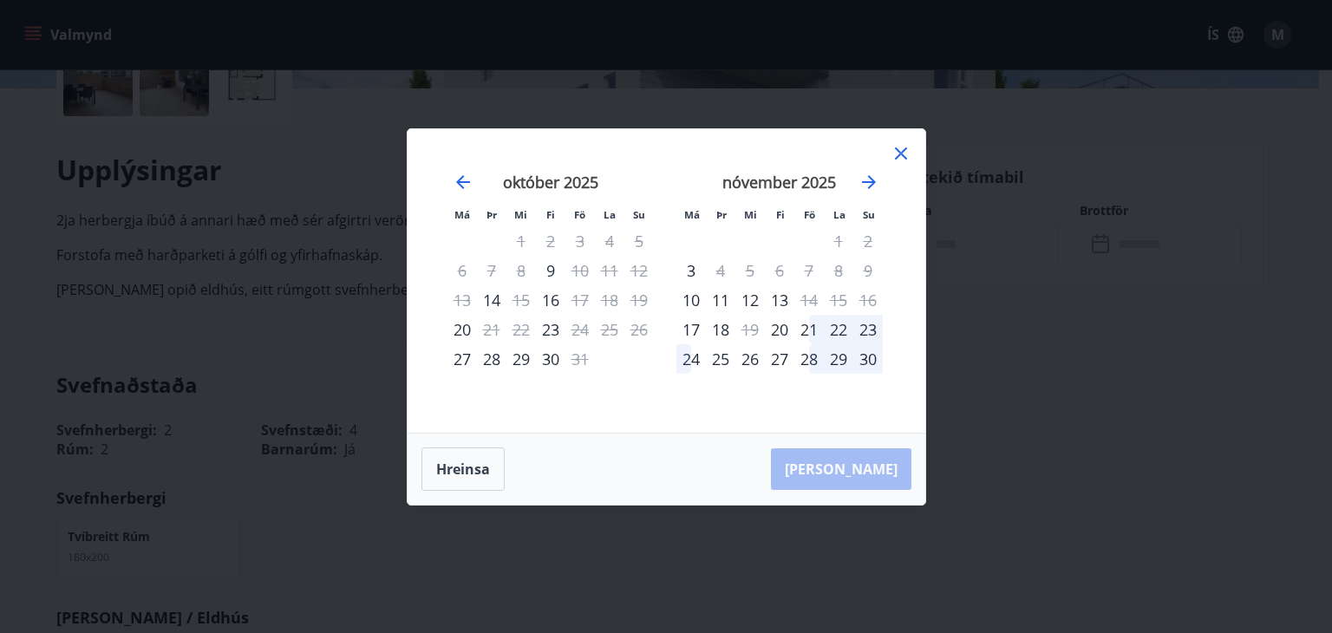
click at [905, 164] on div at bounding box center [901, 156] width 21 height 26
click at [905, 150] on icon at bounding box center [901, 153] width 21 height 21
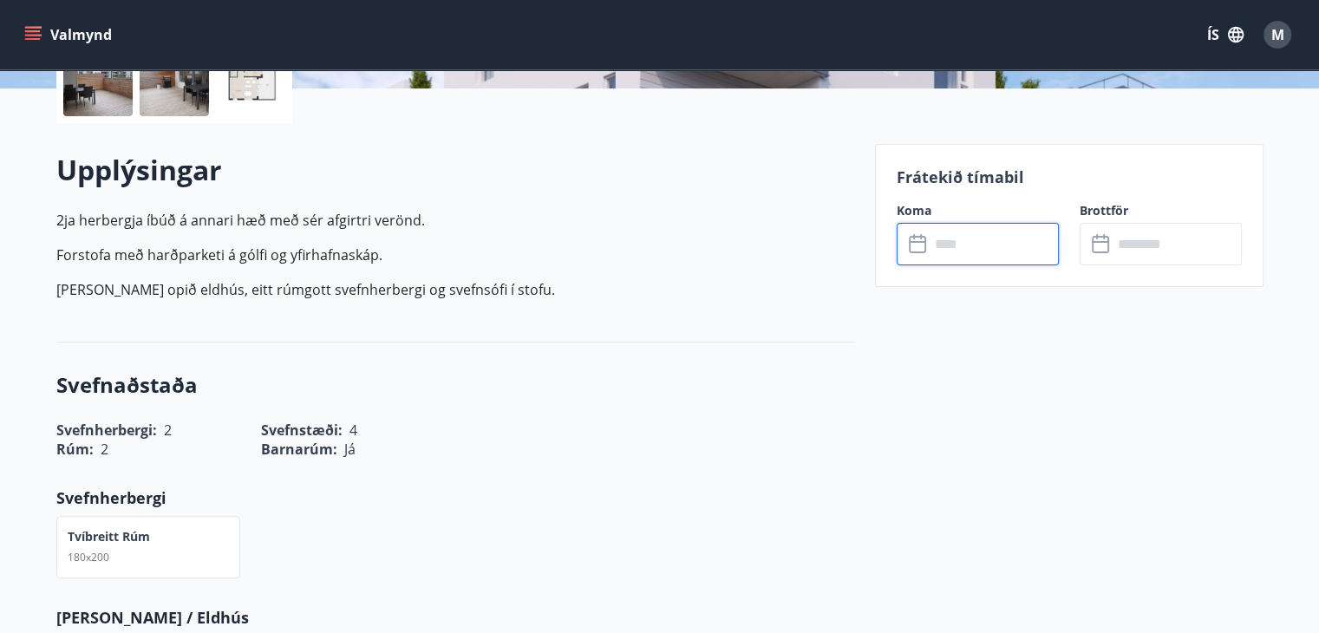
click at [1297, 35] on div "Valmynd ÍS M" at bounding box center [659, 34] width 1319 height 69
click at [1290, 35] on div "M" at bounding box center [1278, 35] width 28 height 28
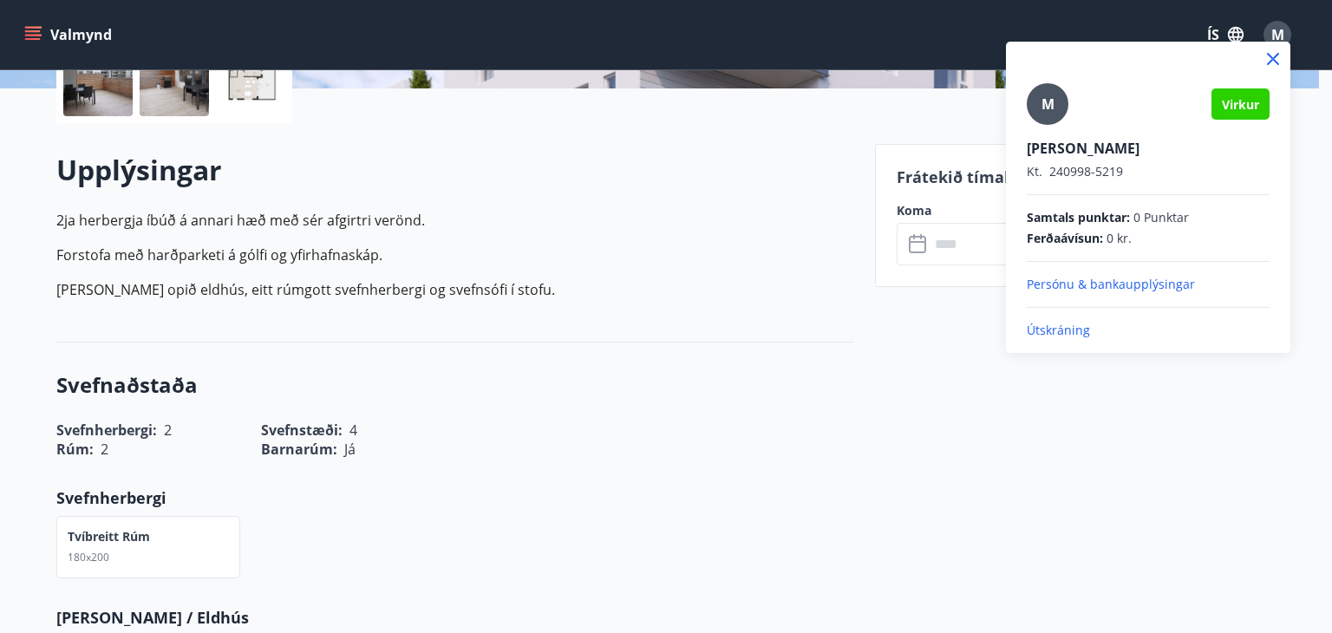
click at [1047, 328] on p "Útskráning" at bounding box center [1148, 330] width 243 height 17
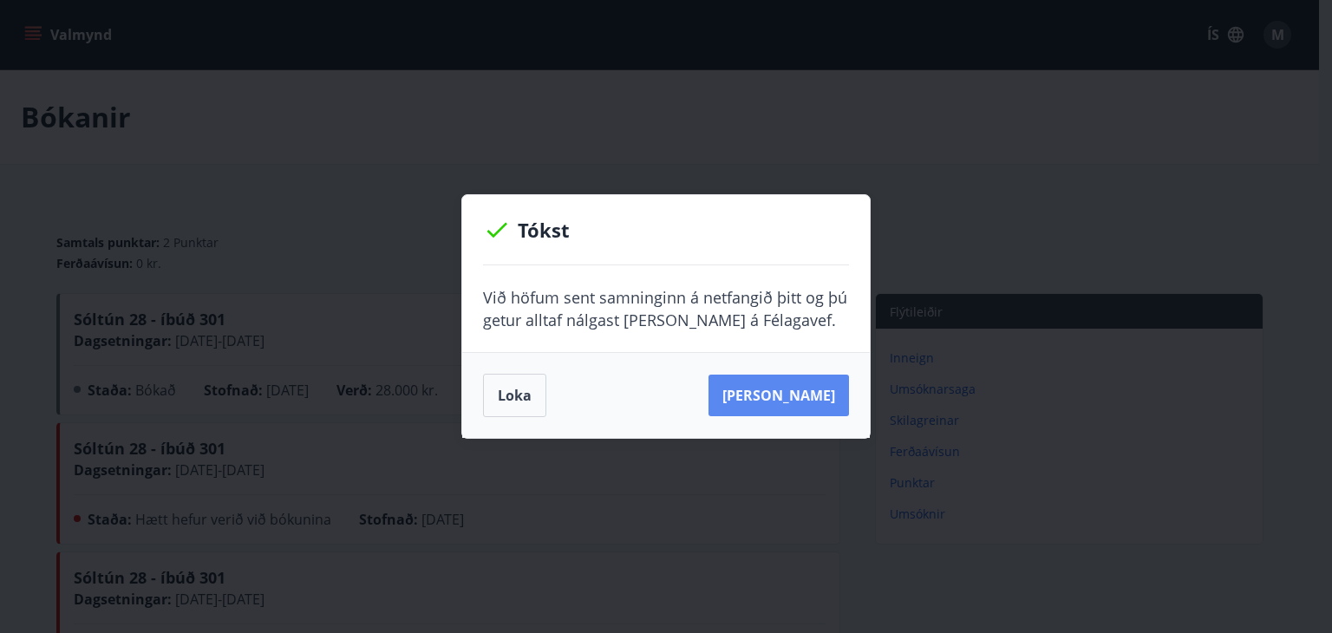
click at [792, 389] on button "[PERSON_NAME]" at bounding box center [779, 396] width 140 height 42
click at [481, 391] on div "[PERSON_NAME]" at bounding box center [666, 395] width 408 height 86
click at [515, 395] on button "Loka" at bounding box center [514, 395] width 63 height 43
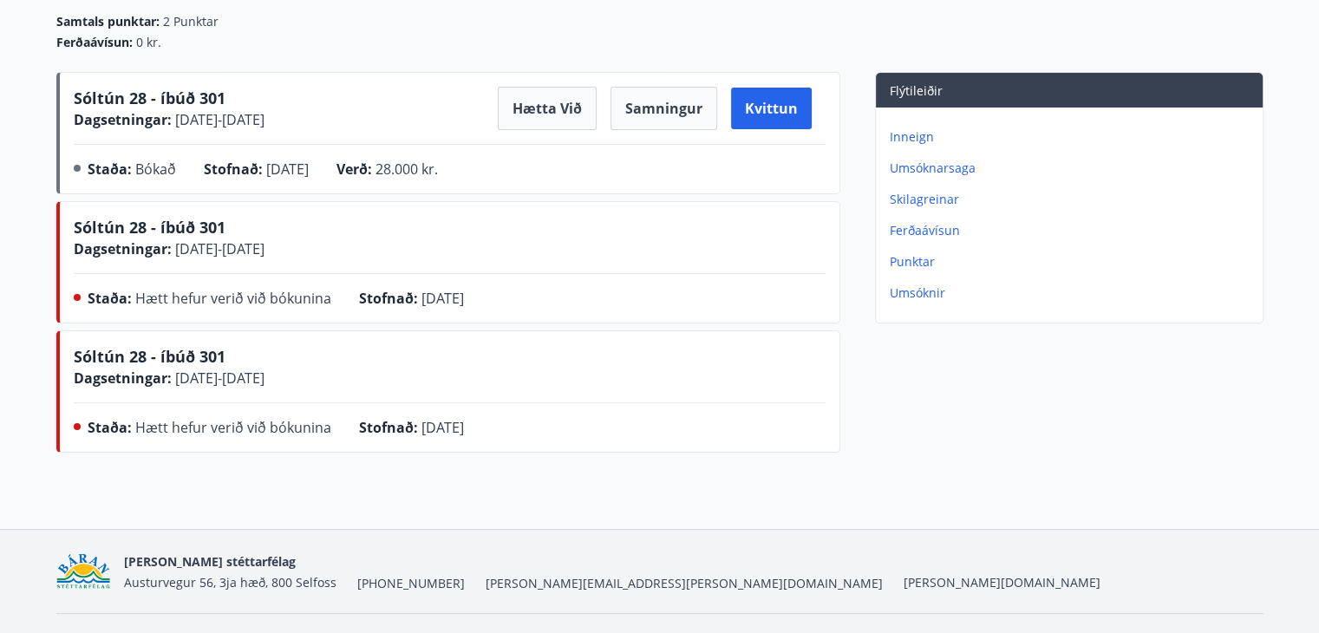
scroll to position [219, 0]
